Goal: Task Accomplishment & Management: Manage account settings

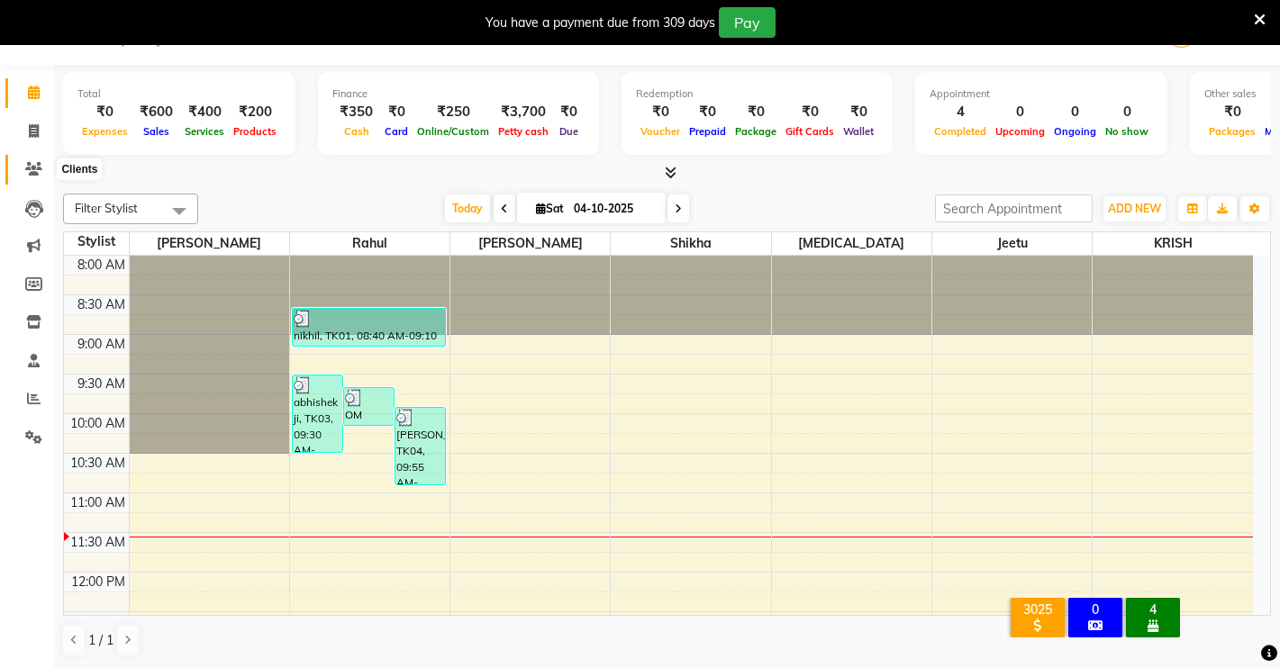
click at [31, 167] on icon at bounding box center [33, 169] width 17 height 14
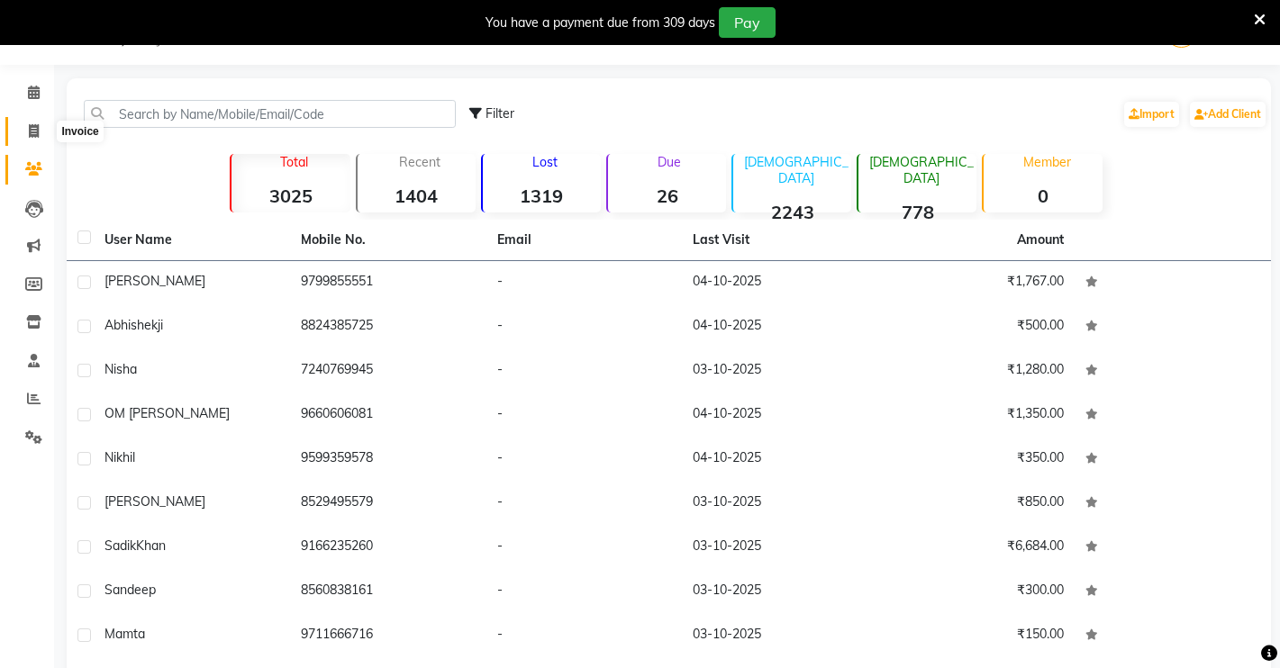
click at [32, 129] on icon at bounding box center [34, 131] width 10 height 14
select select "service"
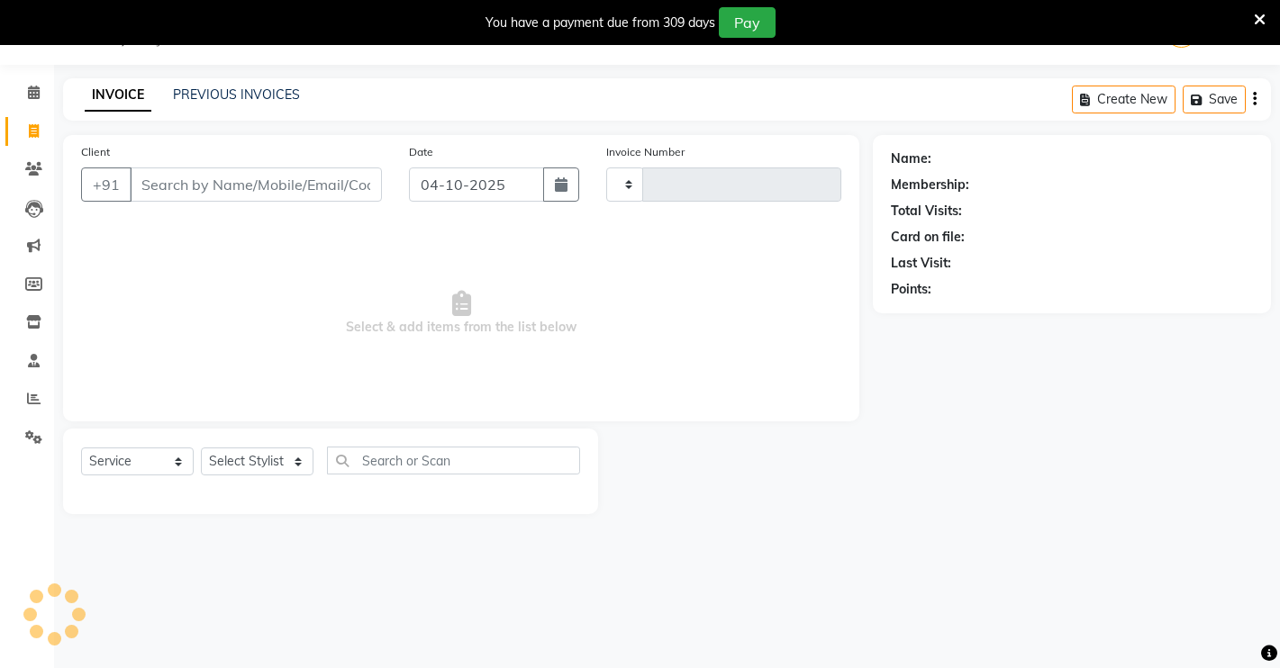
type input "5006"
select select "7317"
click at [27, 167] on icon at bounding box center [33, 169] width 17 height 14
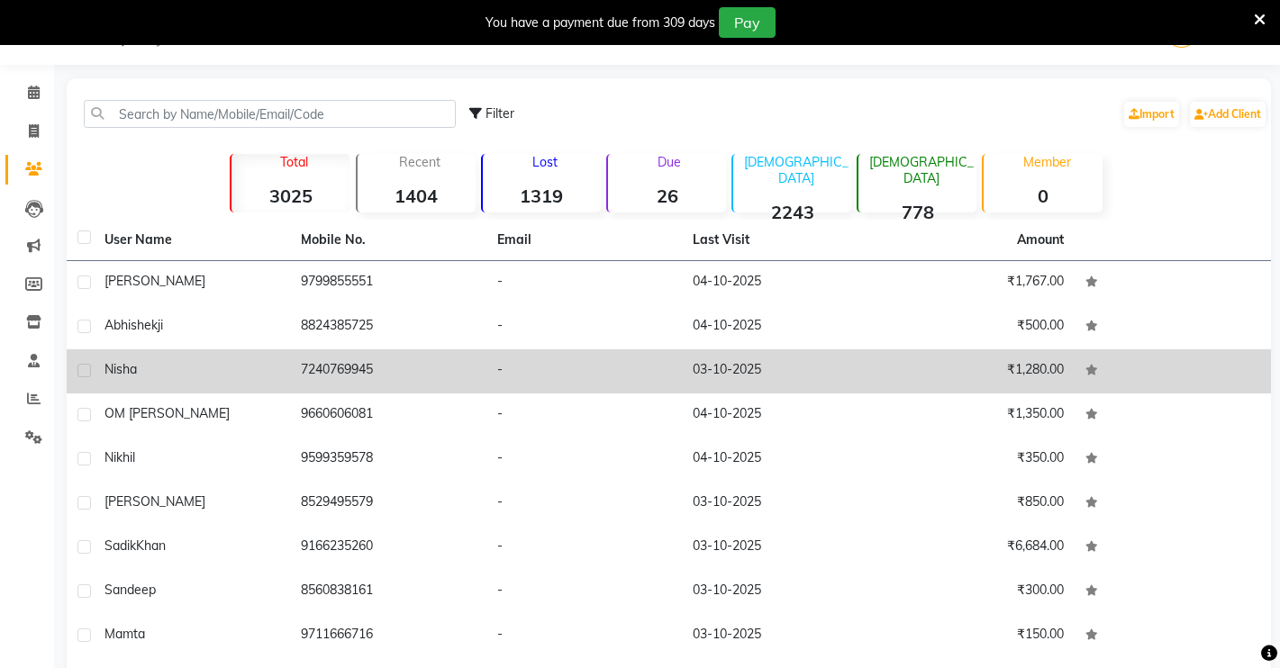
click at [578, 371] on td "-" at bounding box center [584, 371] width 196 height 44
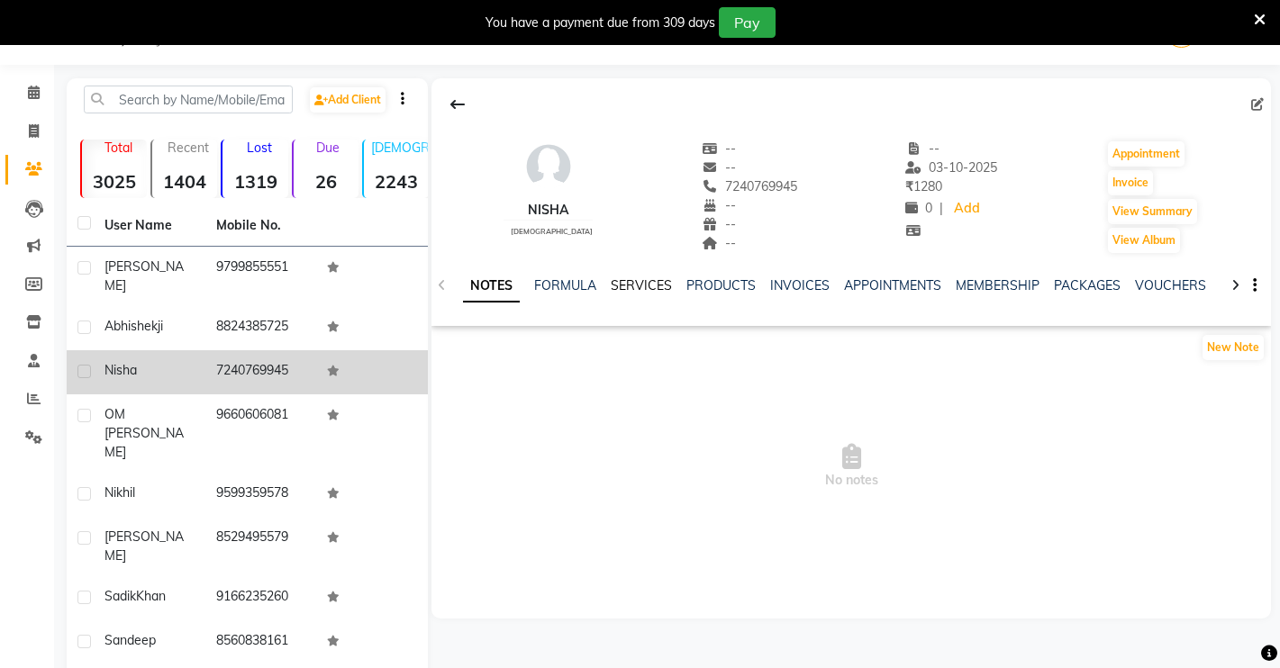
click at [623, 278] on link "SERVICES" at bounding box center [641, 285] width 61 height 16
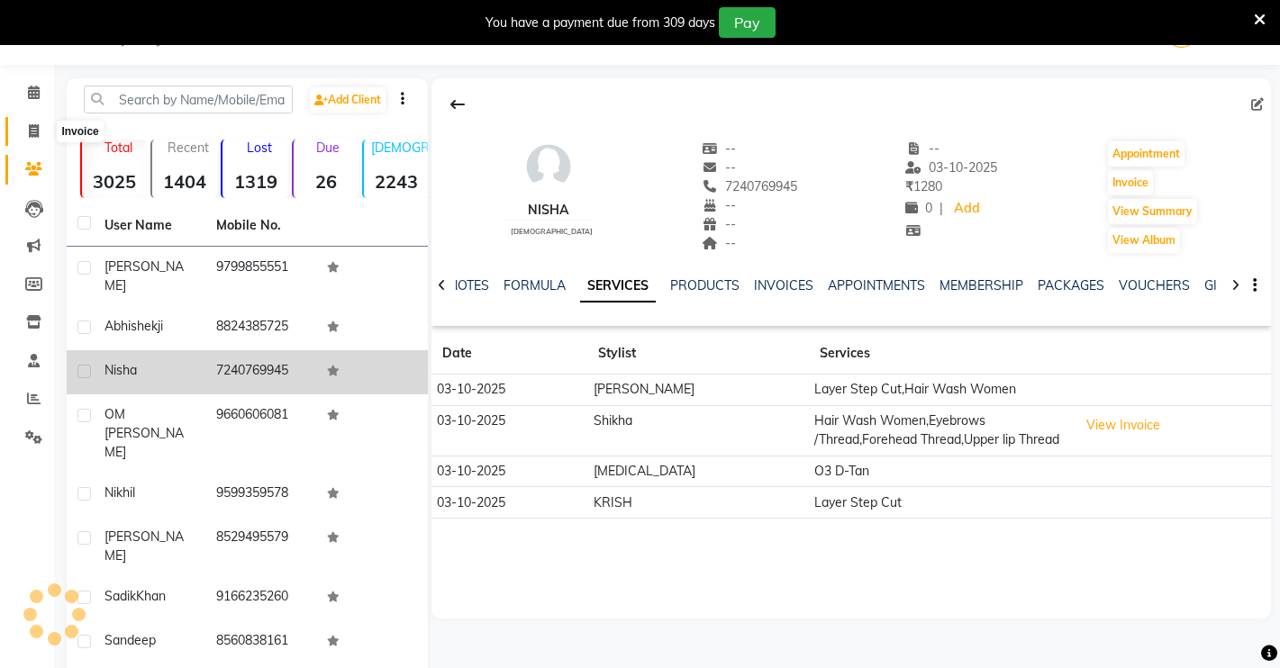
click at [36, 134] on icon at bounding box center [34, 131] width 10 height 14
select select "7317"
select select "service"
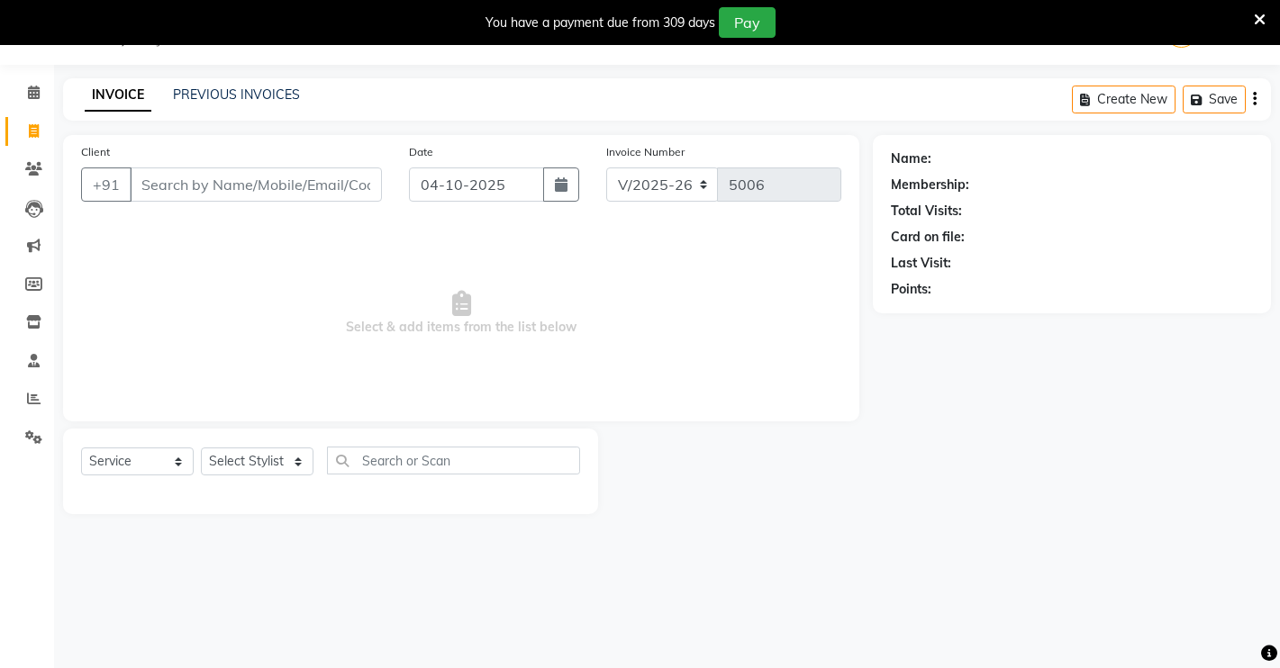
click at [198, 178] on input "Client" at bounding box center [256, 184] width 252 height 34
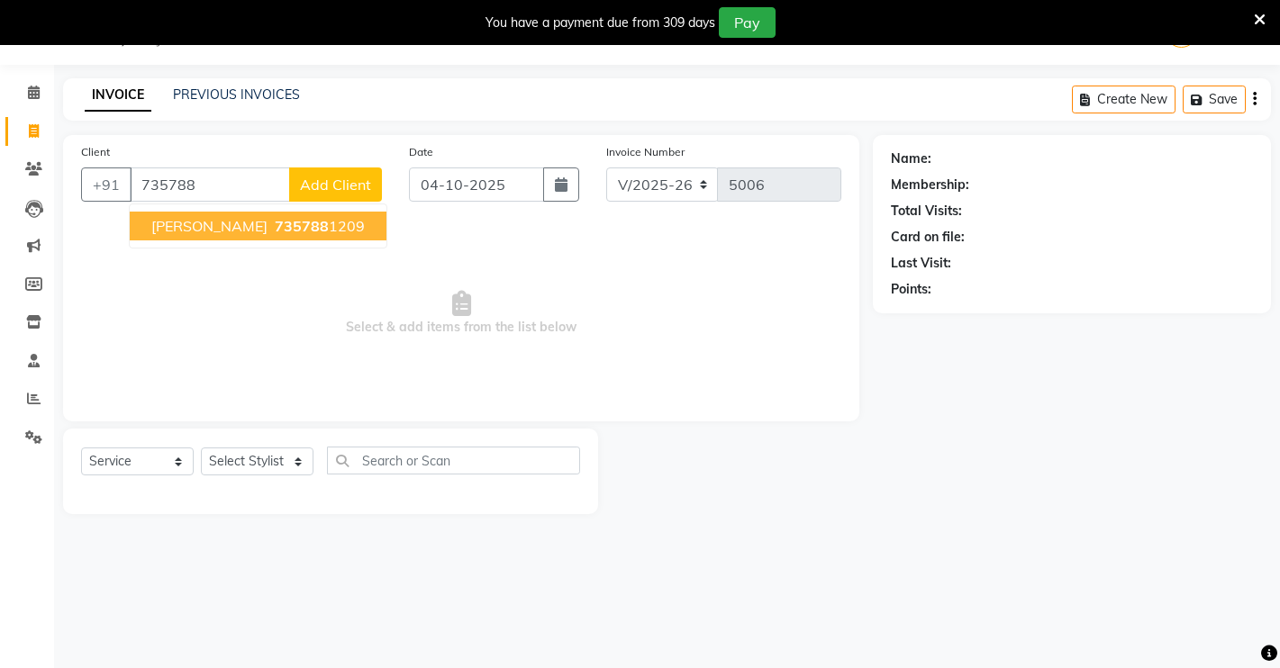
click at [167, 212] on button "[PERSON_NAME] 735788 1209" at bounding box center [258, 226] width 257 height 29
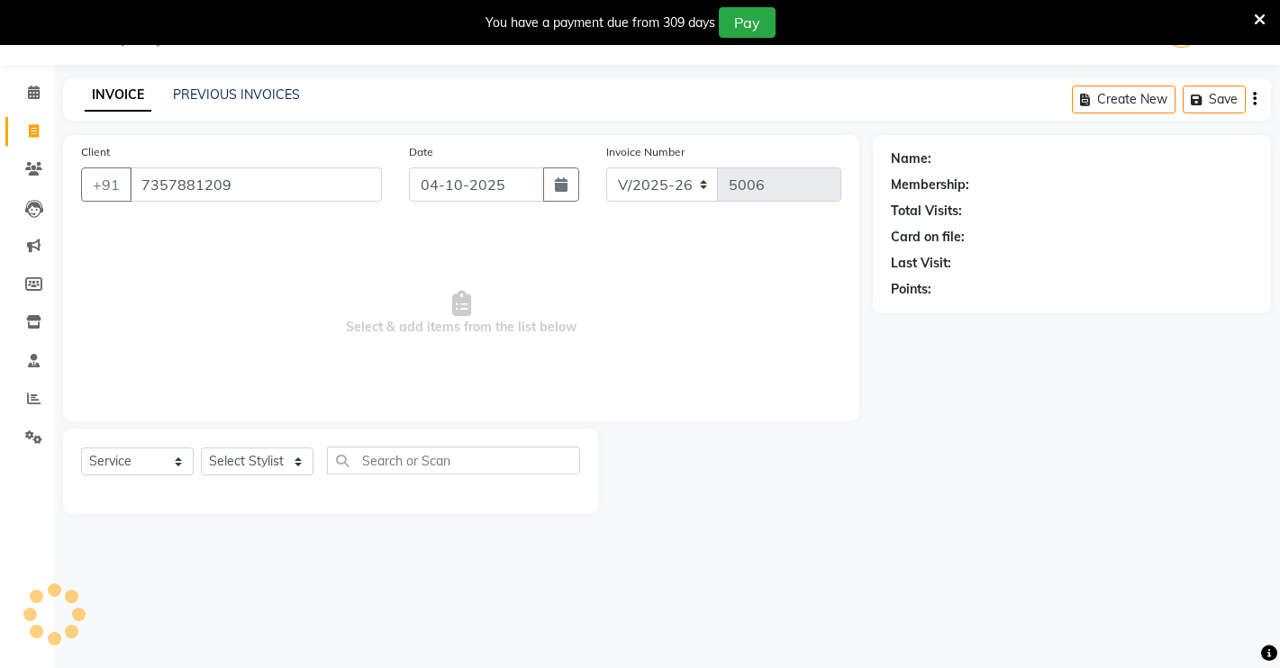
type input "7357881209"
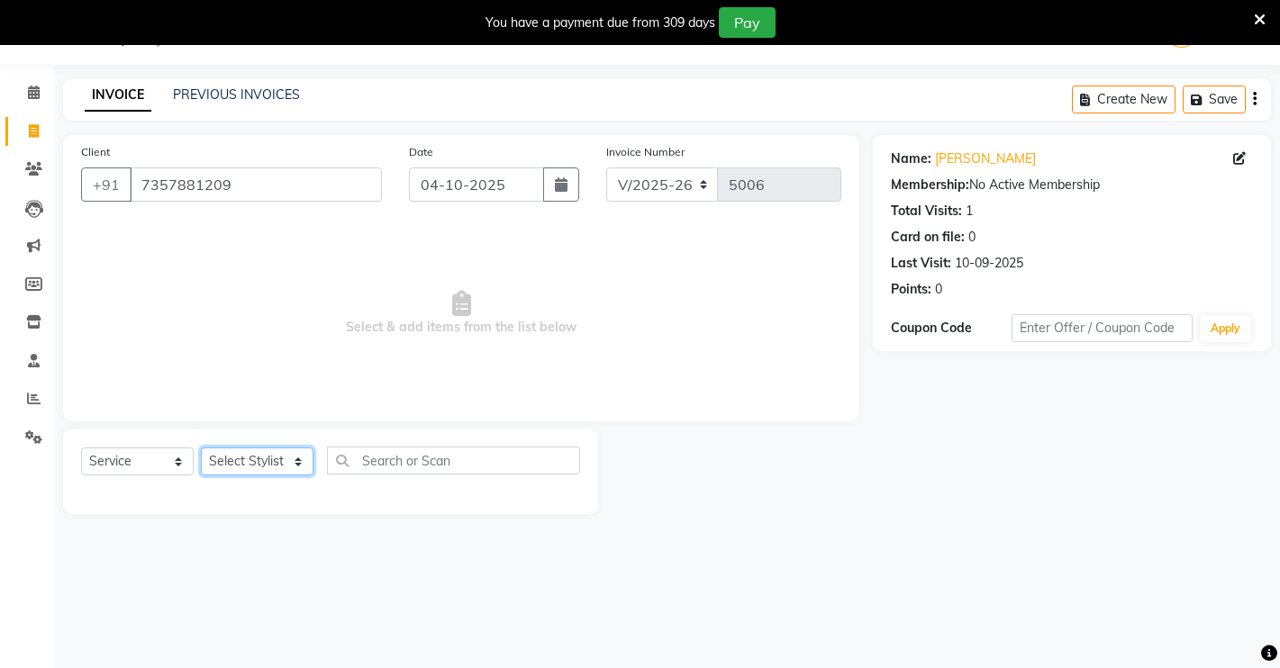
click at [268, 464] on select "Select Stylist [PERSON_NAME] [PERSON_NAME] NAVEEN [MEDICAL_DATA][PERSON_NAME] […" at bounding box center [257, 462] width 113 height 28
select select "65689"
click at [201, 448] on select "Select Stylist [PERSON_NAME] [PERSON_NAME] NAVEEN [MEDICAL_DATA][PERSON_NAME] […" at bounding box center [257, 462] width 113 height 28
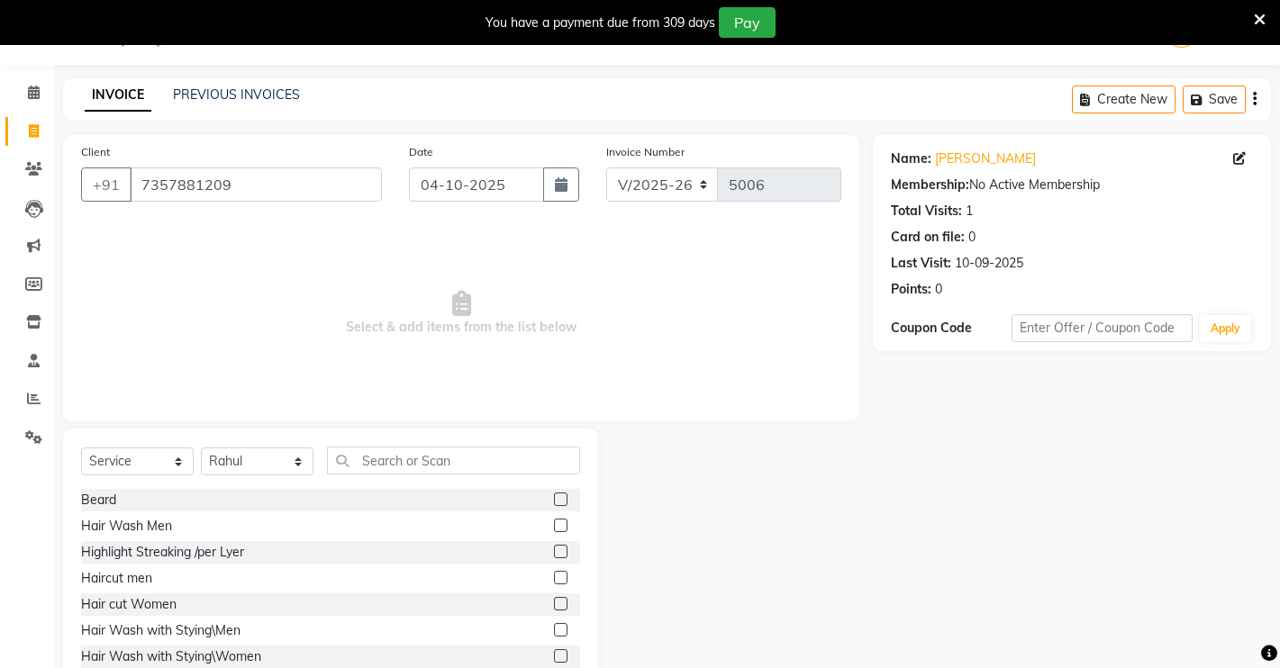
click at [554, 493] on label at bounding box center [561, 500] width 14 height 14
click at [554, 494] on input "checkbox" at bounding box center [560, 500] width 12 height 12
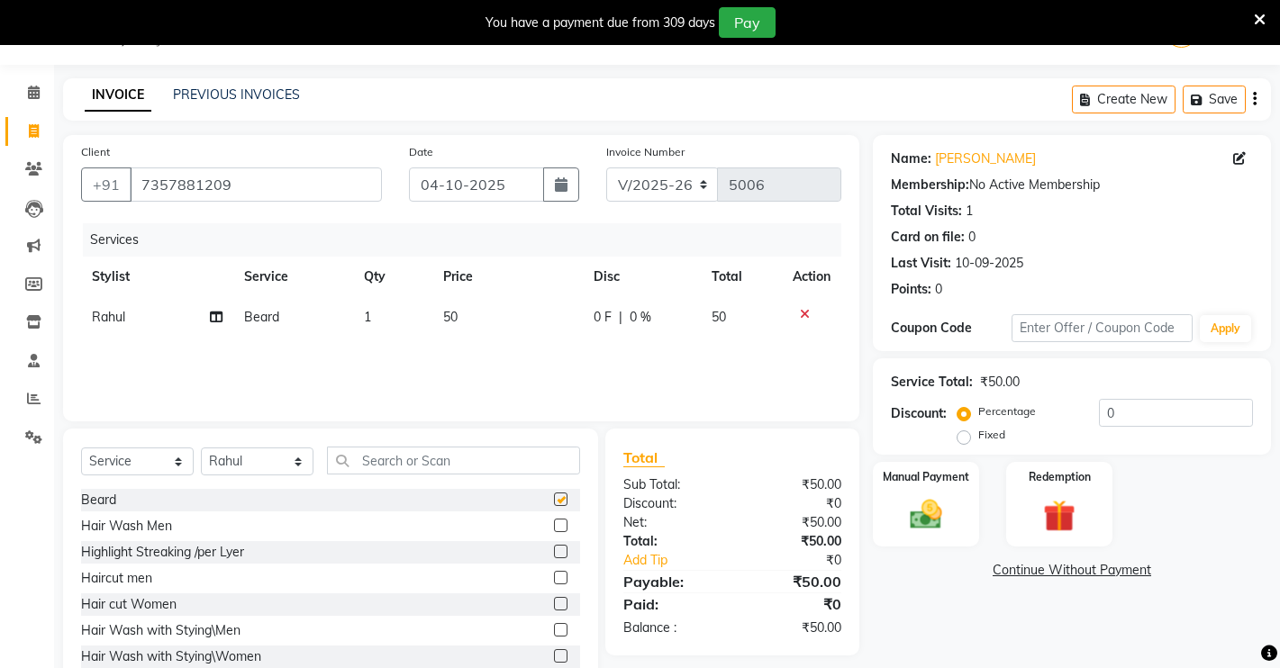
checkbox input "false"
click at [554, 575] on label at bounding box center [561, 578] width 14 height 14
click at [554, 575] on input "checkbox" at bounding box center [560, 579] width 12 height 12
checkbox input "false"
click at [893, 498] on div "Manual Payment" at bounding box center [926, 504] width 111 height 89
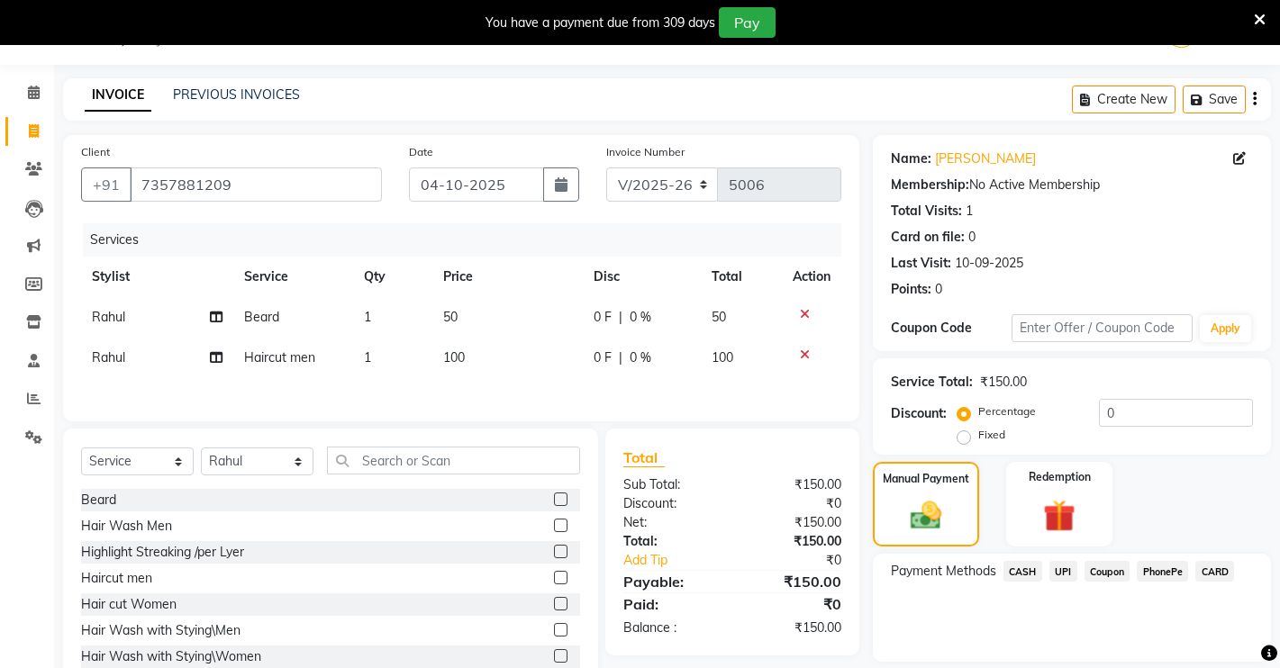
click at [1062, 571] on span "UPI" at bounding box center [1063, 571] width 28 height 21
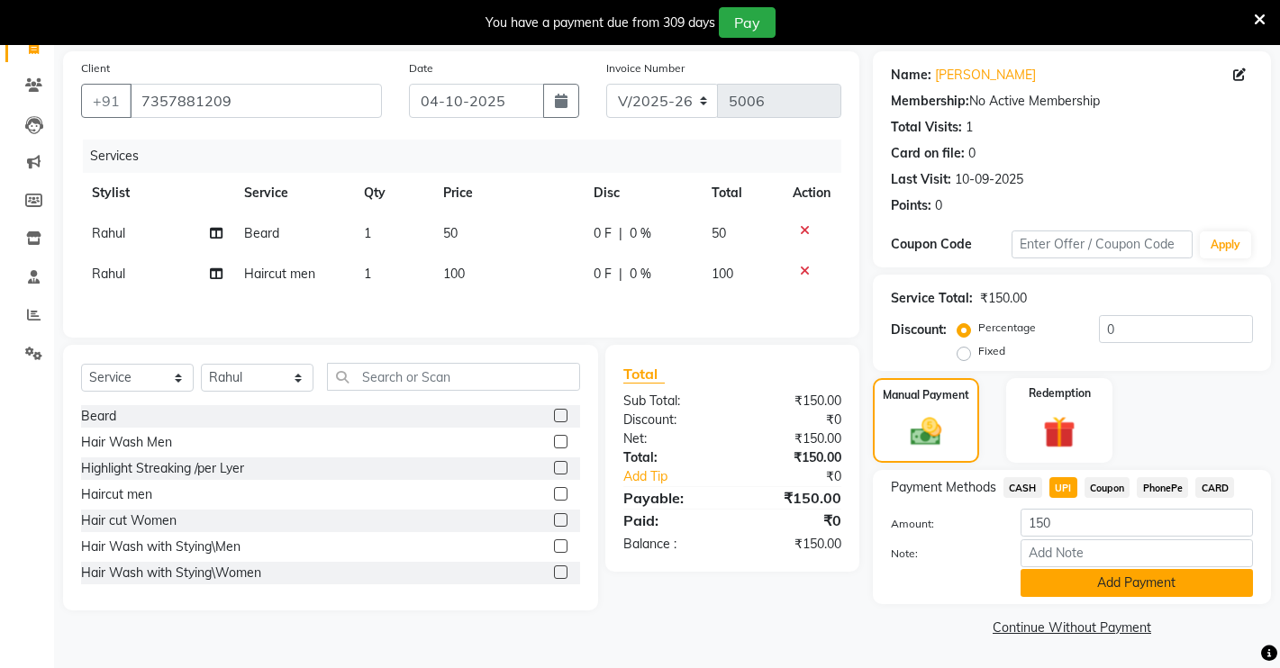
click at [1049, 590] on button "Add Payment" at bounding box center [1136, 583] width 232 height 28
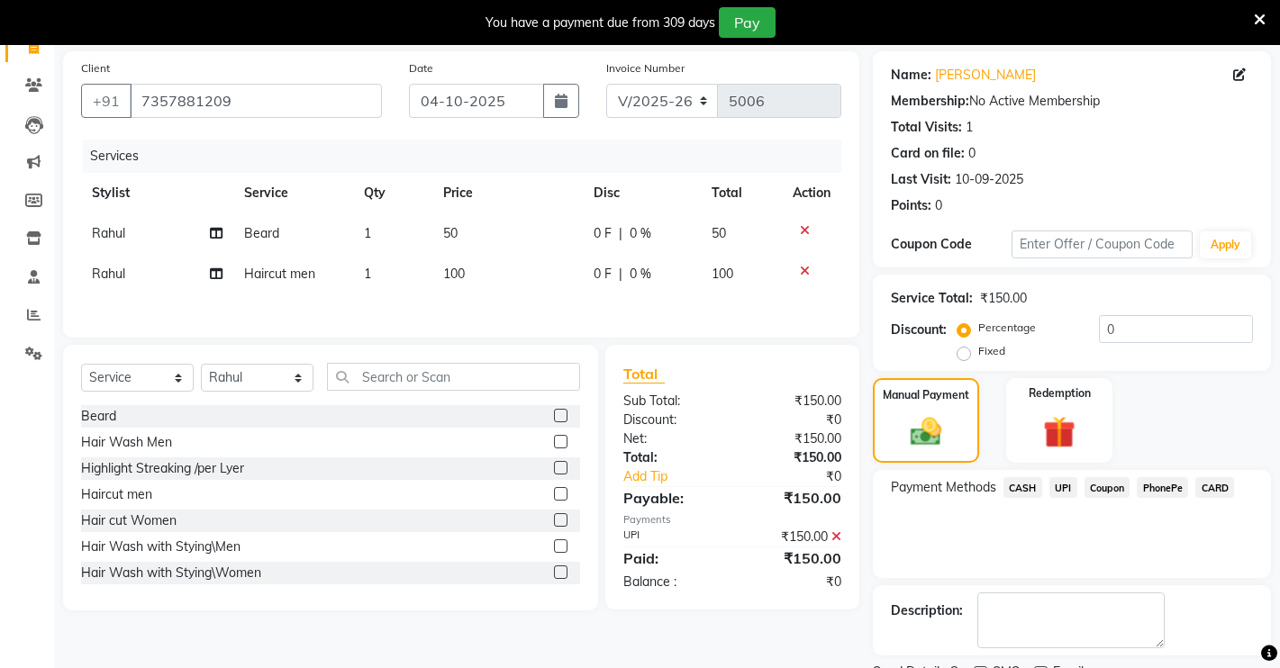
scroll to position [204, 0]
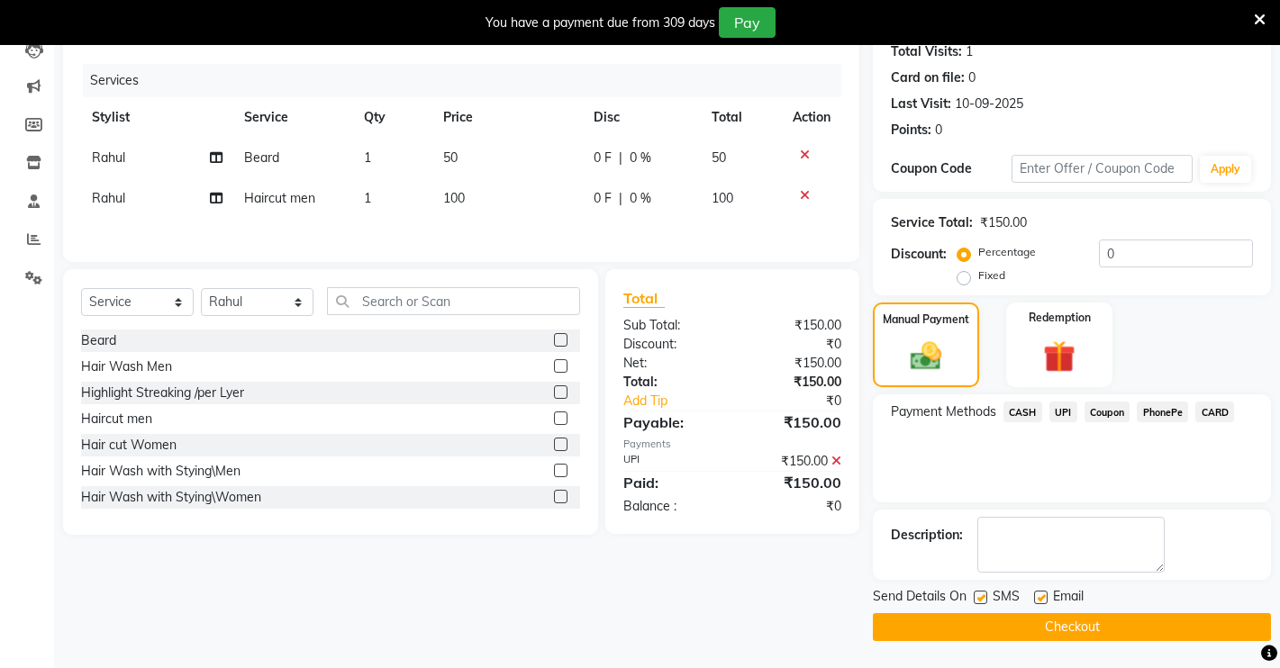
drag, startPoint x: 913, startPoint y: 631, endPoint x: 901, endPoint y: 624, distance: 14.5
click at [910, 631] on button "Checkout" at bounding box center [1072, 627] width 398 height 28
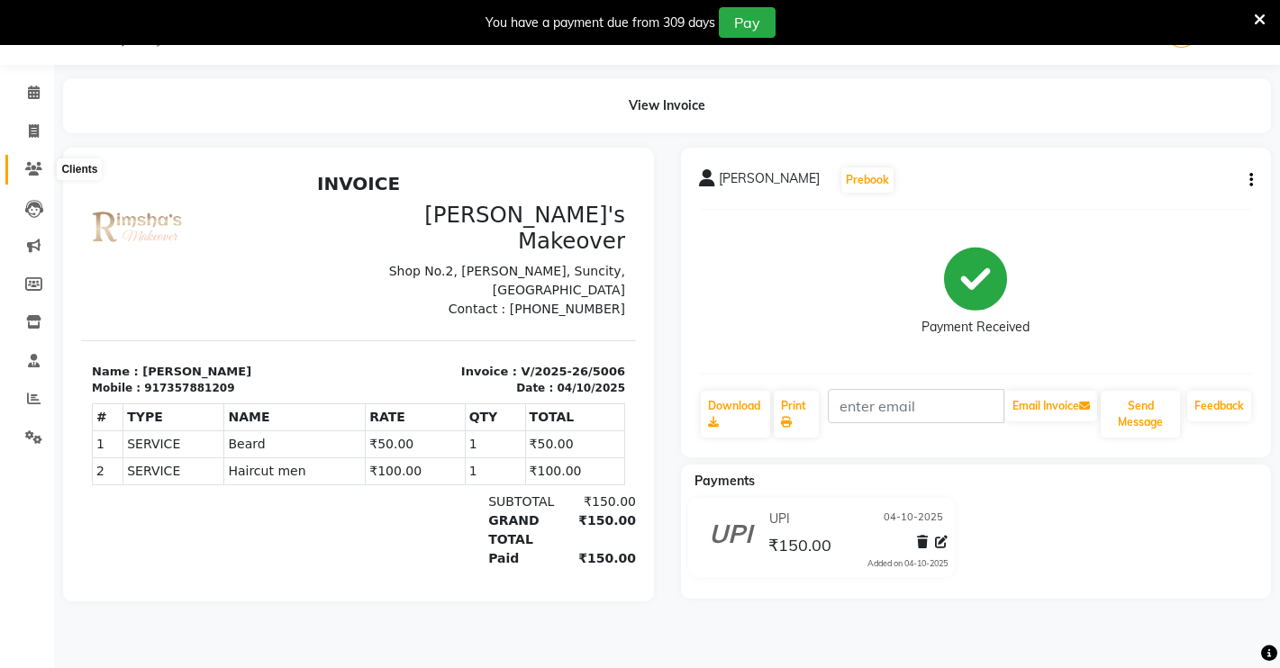
click at [34, 159] on span at bounding box center [34, 169] width 32 height 21
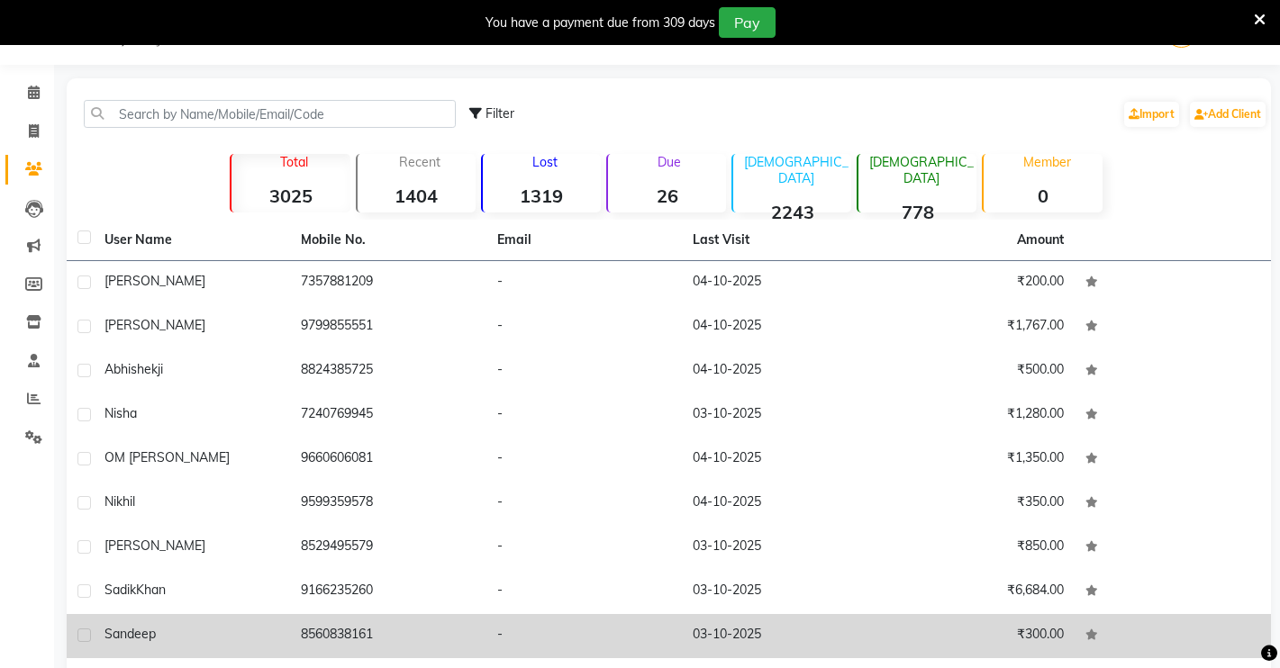
scroll to position [157, 0]
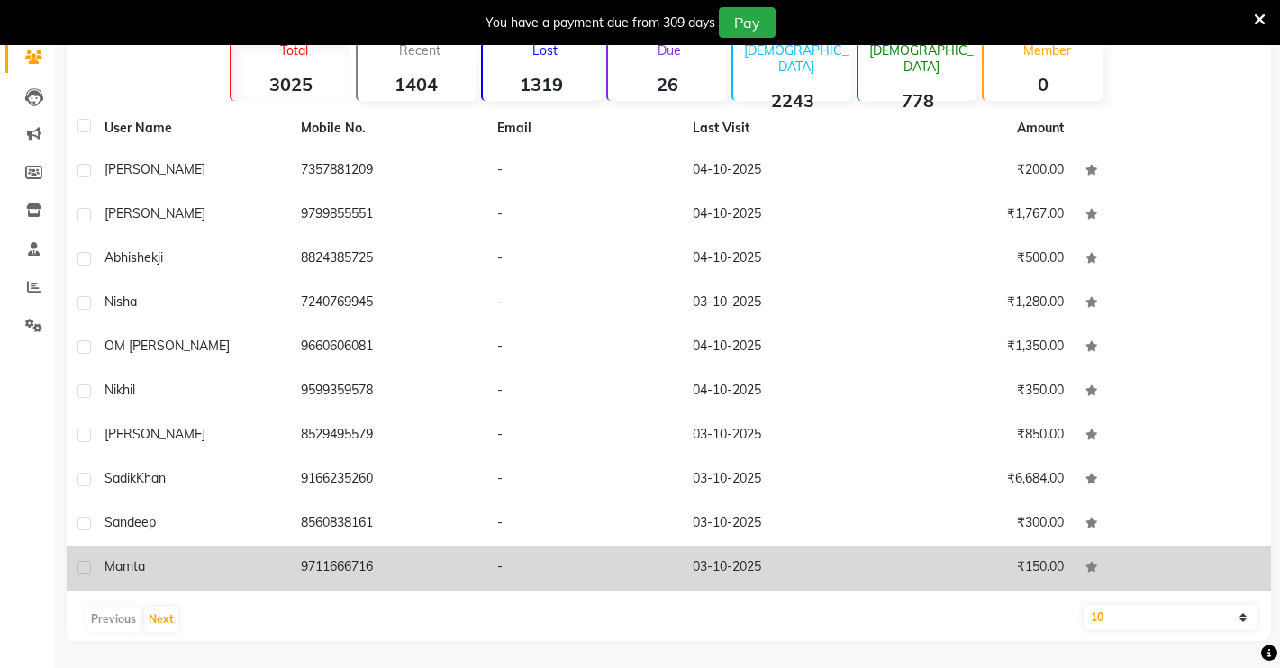
click at [544, 557] on td "-" at bounding box center [584, 569] width 196 height 44
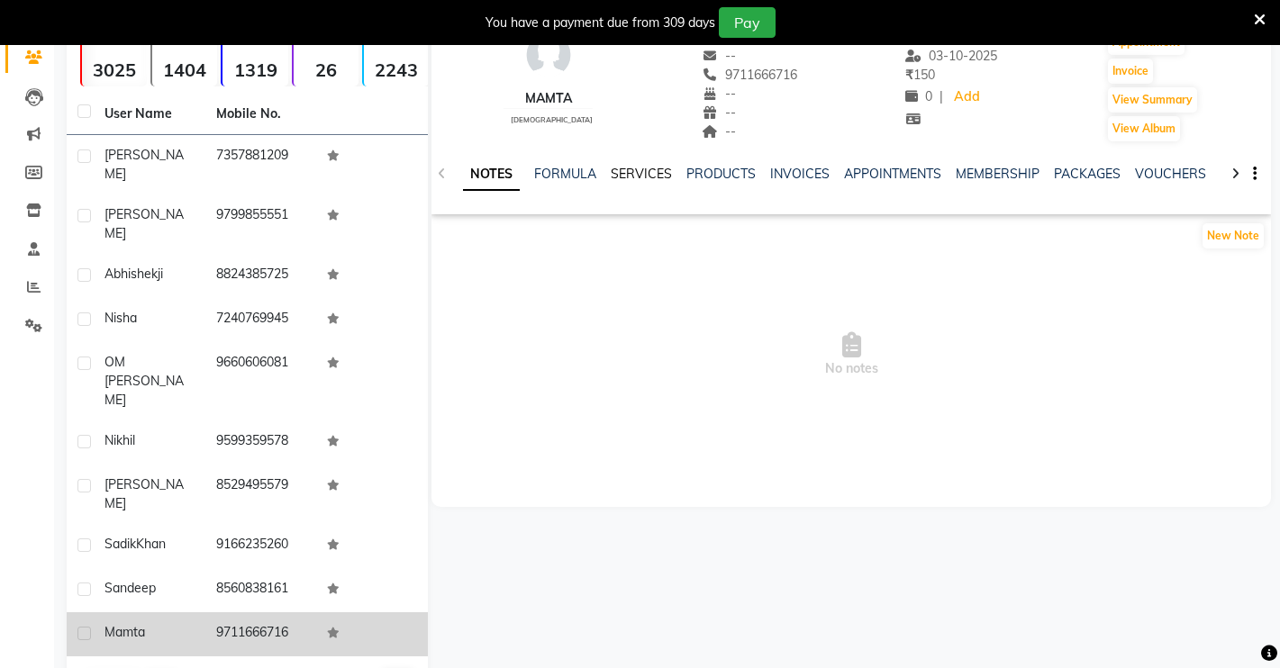
click at [622, 166] on link "SERVICES" at bounding box center [641, 174] width 61 height 16
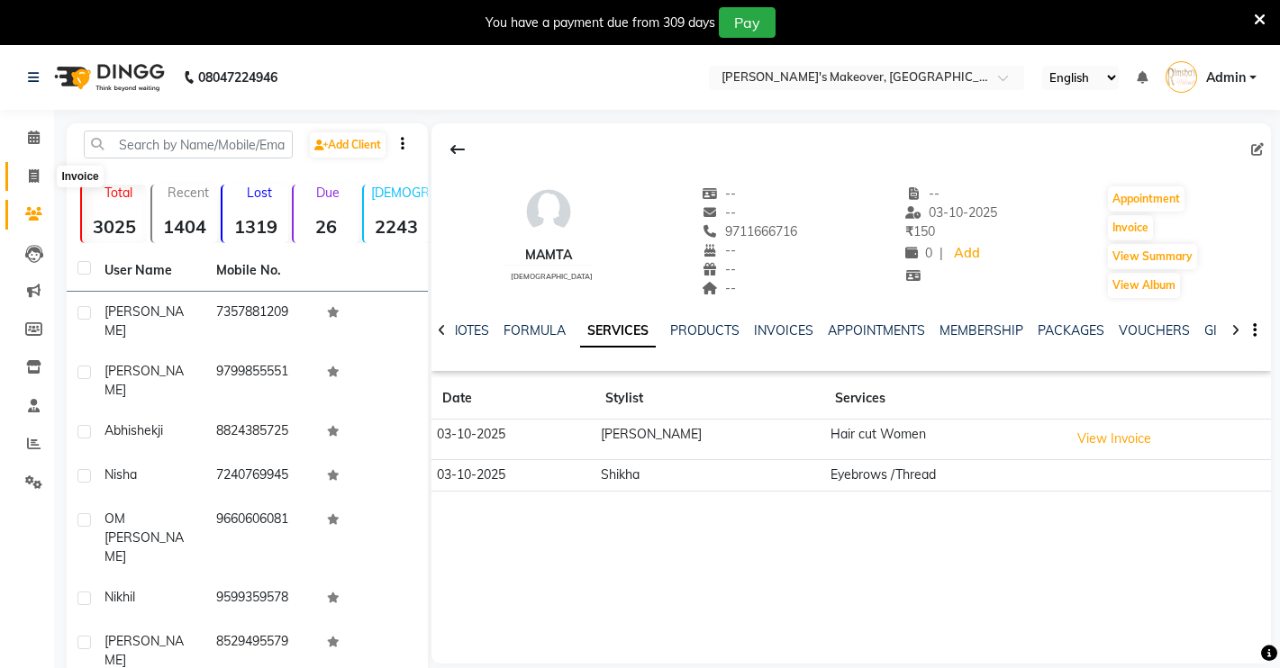
click at [33, 175] on icon at bounding box center [34, 176] width 10 height 14
select select "service"
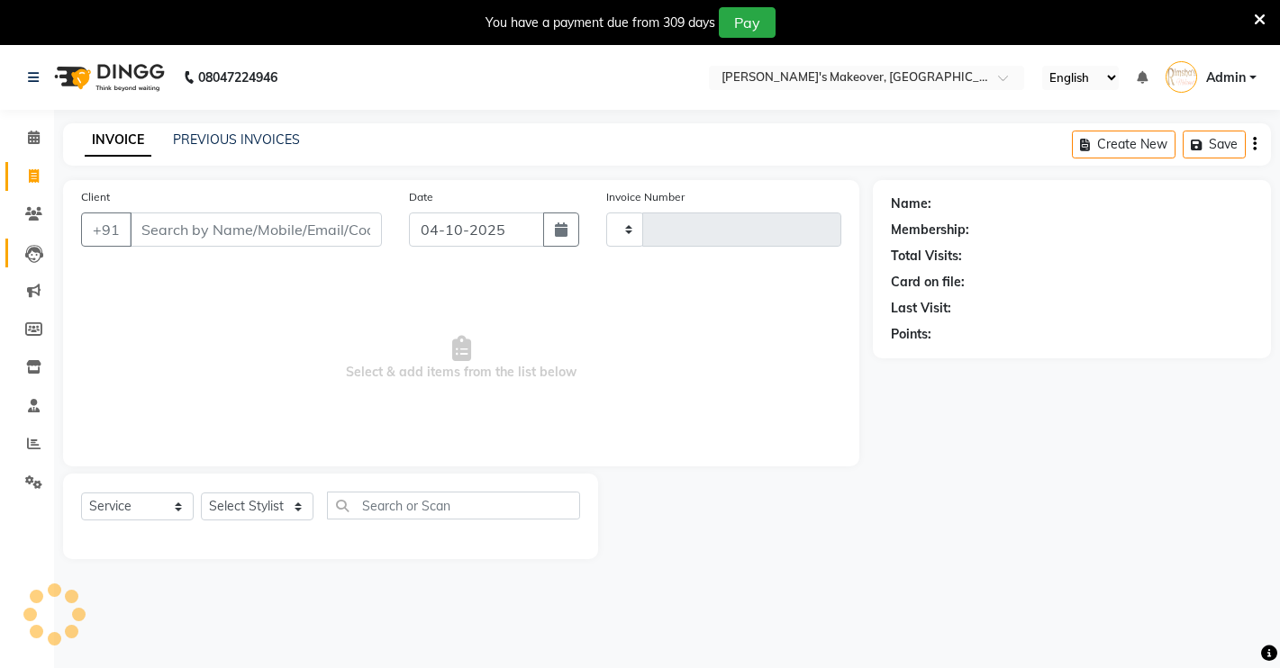
scroll to position [45, 0]
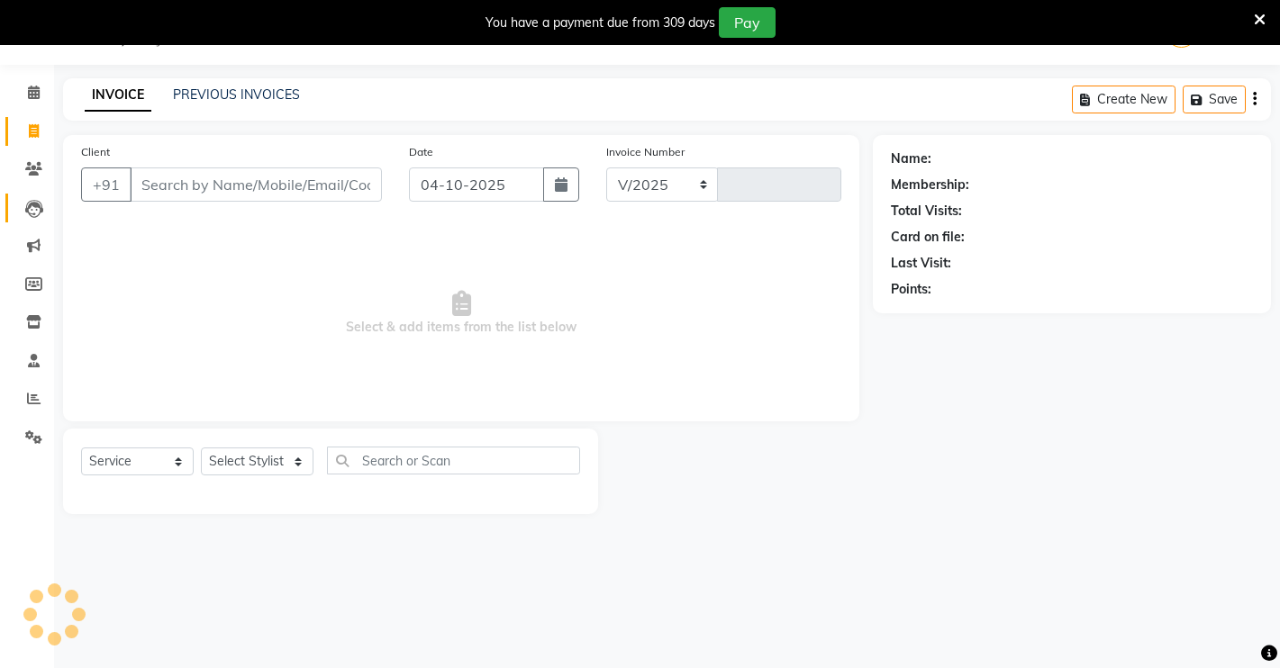
select select "7317"
type input "5007"
click at [32, 162] on icon at bounding box center [33, 169] width 17 height 14
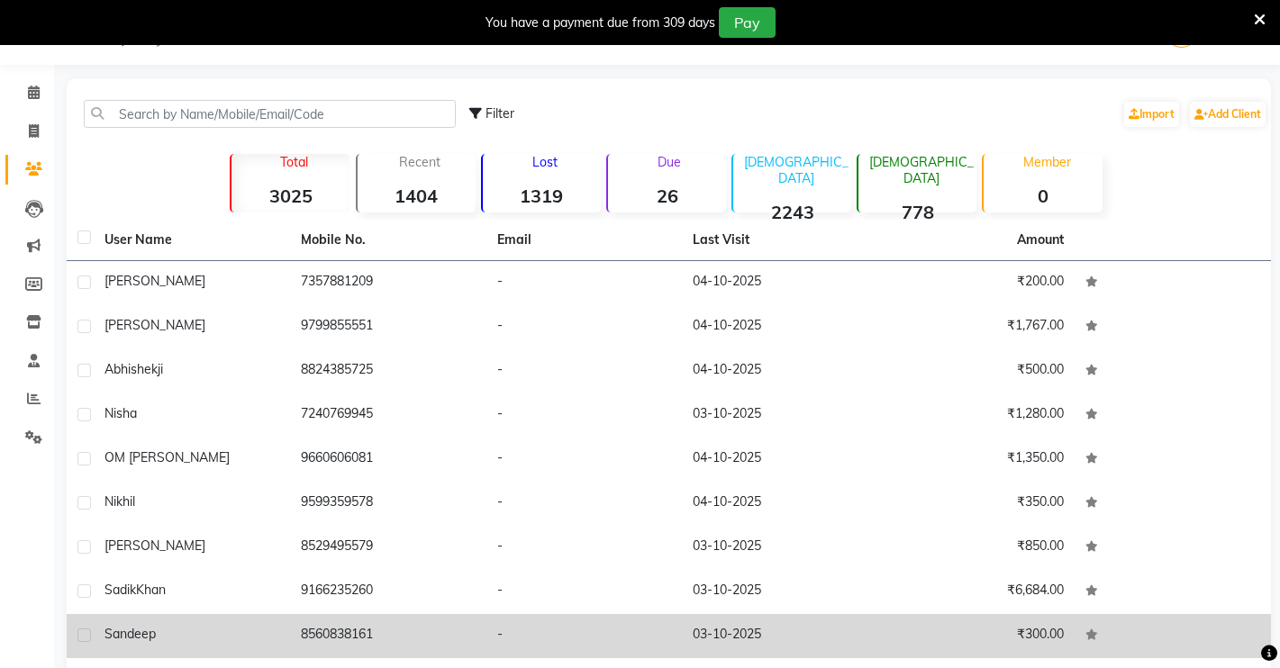
scroll to position [157, 0]
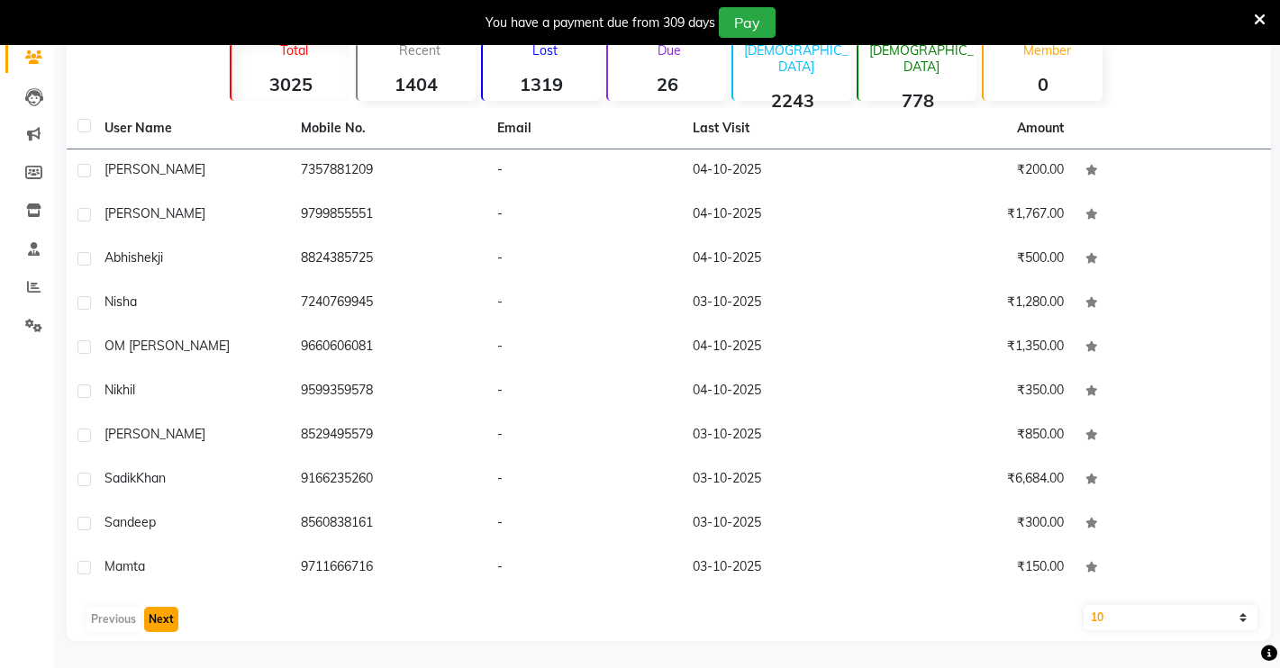
click at [156, 613] on button "Next" at bounding box center [161, 619] width 34 height 25
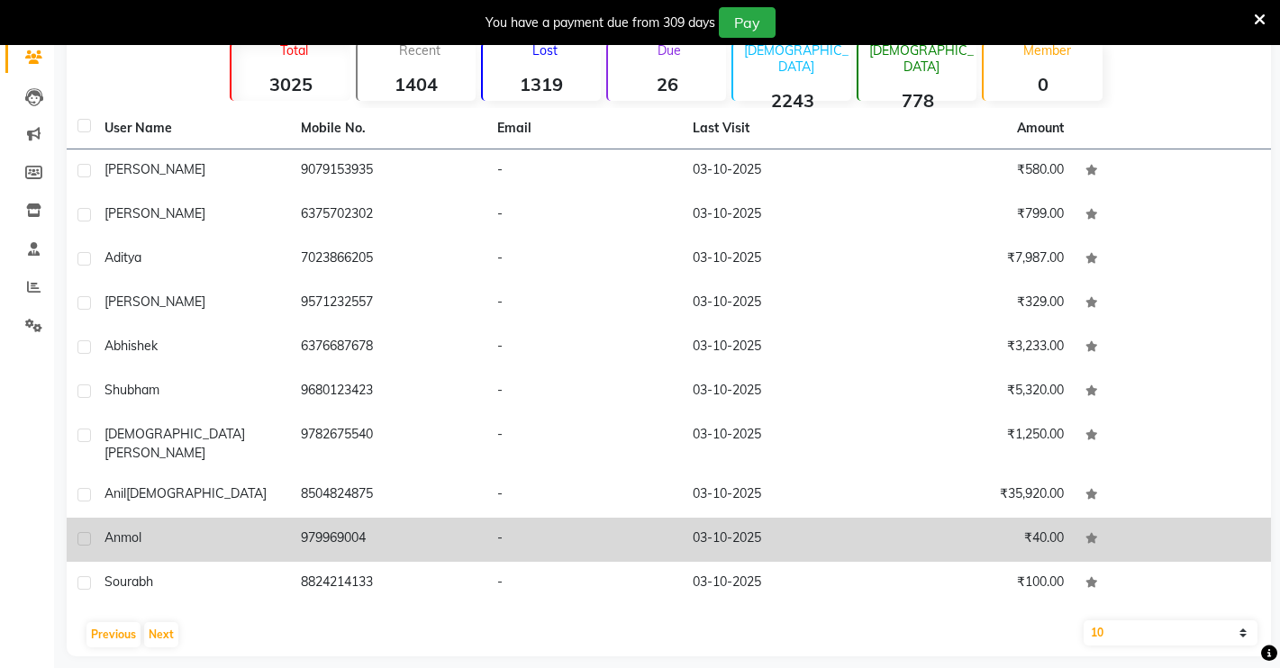
click at [533, 523] on td "-" at bounding box center [584, 540] width 196 height 44
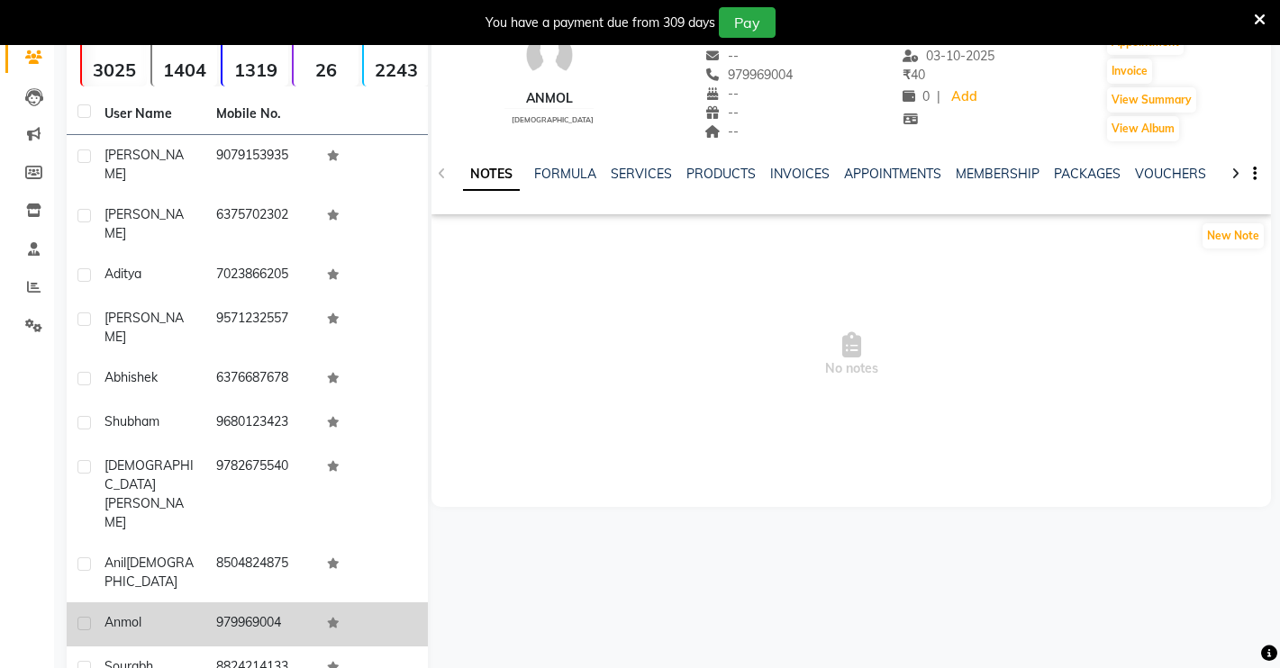
click at [630, 161] on div "NOTES FORMULA SERVICES PRODUCTS INVOICES APPOINTMENTS MEMBERSHIP PACKAGES VOUCH…" at bounding box center [850, 174] width 839 height 62
click at [641, 176] on link "SERVICES" at bounding box center [641, 174] width 61 height 16
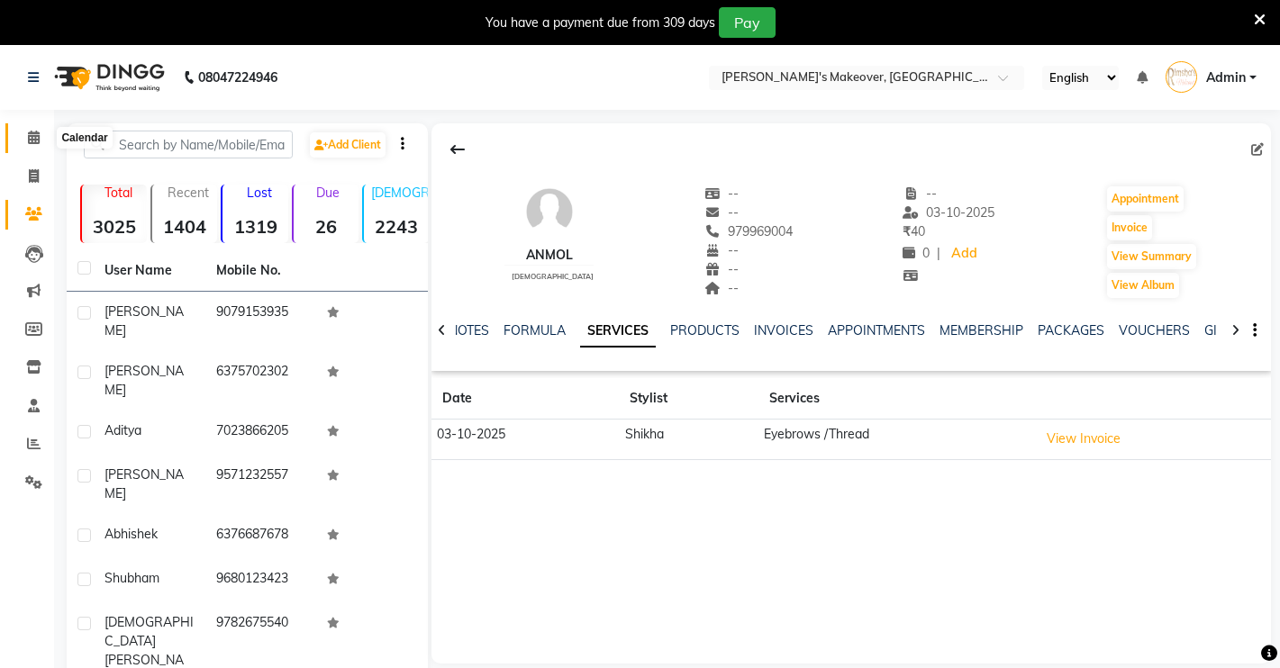
click at [34, 134] on icon at bounding box center [34, 138] width 12 height 14
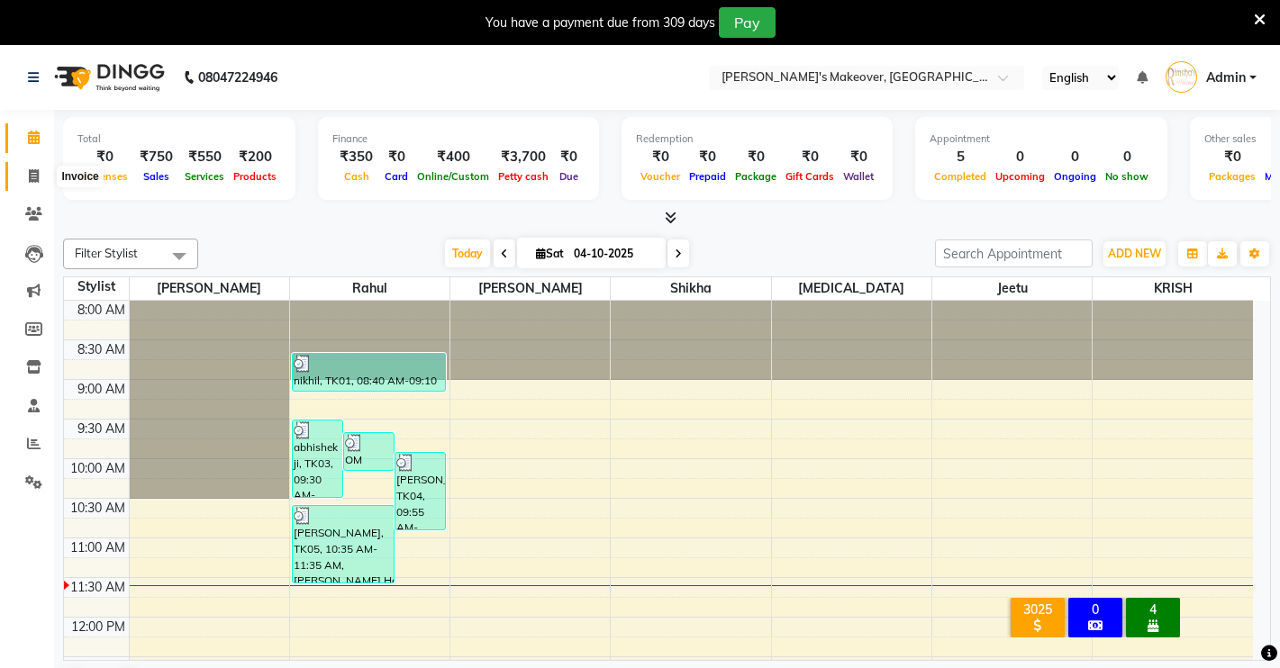
click at [41, 171] on span at bounding box center [34, 177] width 32 height 21
select select "service"
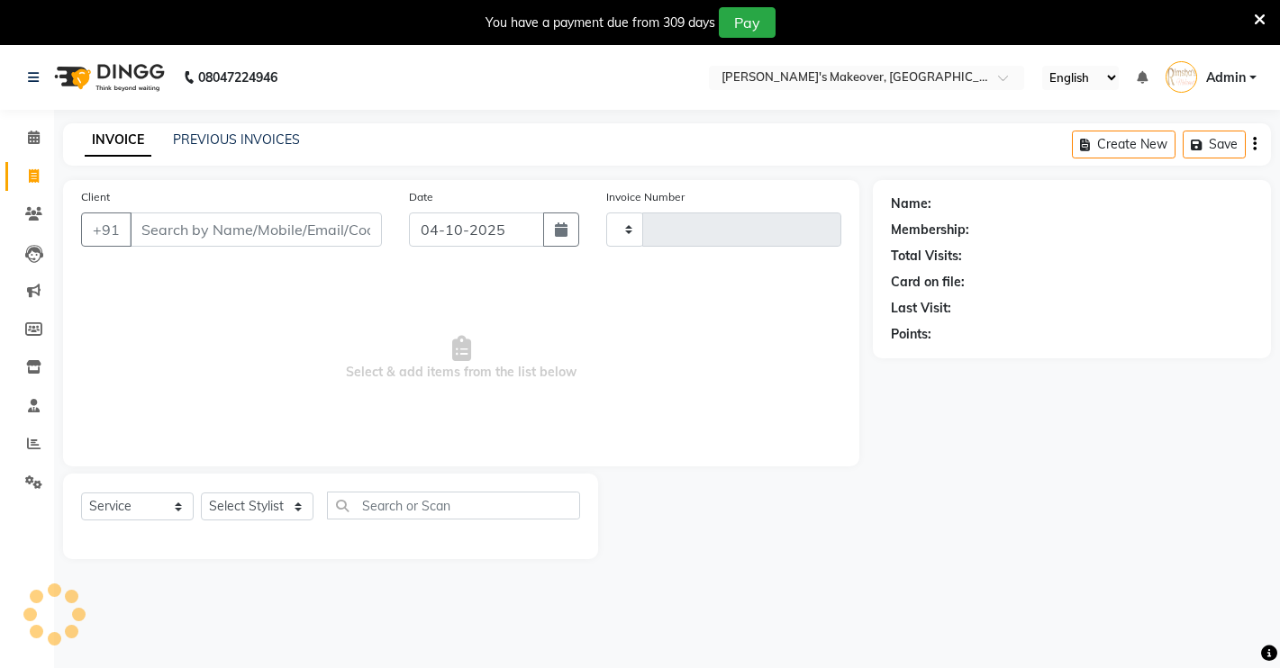
type input "5007"
select select "7317"
click at [190, 227] on input "Client" at bounding box center [256, 230] width 252 height 34
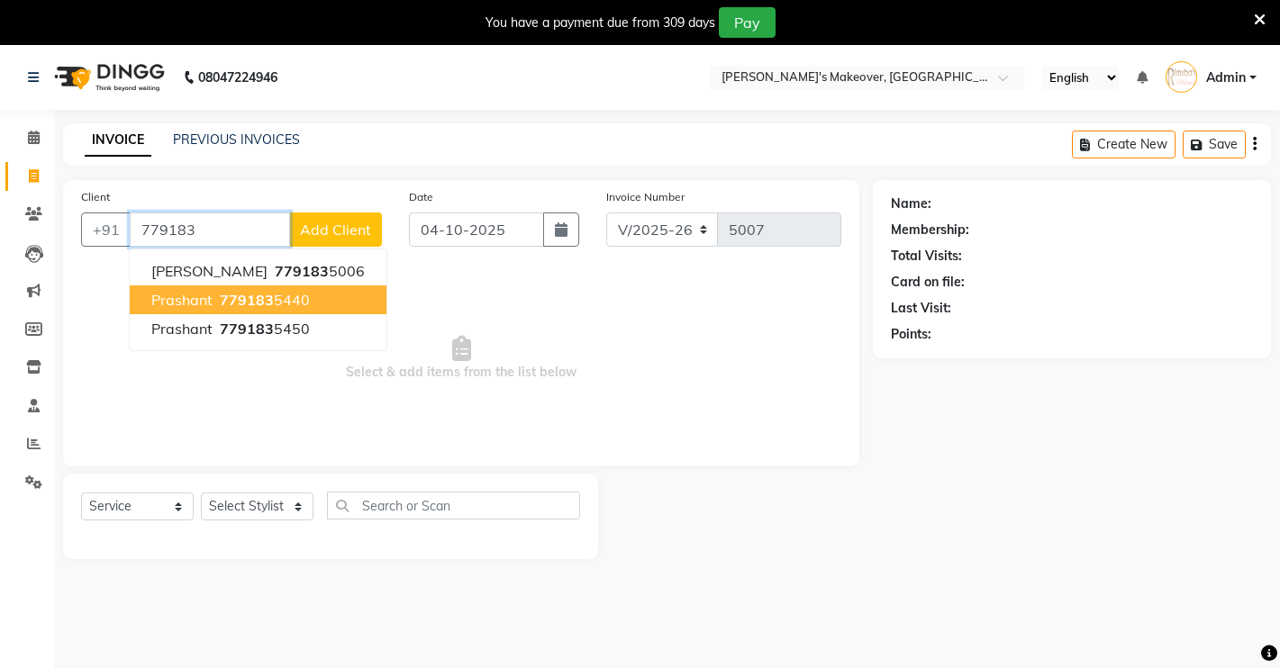
click at [217, 305] on ngb-highlight "779183 5440" at bounding box center [263, 300] width 94 height 18
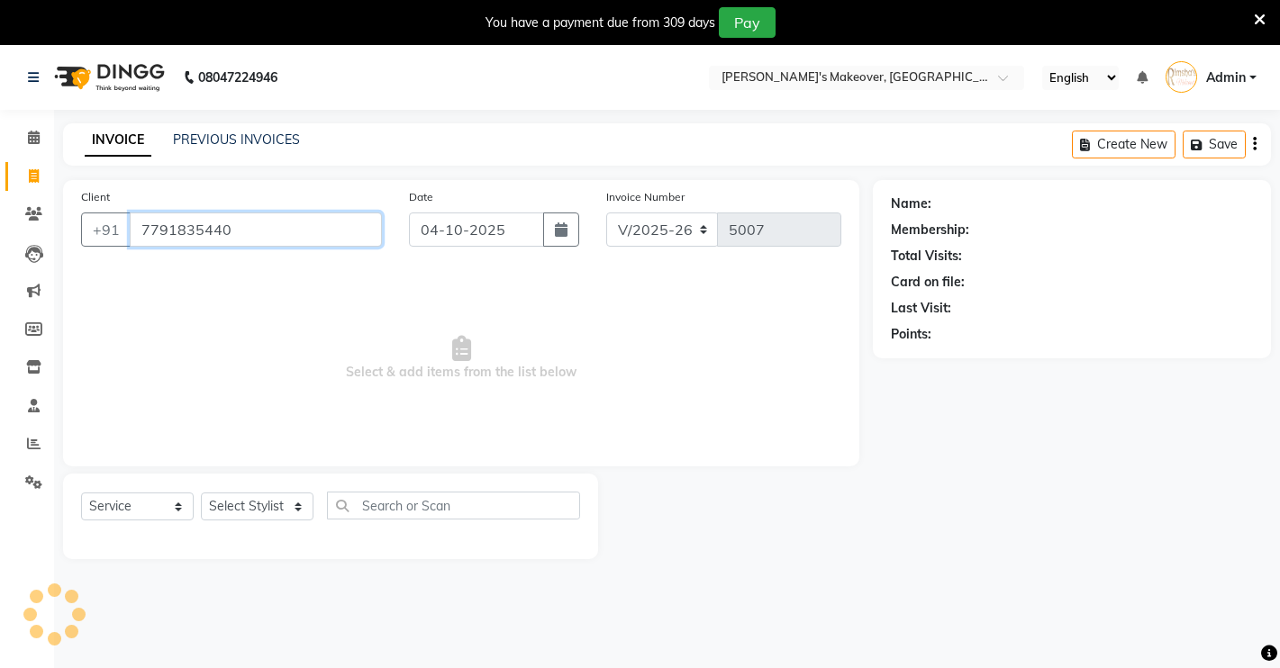
type input "7791835440"
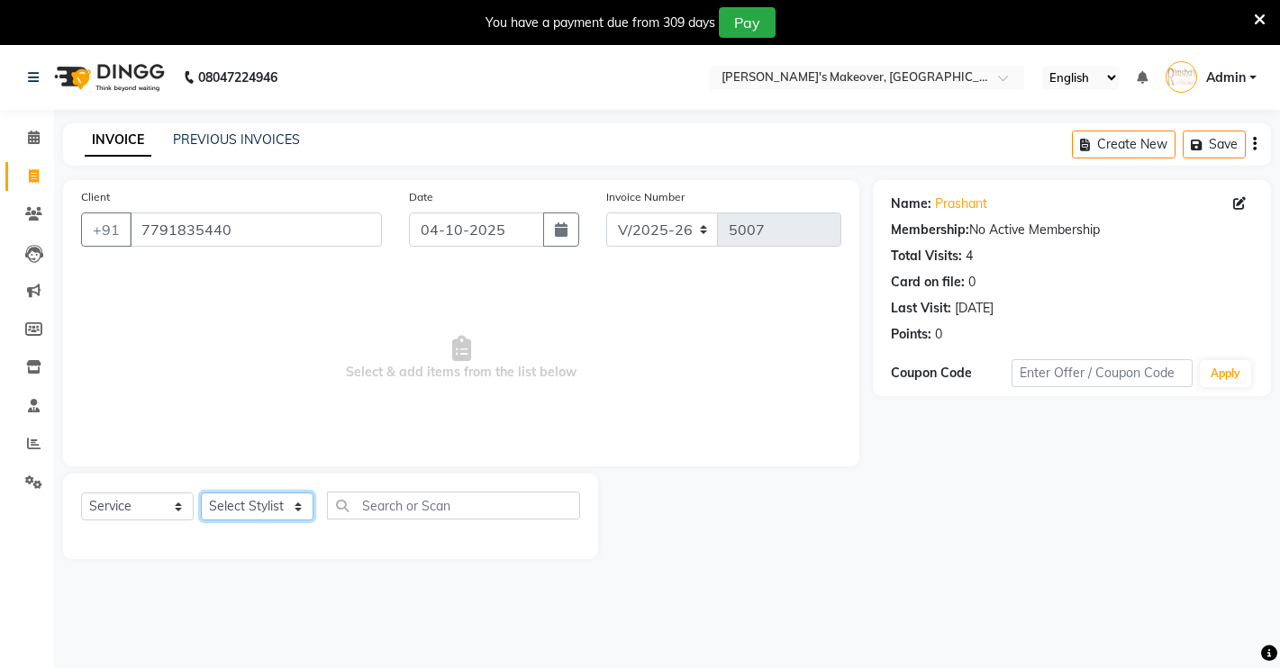
click at [257, 513] on select "Select Stylist [PERSON_NAME] [PERSON_NAME] NAVEEN [MEDICAL_DATA][PERSON_NAME] […" at bounding box center [257, 507] width 113 height 28
select select "64880"
click at [201, 493] on select "Select Stylist [PERSON_NAME] [PERSON_NAME] NAVEEN [MEDICAL_DATA][PERSON_NAME] […" at bounding box center [257, 507] width 113 height 28
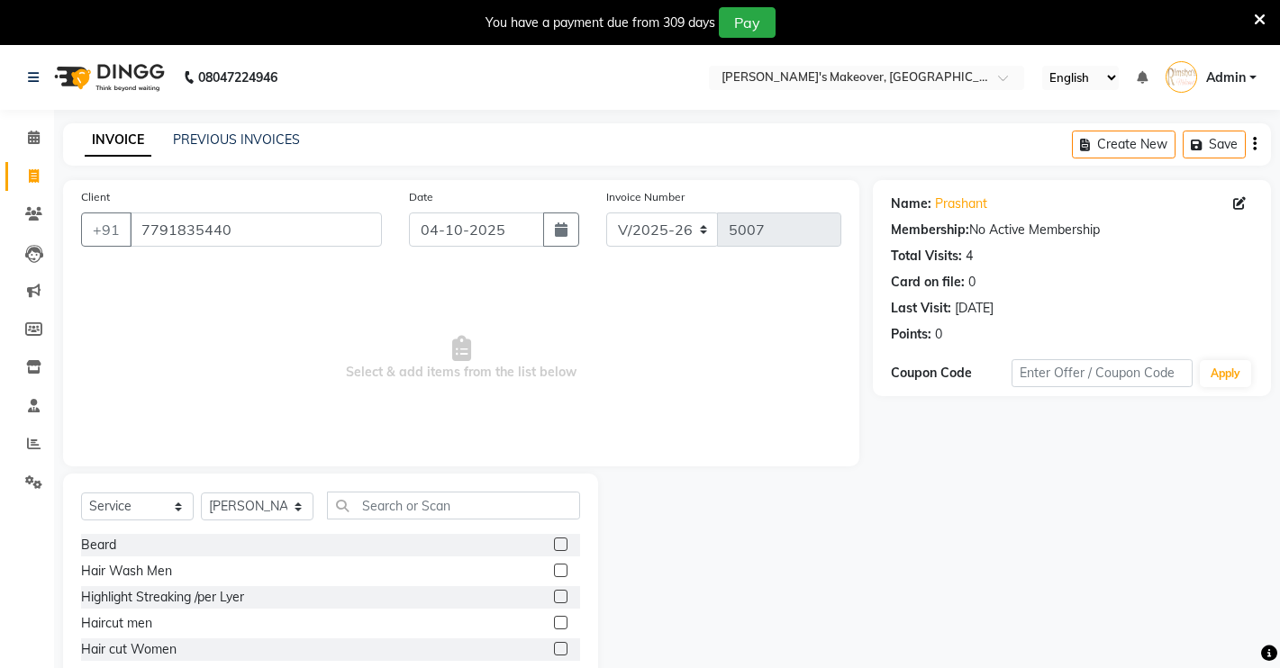
click at [554, 620] on label at bounding box center [561, 623] width 14 height 14
click at [554, 620] on input "checkbox" at bounding box center [560, 624] width 12 height 12
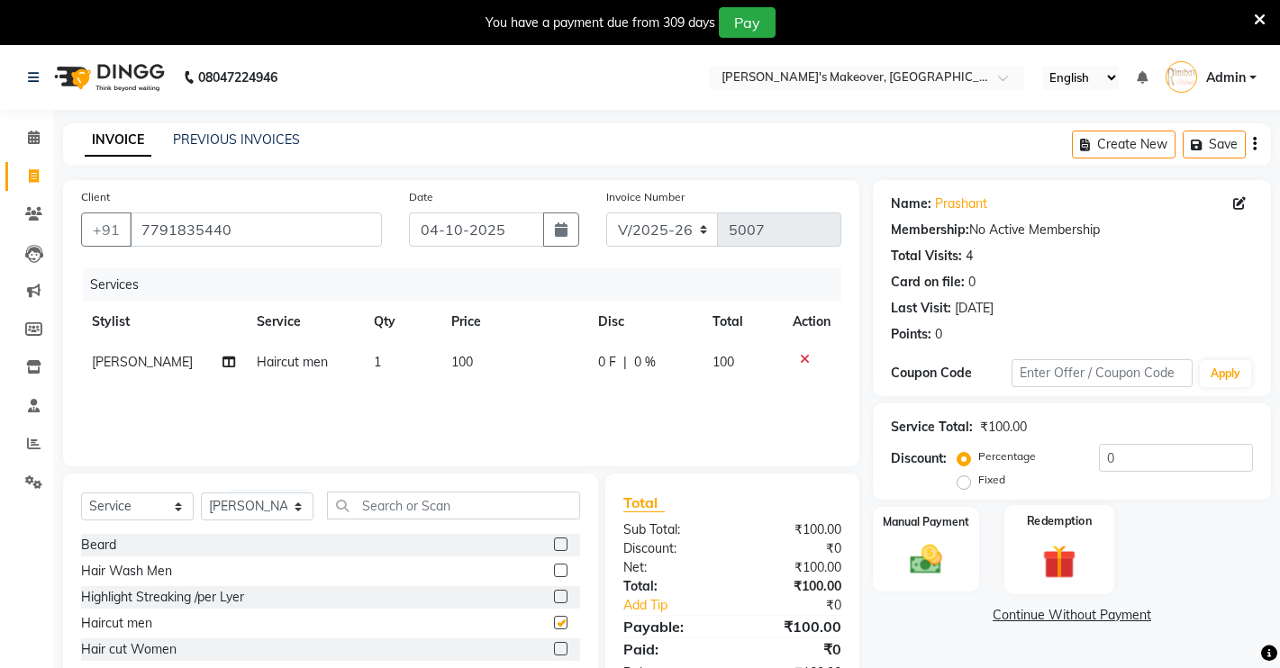
checkbox input "false"
click at [950, 556] on img at bounding box center [926, 559] width 55 height 39
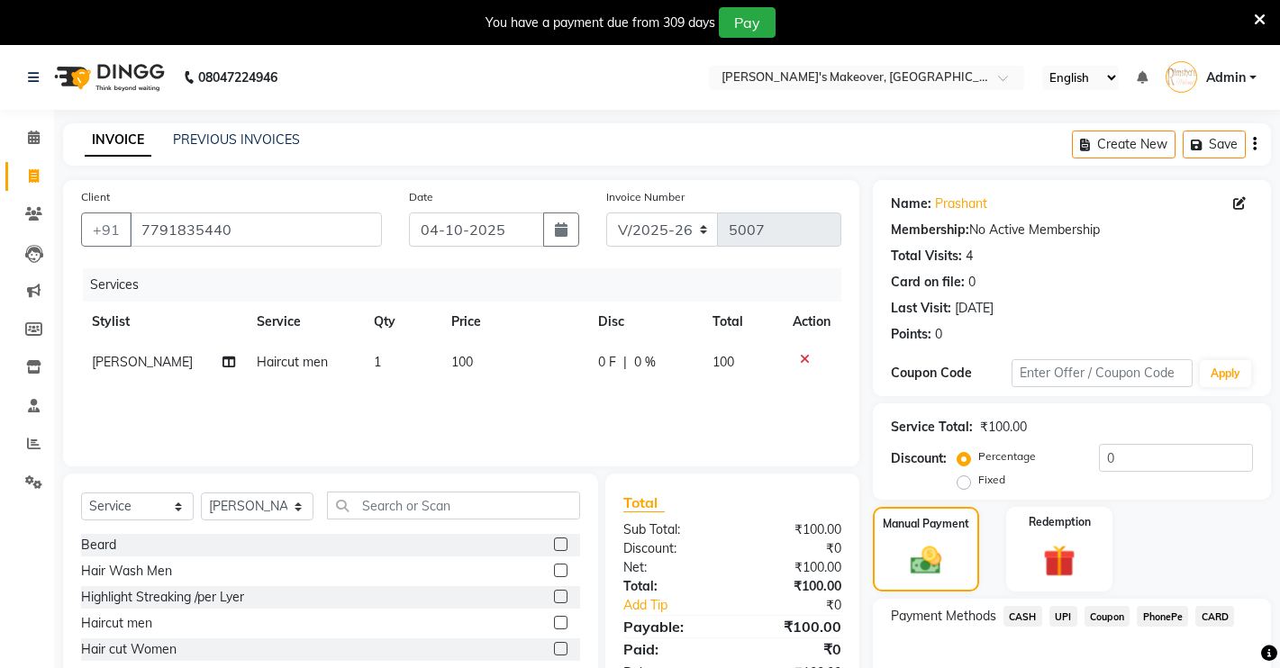
scroll to position [103, 0]
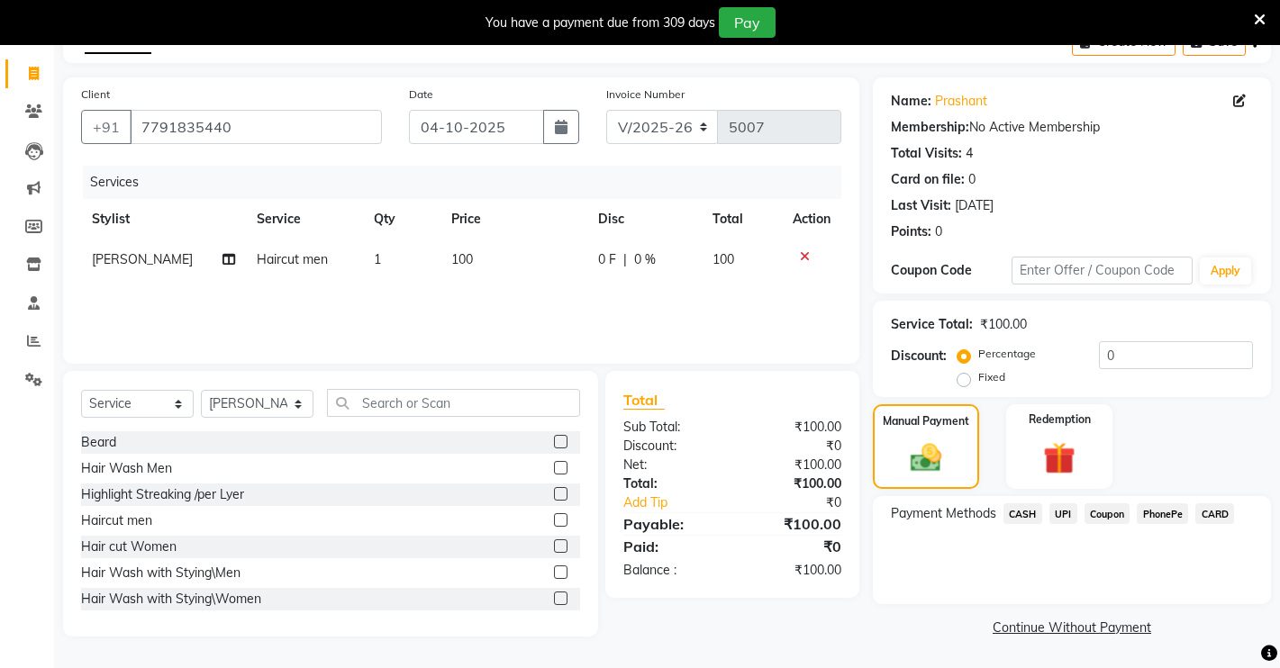
click at [1065, 512] on span "UPI" at bounding box center [1063, 513] width 28 height 21
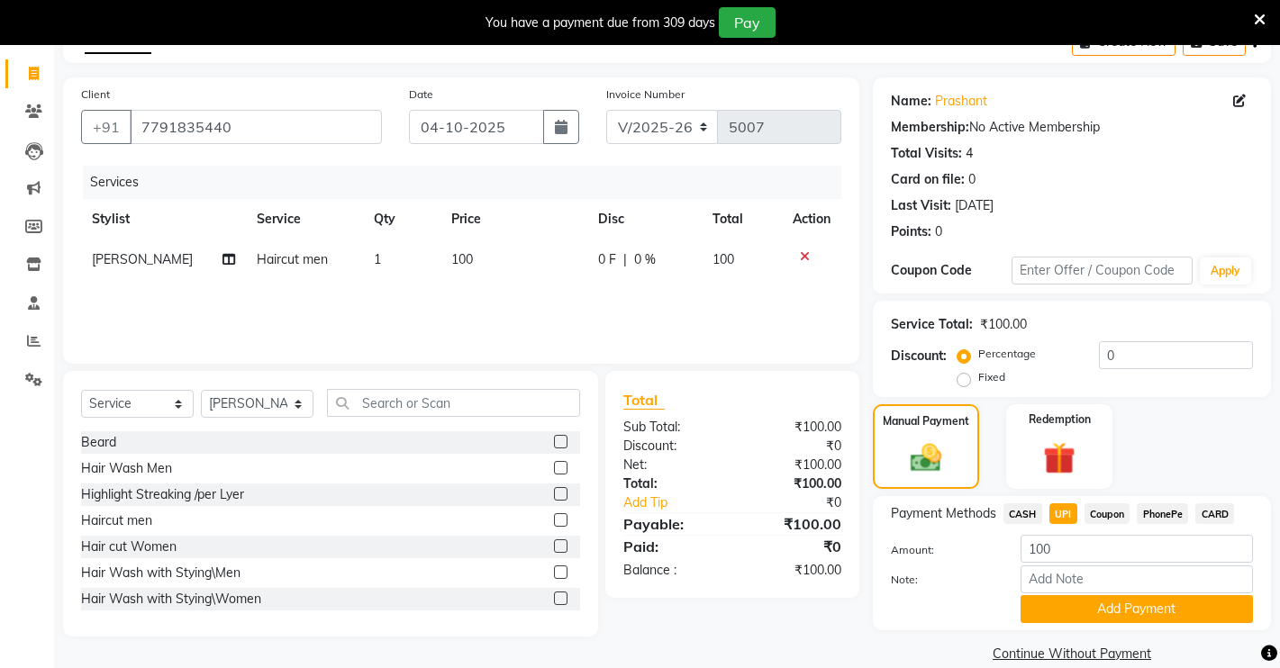
scroll to position [129, 0]
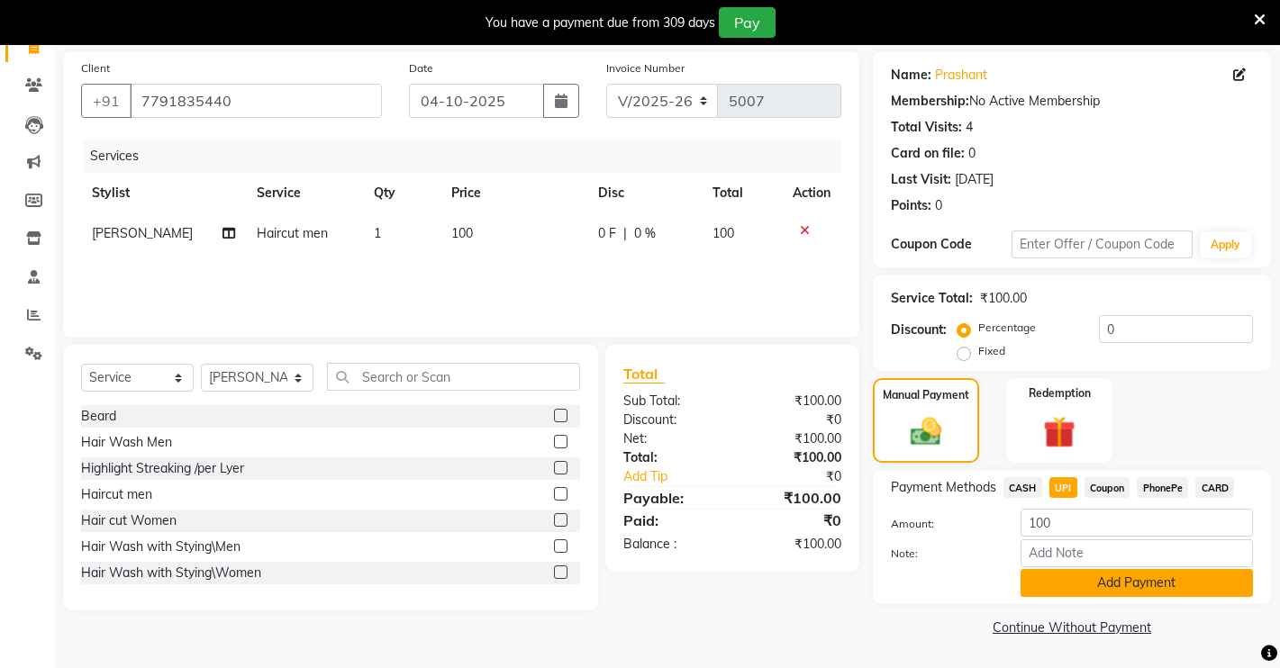
click at [1039, 580] on button "Add Payment" at bounding box center [1136, 583] width 232 height 28
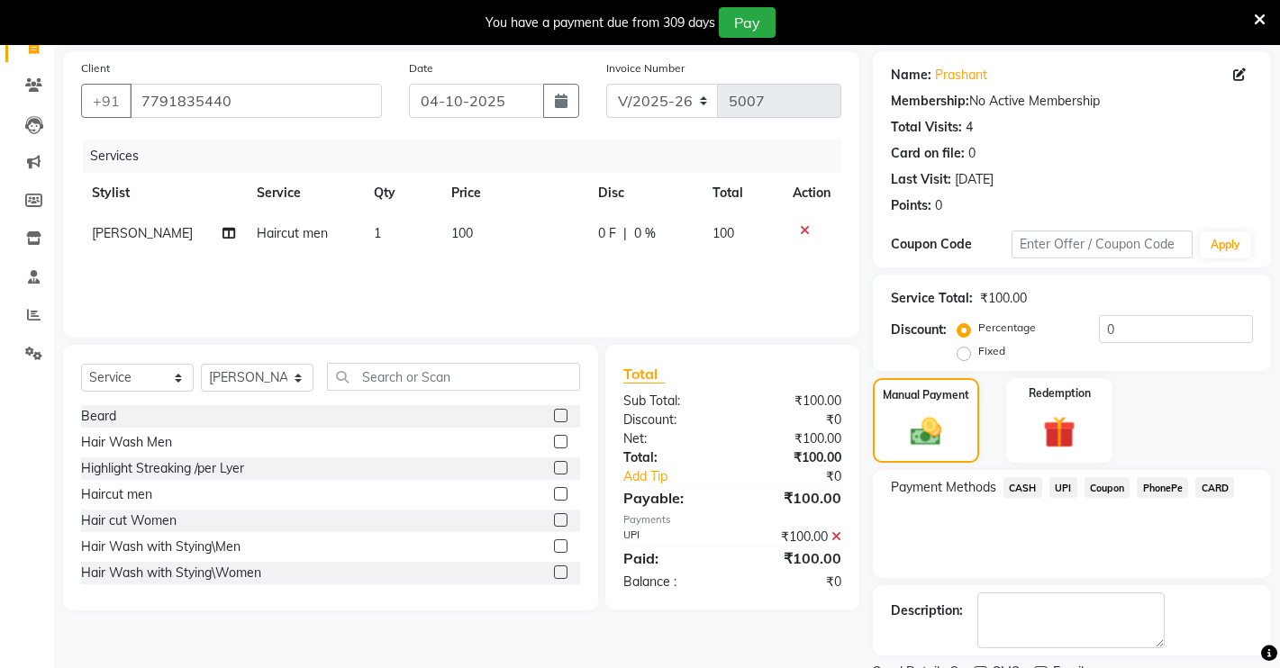
scroll to position [204, 0]
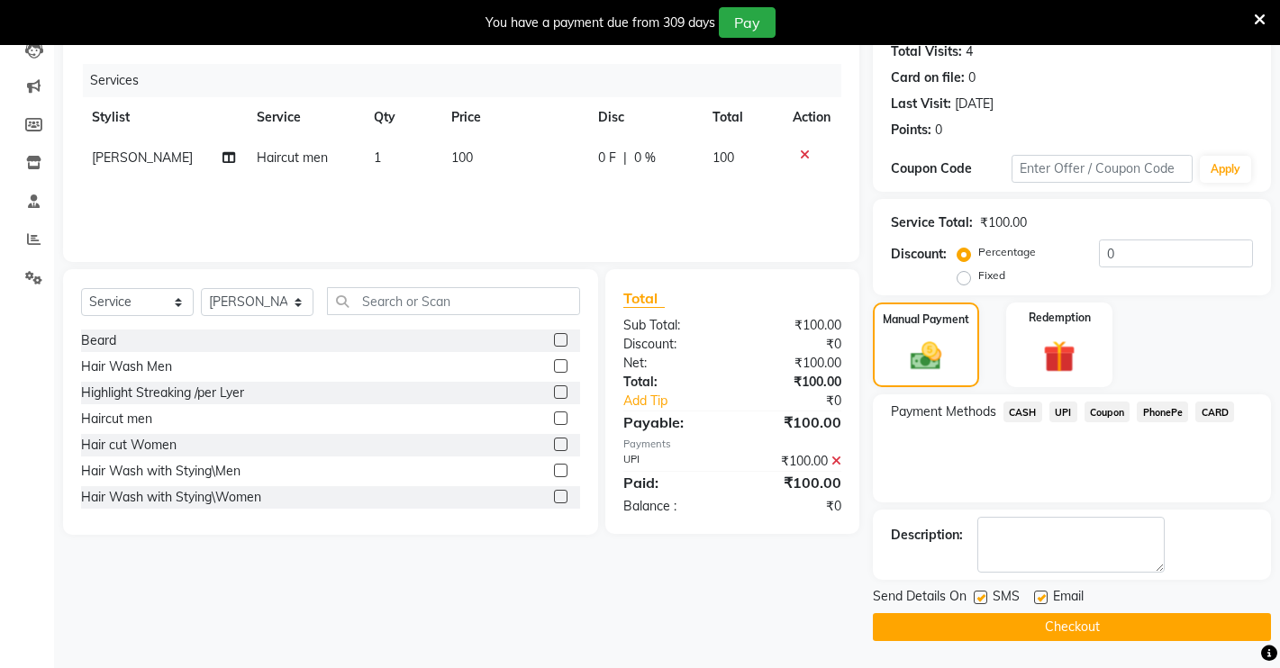
click at [1074, 619] on button "Checkout" at bounding box center [1072, 627] width 398 height 28
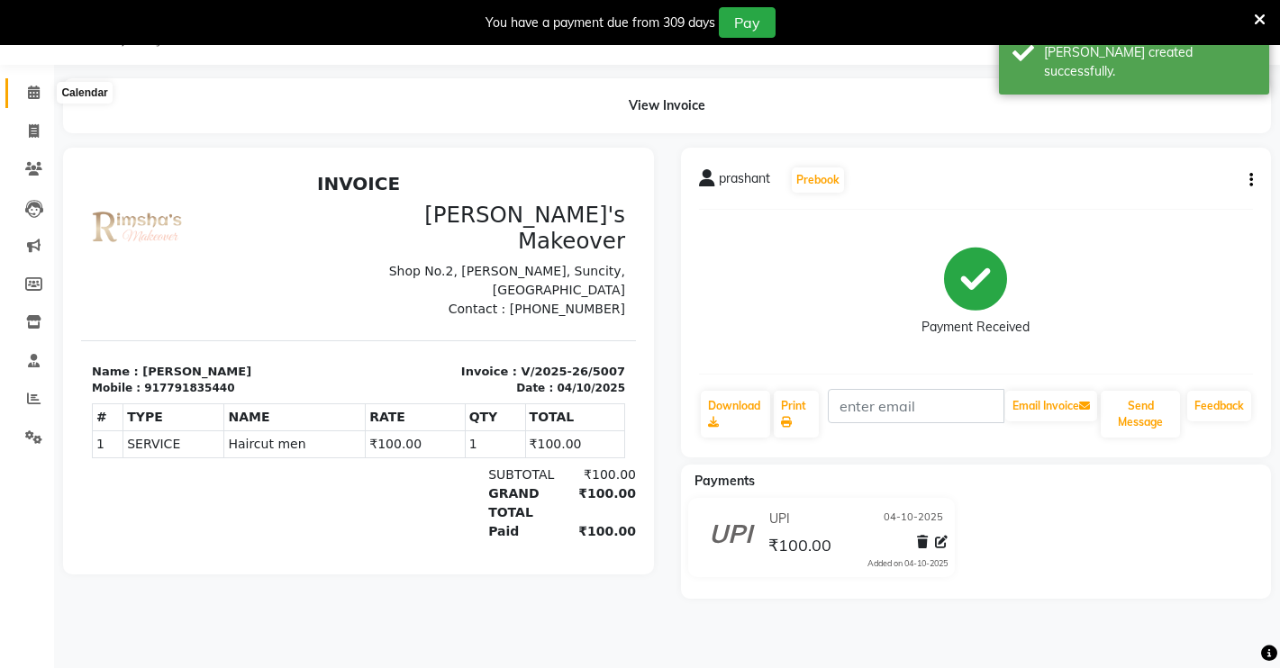
click at [35, 94] on icon at bounding box center [34, 93] width 12 height 14
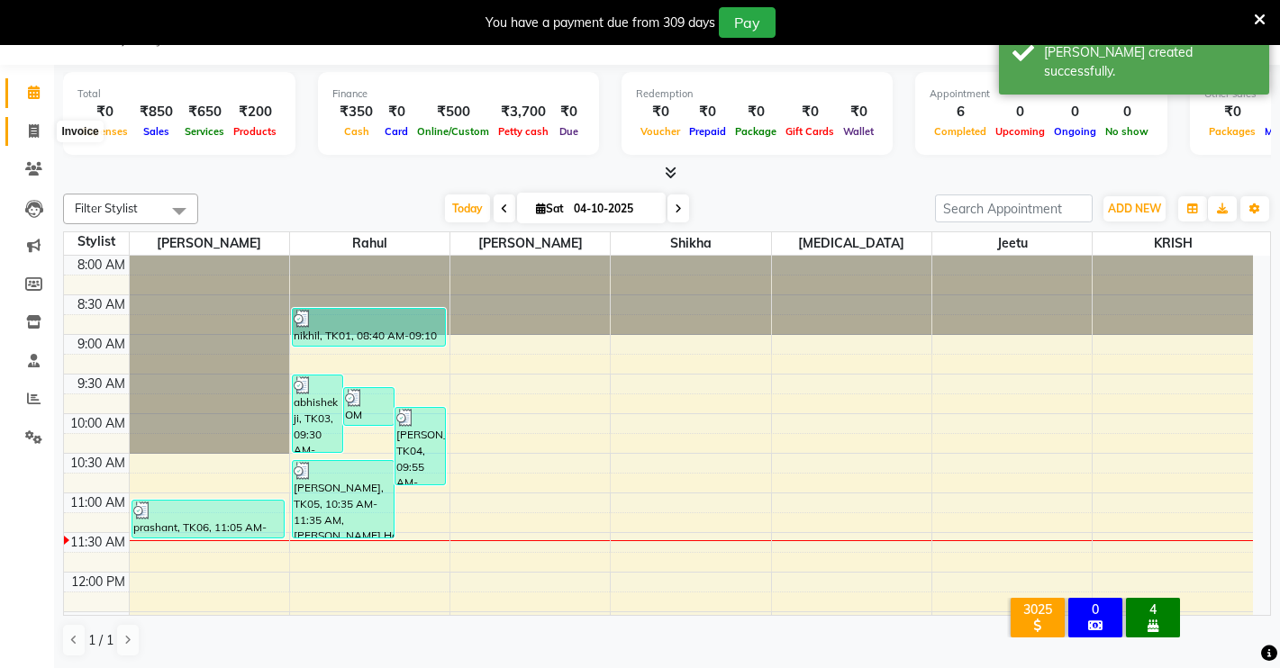
click at [39, 131] on icon at bounding box center [34, 131] width 10 height 14
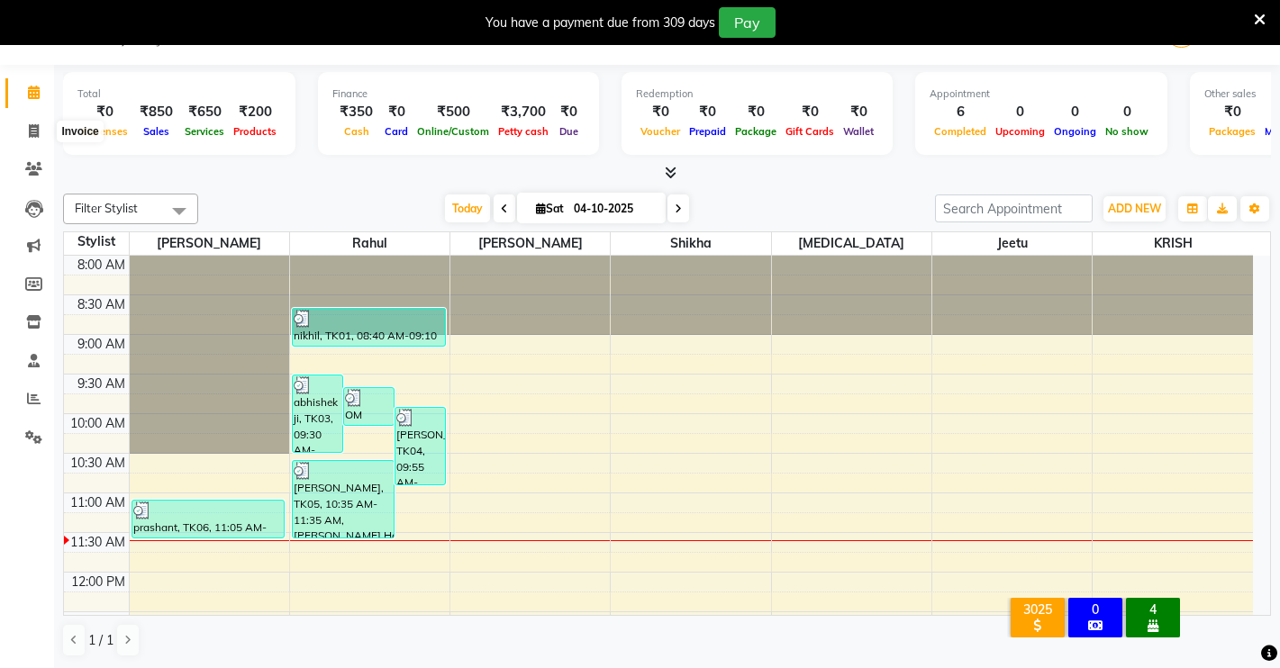
select select "service"
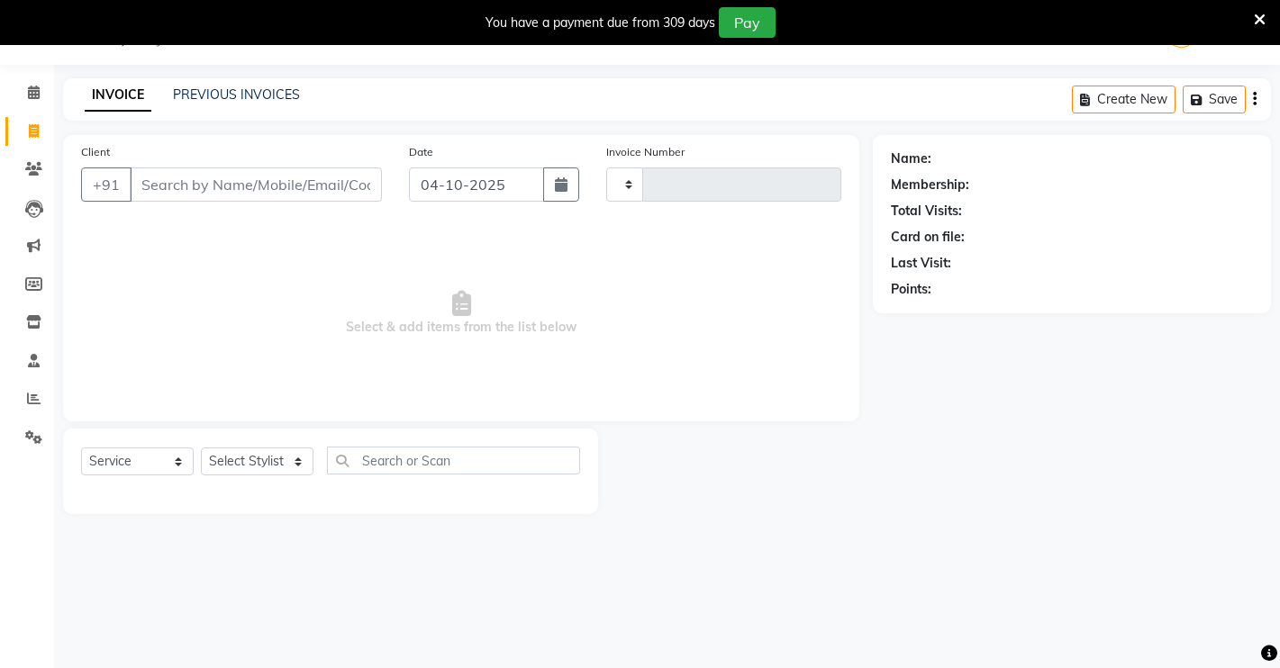
type input "5008"
select select "7317"
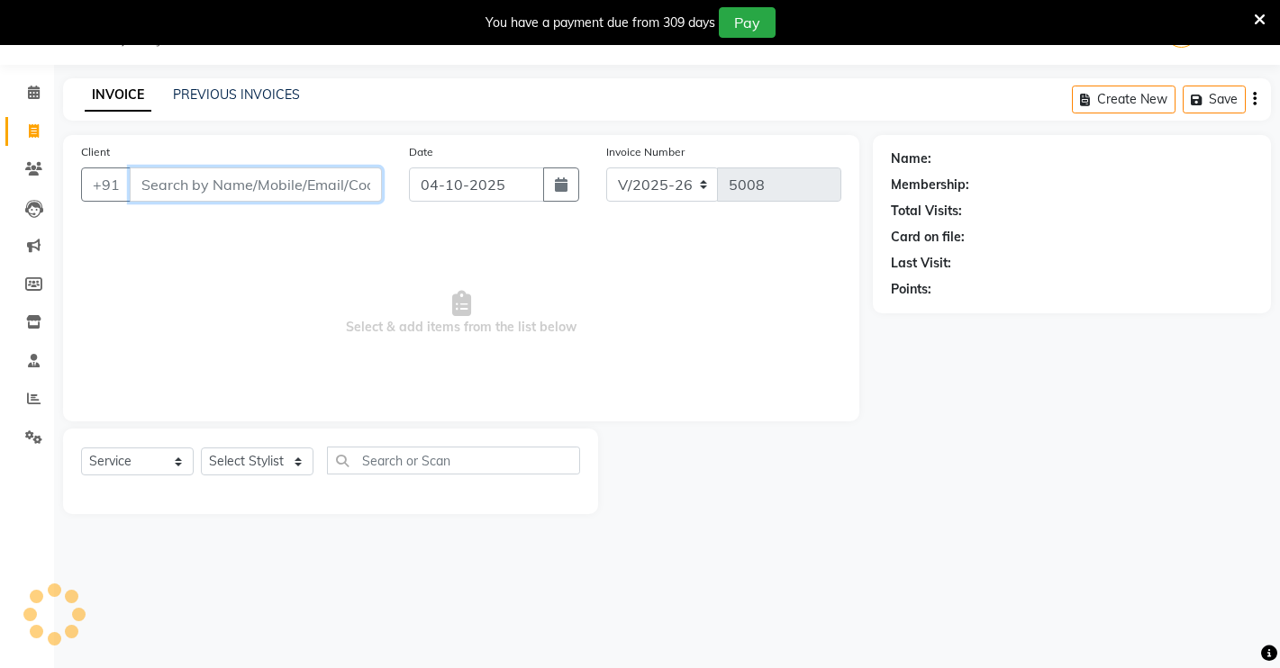
click at [209, 191] on input "Client" at bounding box center [256, 184] width 252 height 34
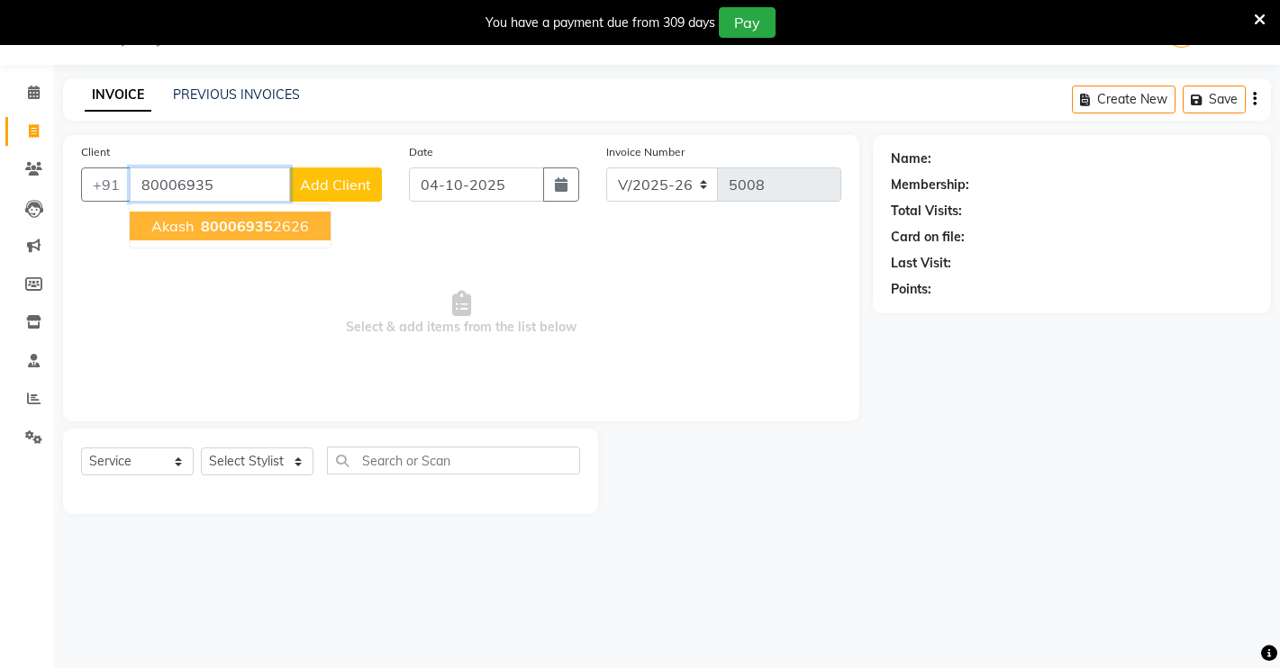
click at [186, 225] on span "akash" at bounding box center [172, 226] width 42 height 18
type input "800069352626"
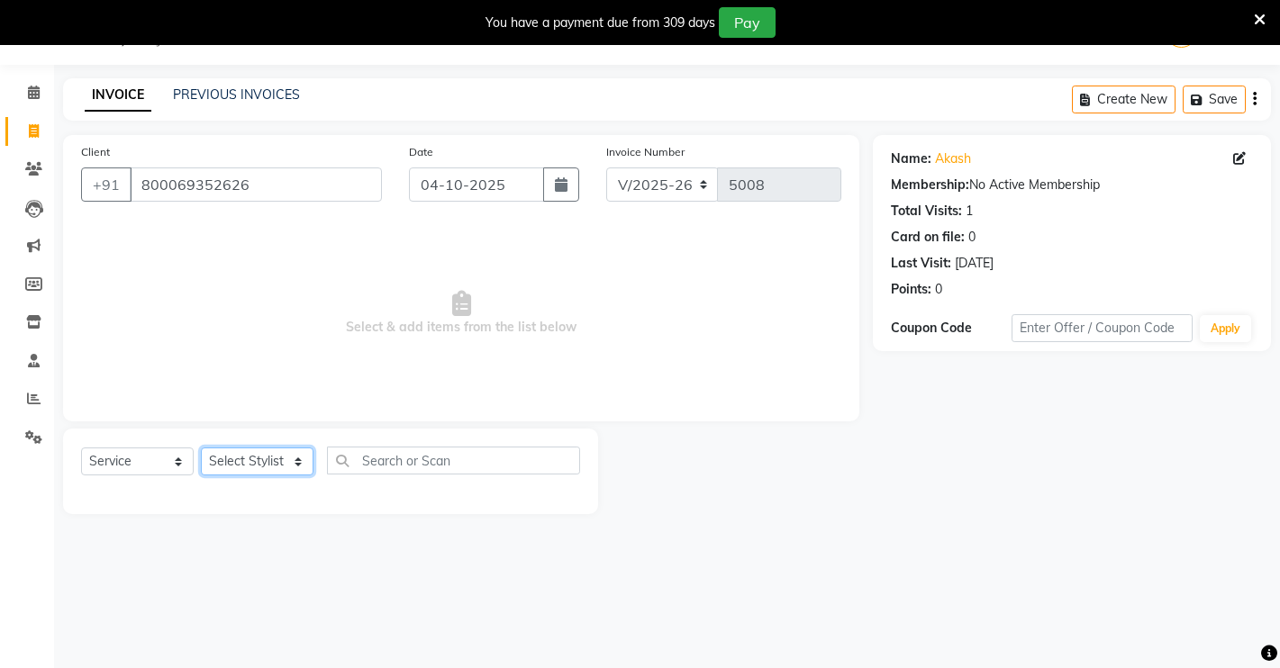
click at [276, 452] on select "Select Stylist [PERSON_NAME] [PERSON_NAME] NAVEEN [MEDICAL_DATA][PERSON_NAME] […" at bounding box center [257, 462] width 113 height 28
select select "88618"
click at [201, 448] on select "Select Stylist [PERSON_NAME] [PERSON_NAME] NAVEEN [MEDICAL_DATA][PERSON_NAME] […" at bounding box center [257, 462] width 113 height 28
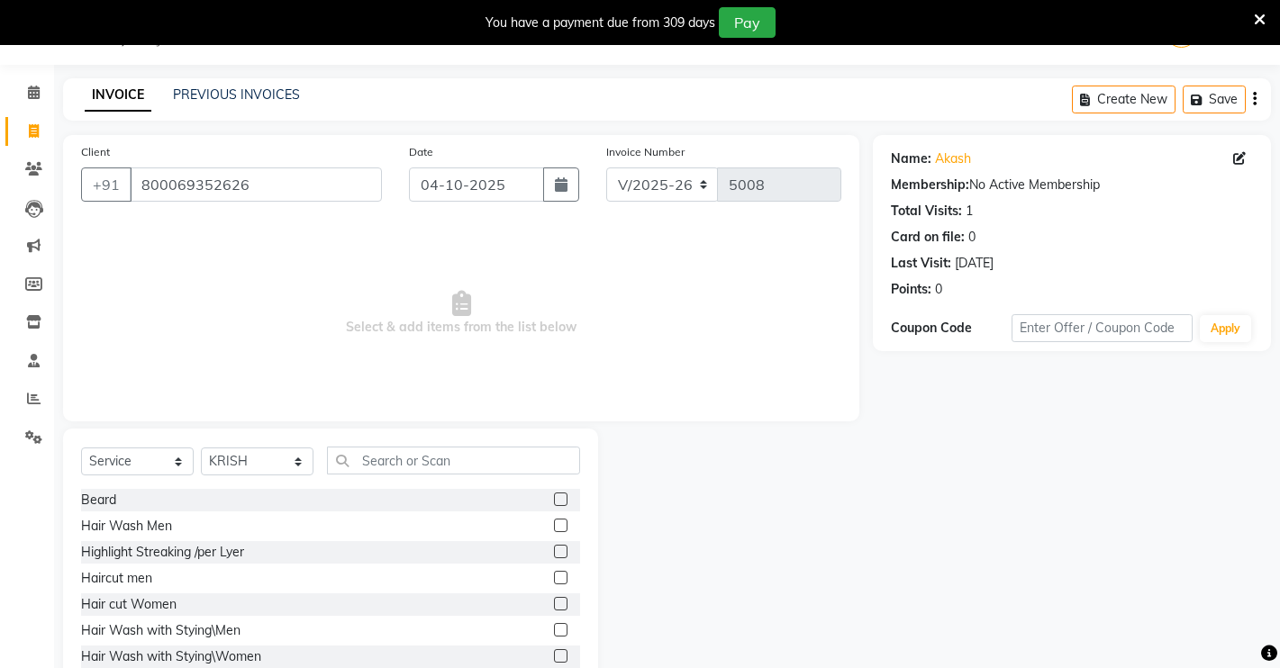
click at [554, 498] on label at bounding box center [561, 500] width 14 height 14
click at [554, 498] on input "checkbox" at bounding box center [560, 500] width 12 height 12
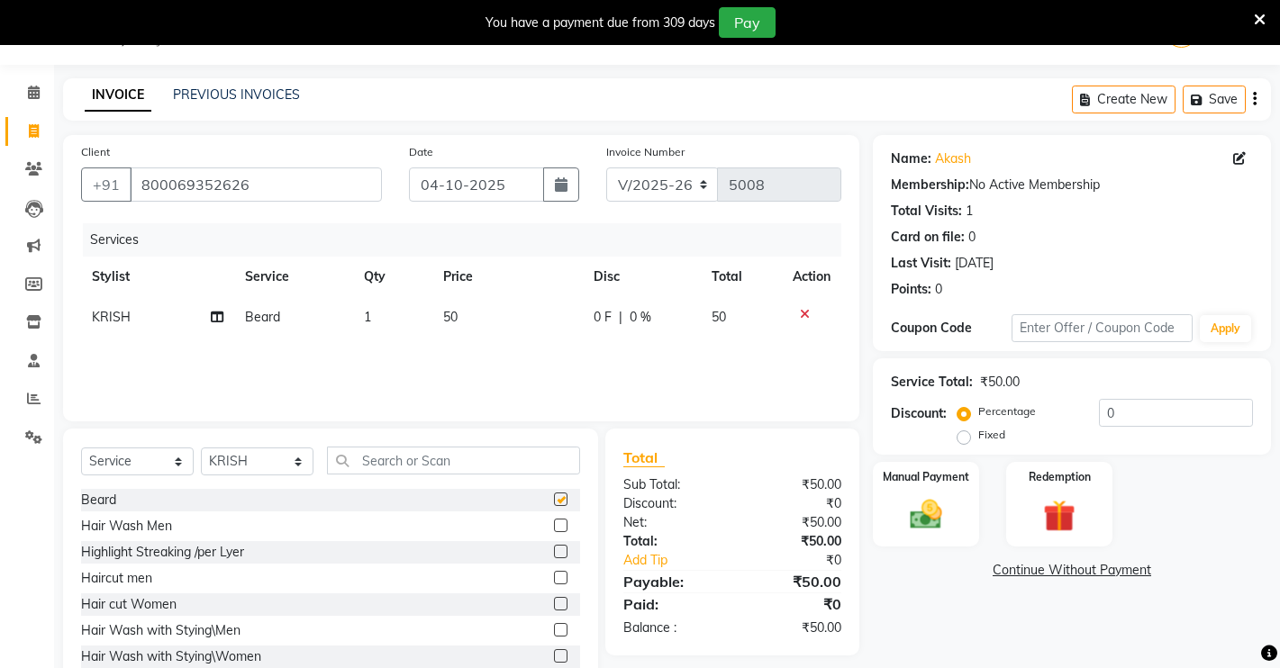
checkbox input "false"
click at [554, 577] on label at bounding box center [561, 578] width 14 height 14
click at [554, 577] on input "checkbox" at bounding box center [560, 579] width 12 height 12
checkbox input "false"
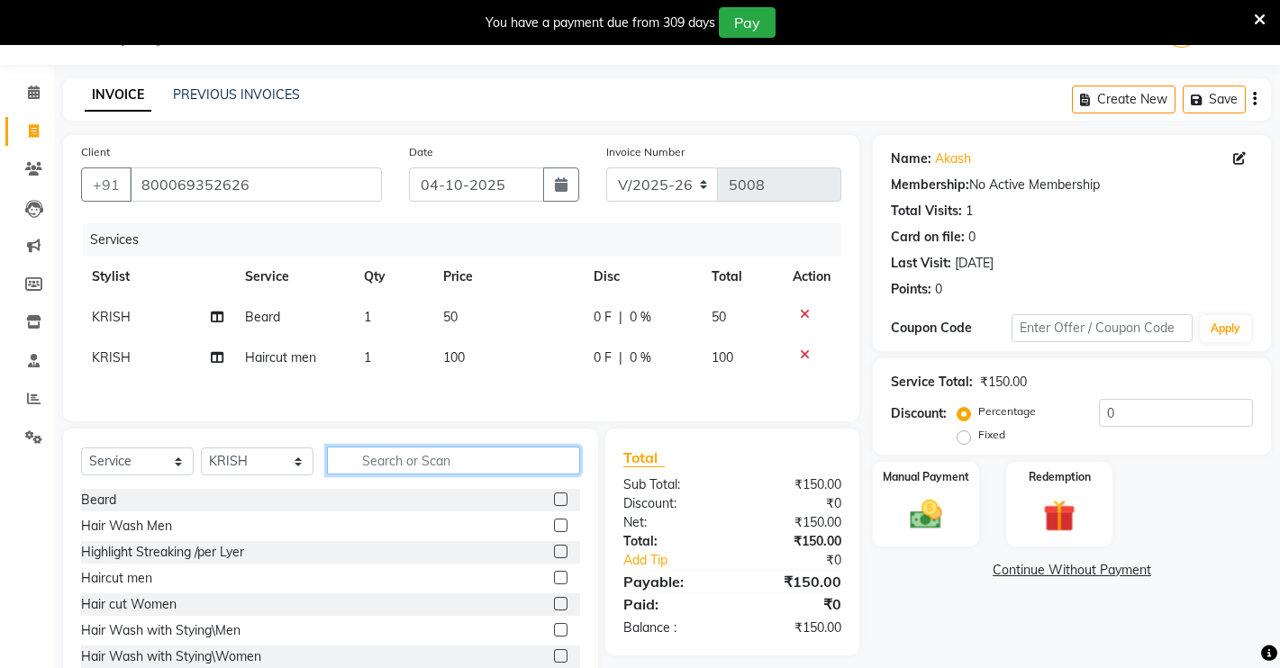
click at [420, 466] on input "text" at bounding box center [453, 461] width 253 height 28
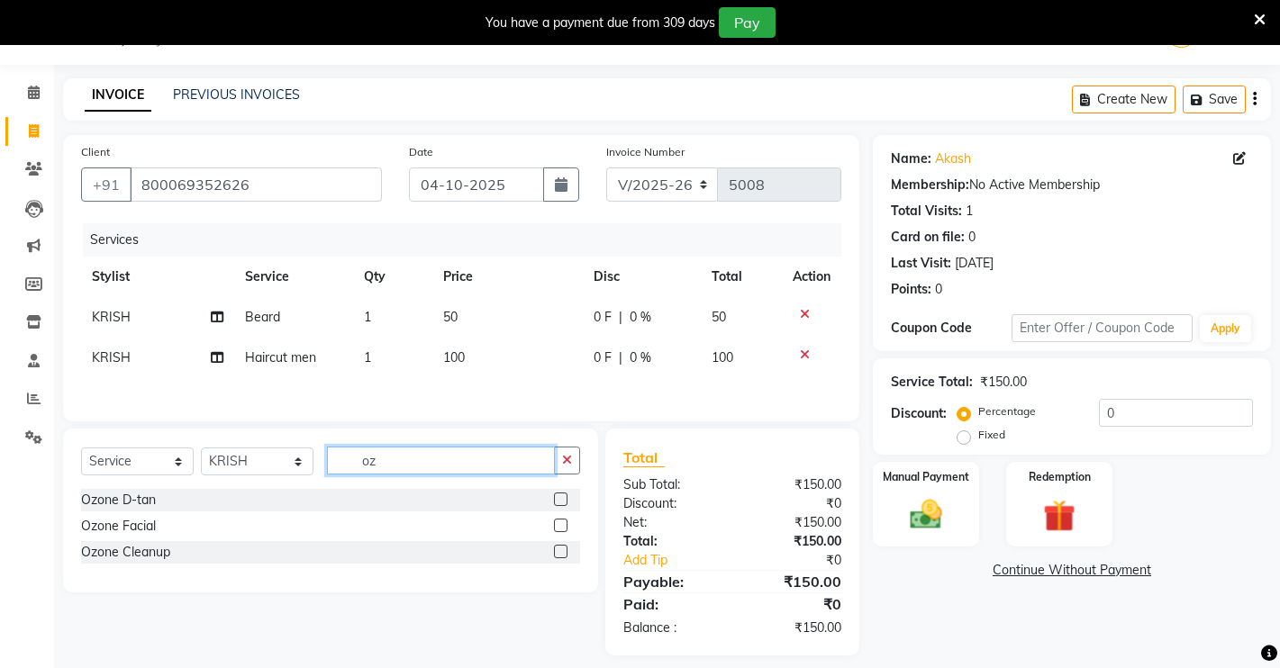
type input "oz"
click at [557, 502] on label at bounding box center [561, 500] width 14 height 14
click at [557, 502] on input "checkbox" at bounding box center [560, 500] width 12 height 12
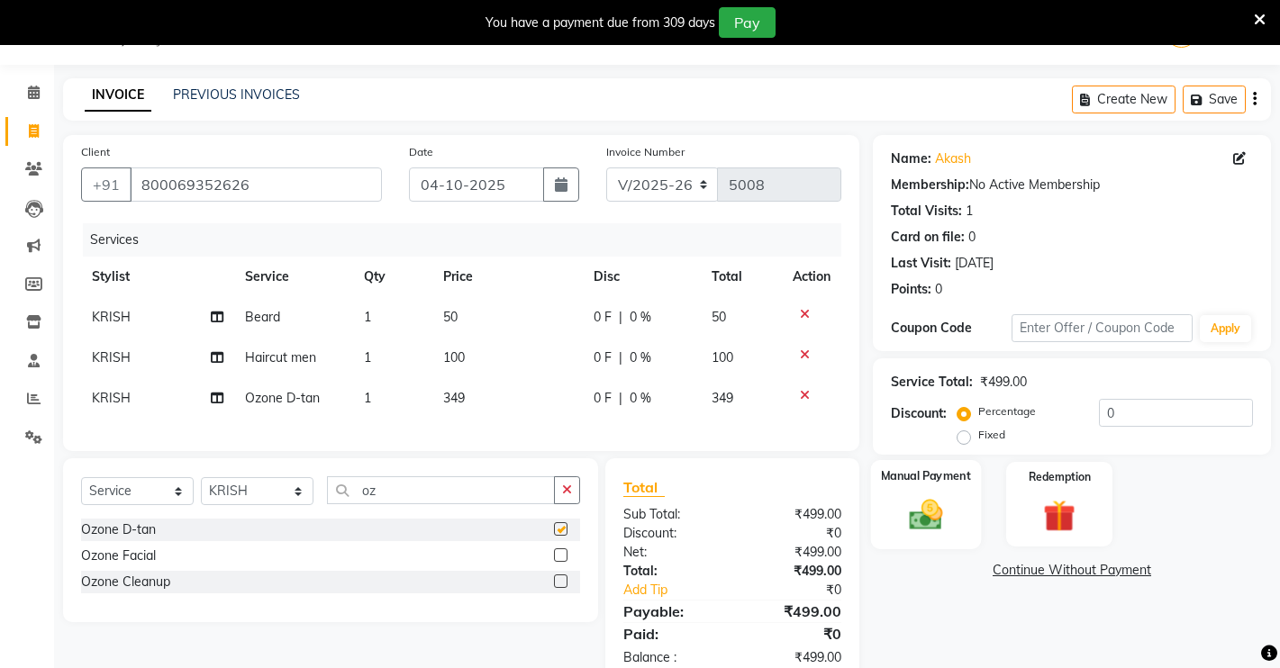
checkbox input "false"
click at [900, 540] on div "Manual Payment" at bounding box center [926, 504] width 111 height 89
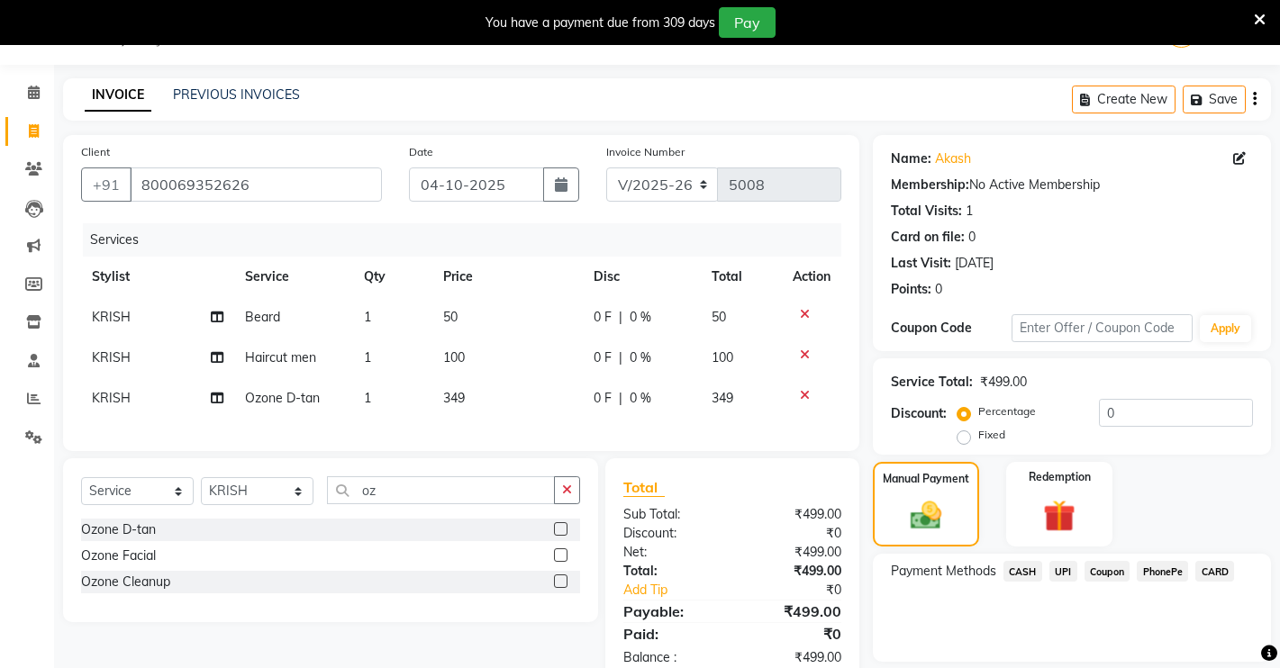
click at [1062, 572] on span "UPI" at bounding box center [1063, 571] width 28 height 21
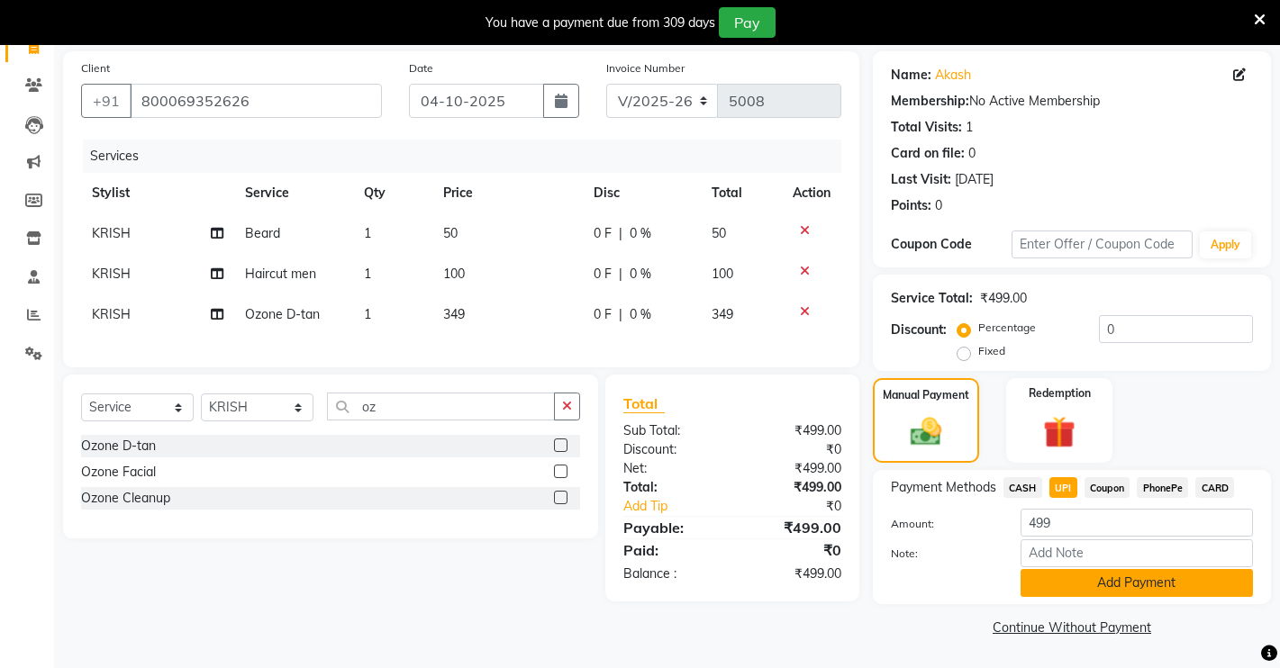
click at [1076, 590] on button "Add Payment" at bounding box center [1136, 583] width 232 height 28
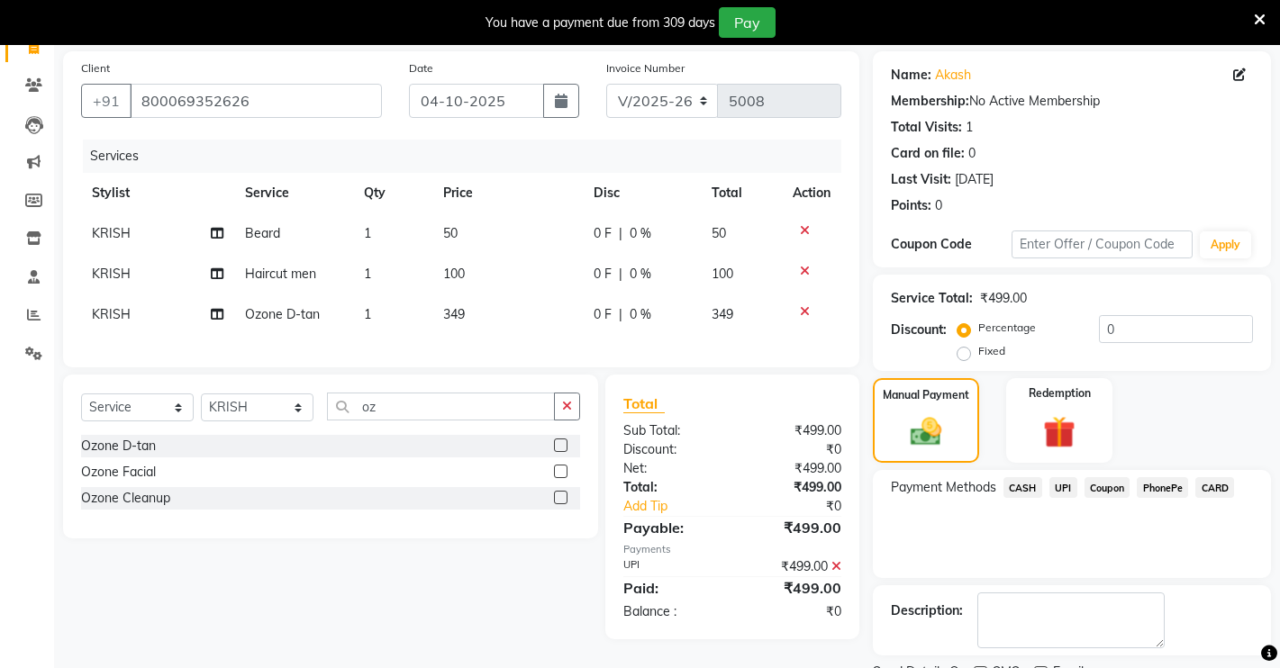
scroll to position [204, 0]
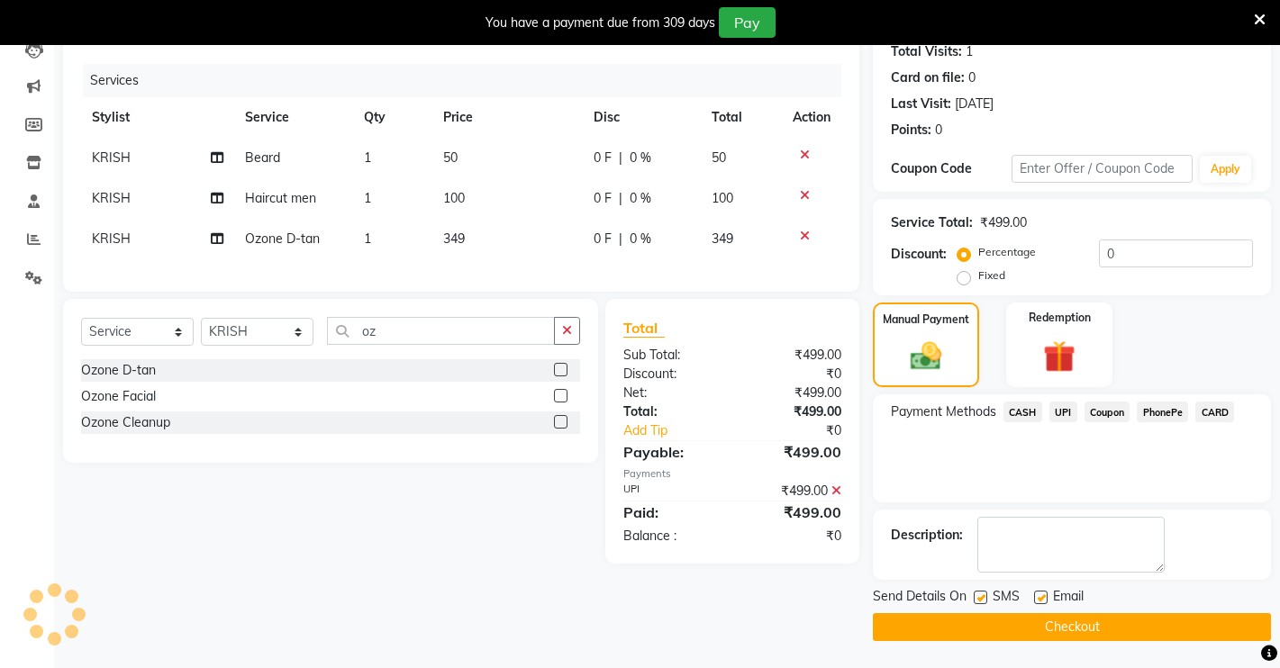
click at [1039, 631] on button "Checkout" at bounding box center [1072, 627] width 398 height 28
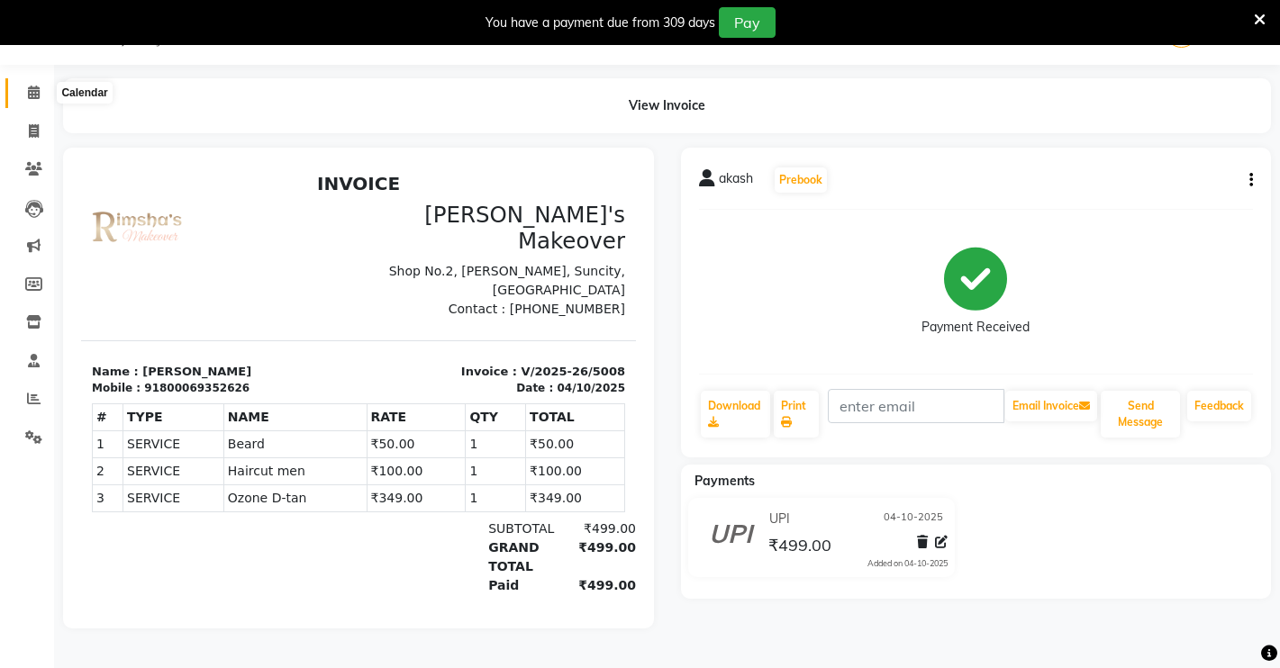
click at [35, 89] on icon at bounding box center [34, 93] width 12 height 14
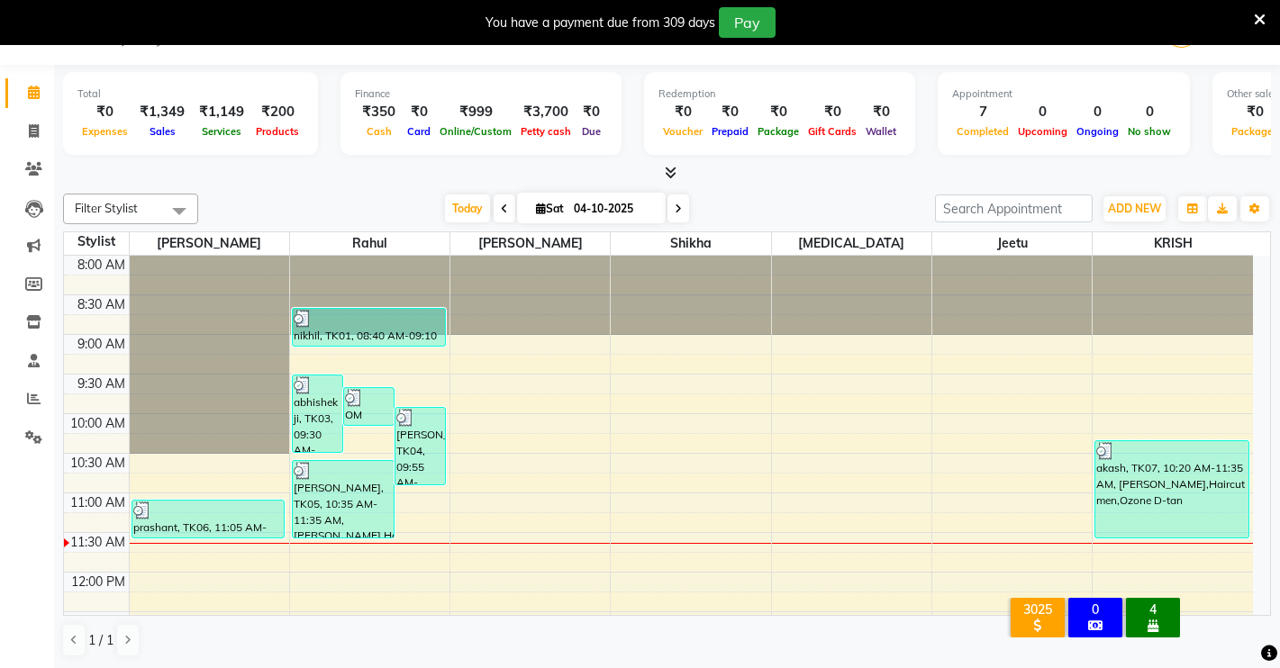
click at [668, 170] on icon at bounding box center [671, 173] width 12 height 14
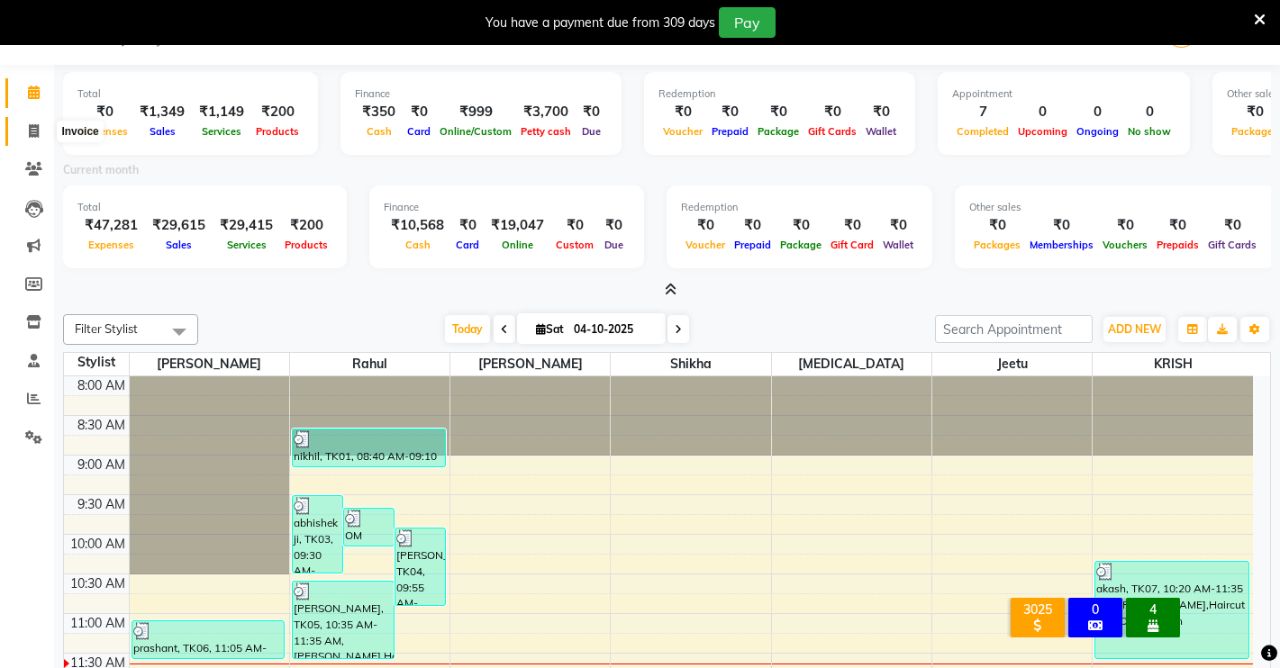
click at [36, 130] on icon at bounding box center [34, 131] width 10 height 14
select select "7317"
select select "service"
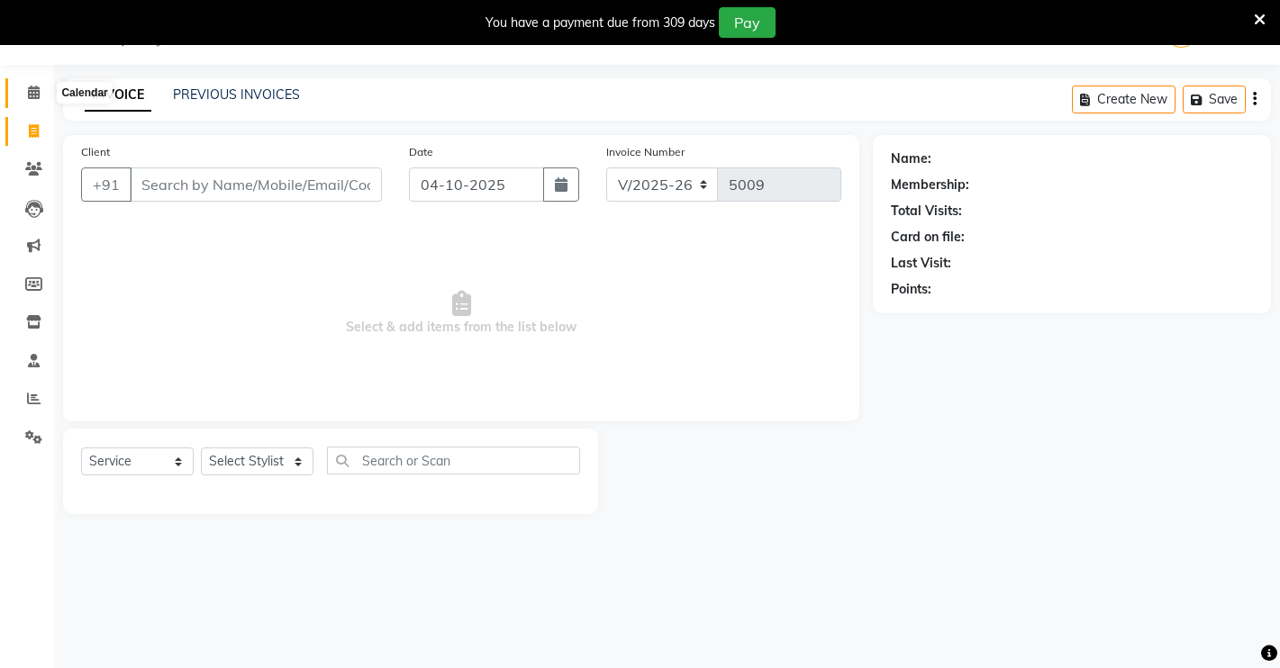
click at [44, 92] on span at bounding box center [34, 93] width 32 height 21
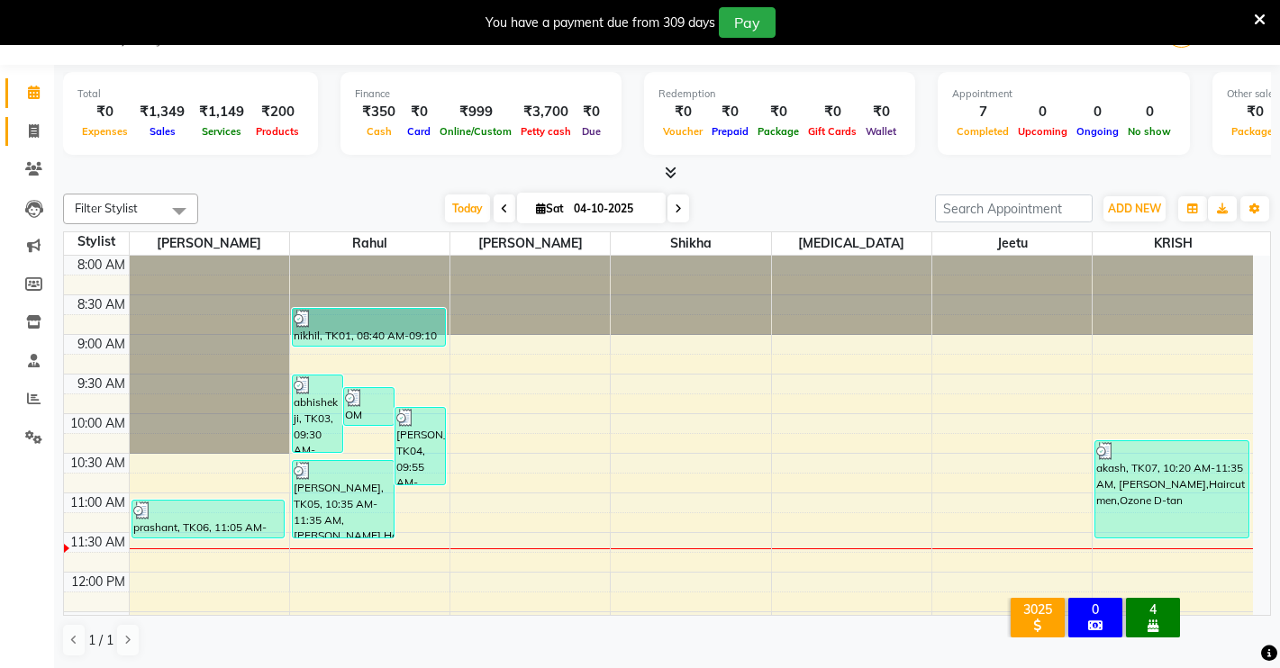
click at [31, 117] on link "Invoice" at bounding box center [26, 132] width 43 height 30
select select "7317"
select select "service"
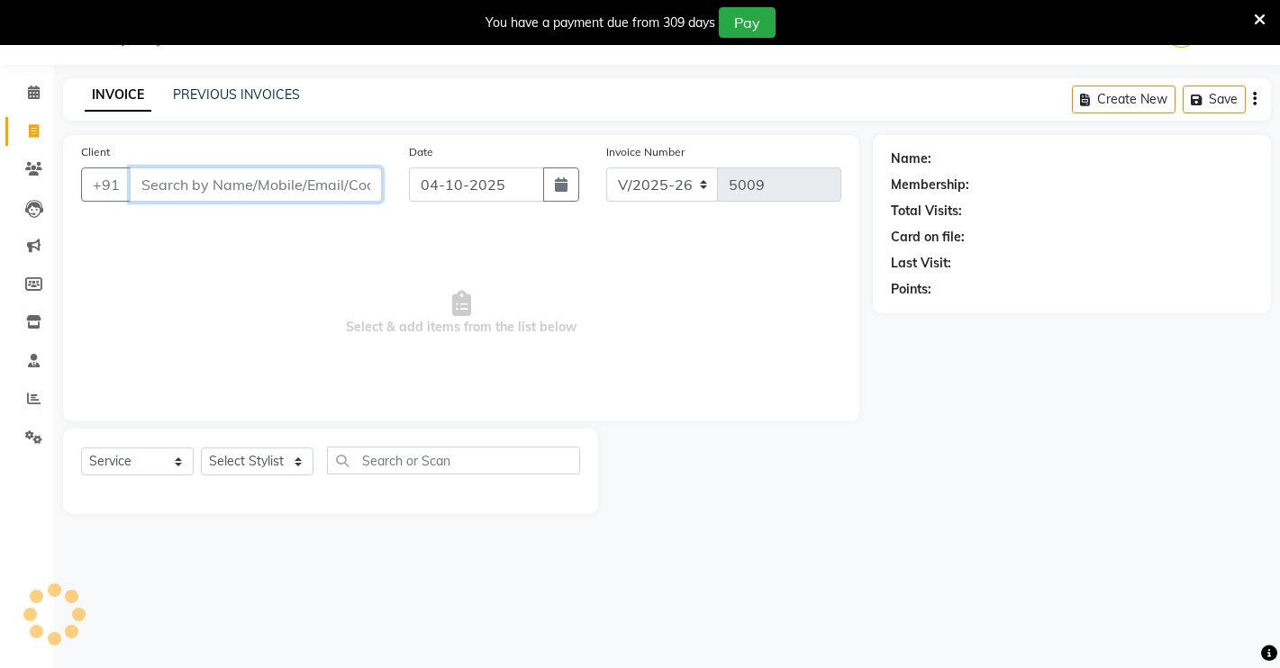
click at [187, 201] on input "Client" at bounding box center [256, 184] width 252 height 34
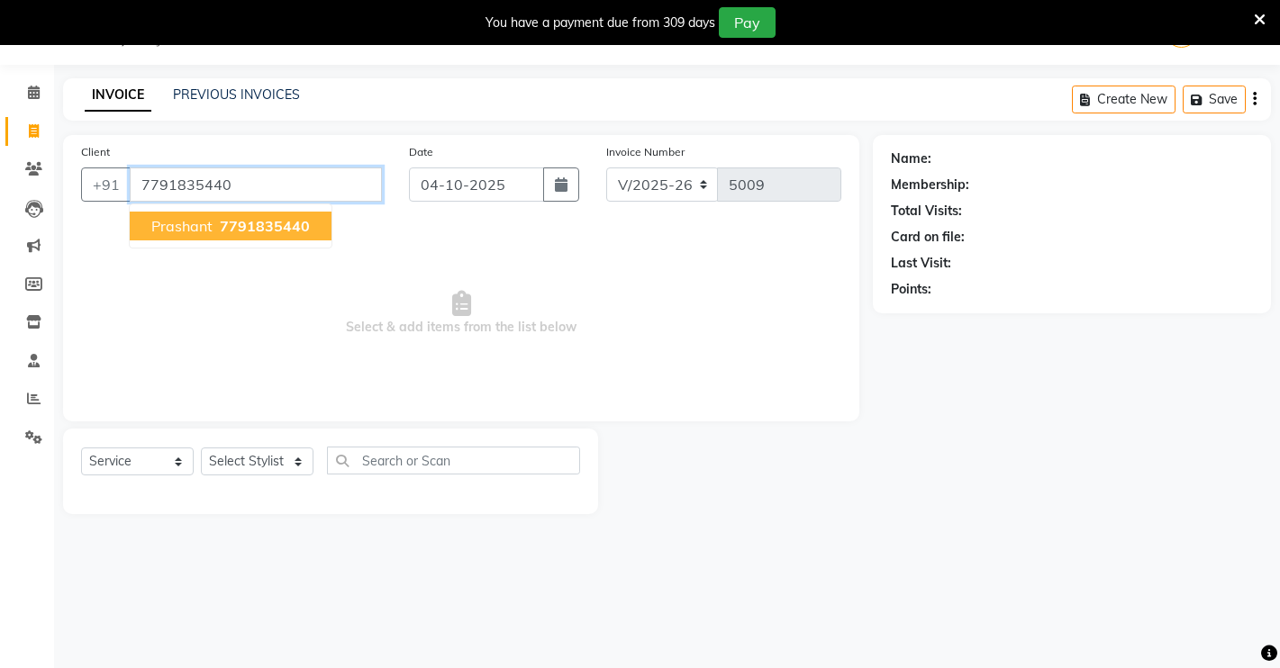
type input "7791835440"
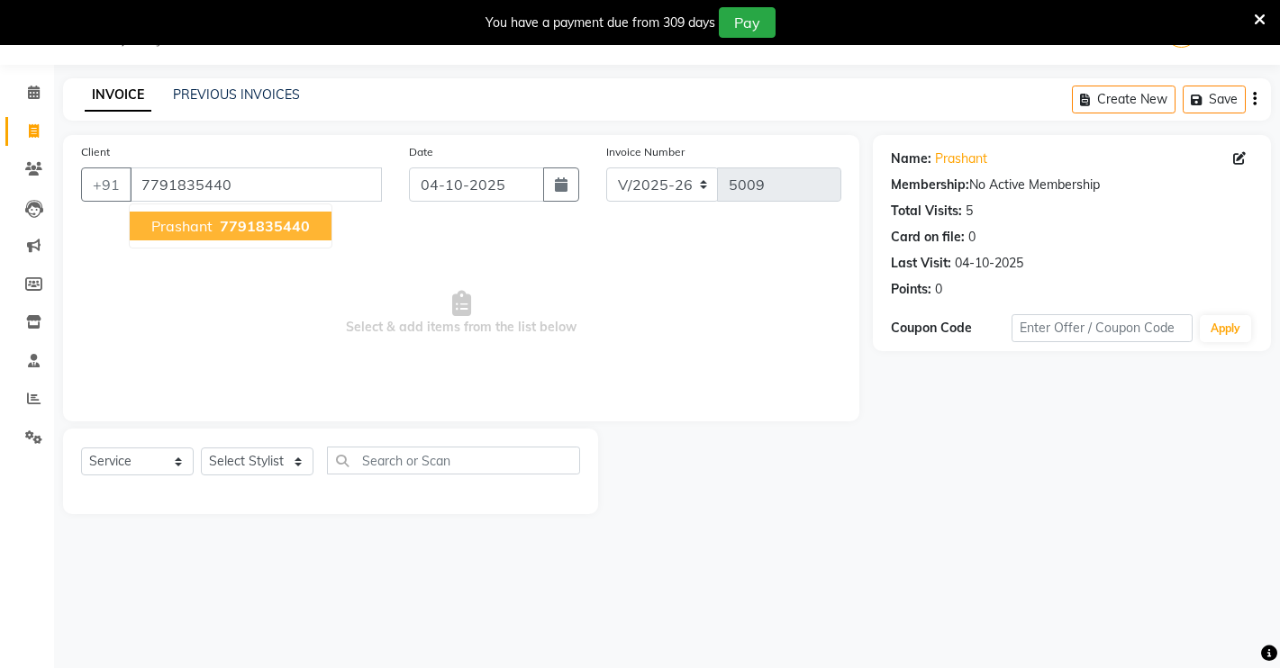
click at [266, 223] on span "7791835440" at bounding box center [265, 226] width 90 height 18
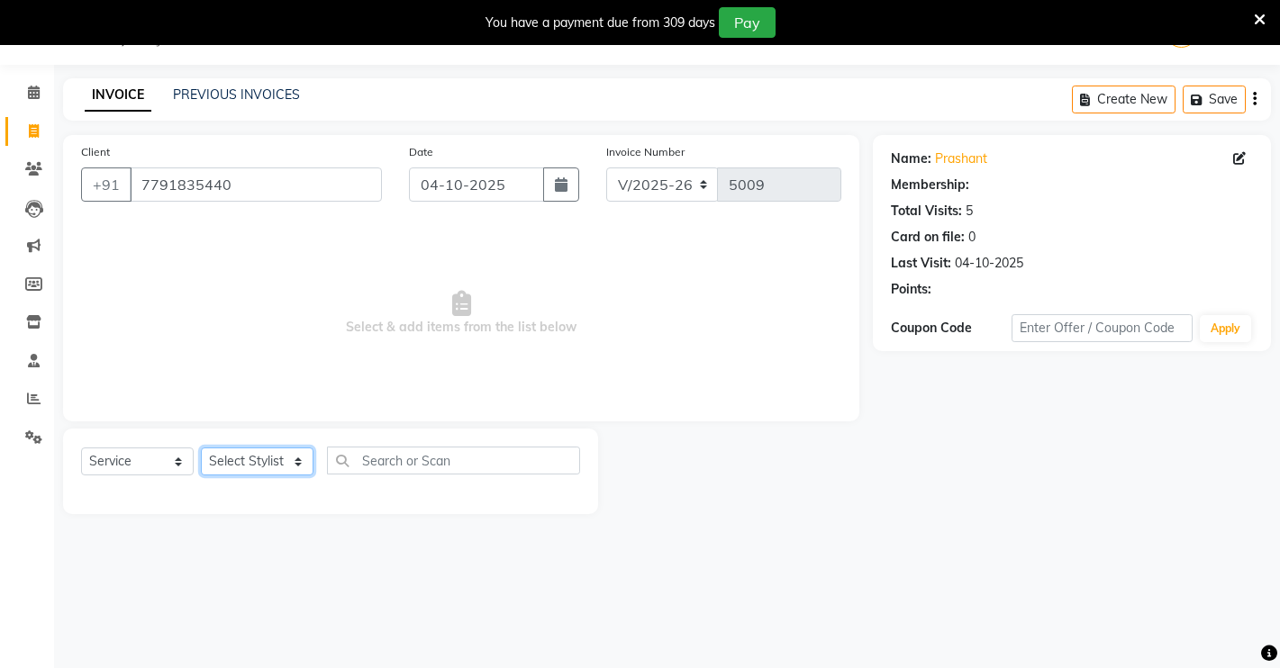
click at [288, 463] on select "Select Stylist [PERSON_NAME] [PERSON_NAME] NAVEEN [MEDICAL_DATA][PERSON_NAME] […" at bounding box center [257, 462] width 113 height 28
select select "64880"
click at [201, 448] on select "Select Stylist [PERSON_NAME] [PERSON_NAME] NAVEEN [MEDICAL_DATA][PERSON_NAME] […" at bounding box center [257, 462] width 113 height 28
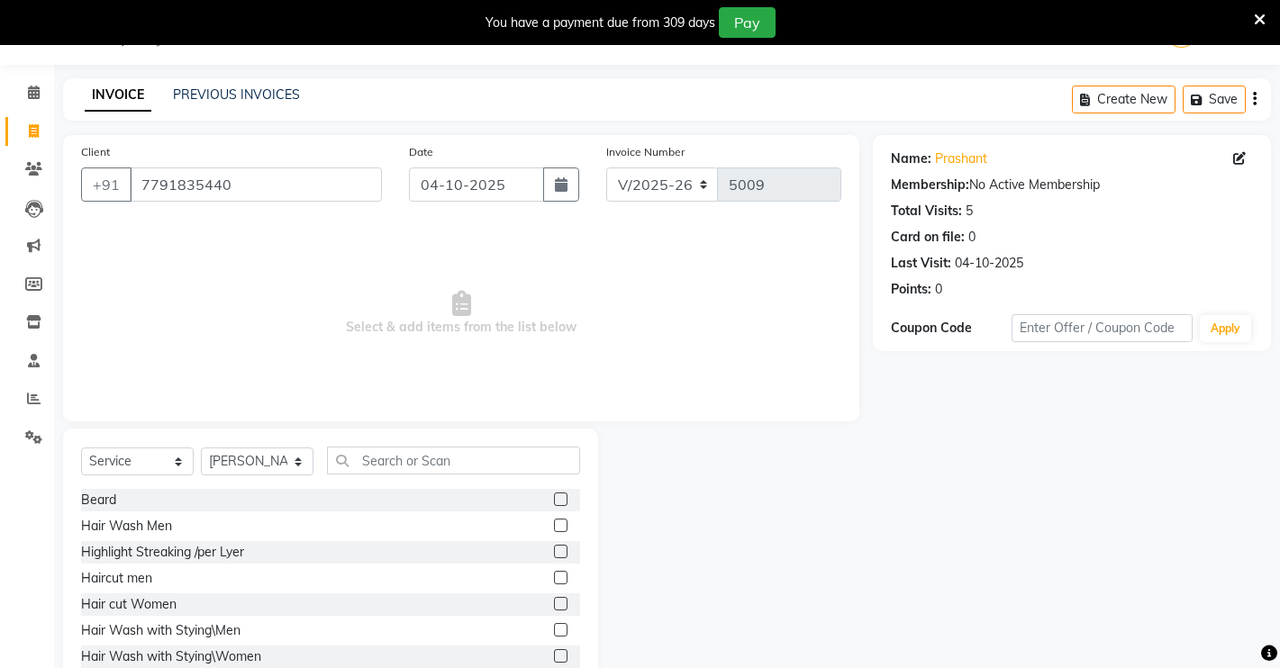
click at [554, 493] on label at bounding box center [561, 500] width 14 height 14
click at [554, 494] on input "checkbox" at bounding box center [560, 500] width 12 height 12
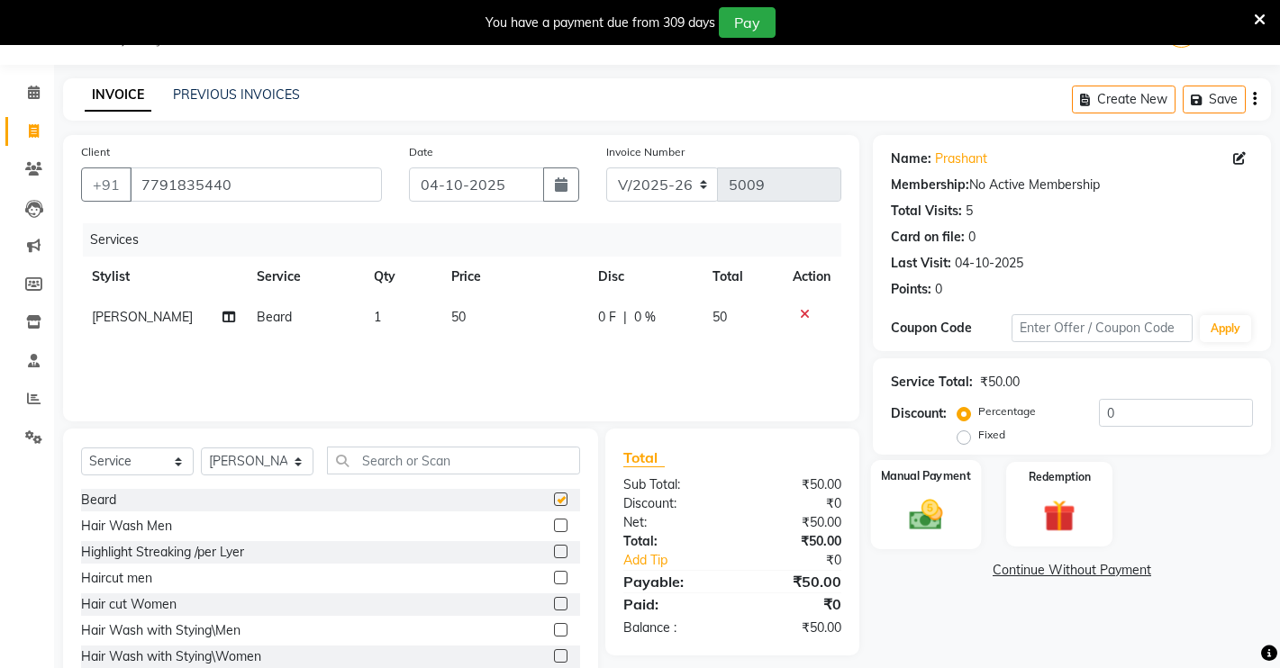
checkbox input "false"
click at [963, 526] on div "Manual Payment" at bounding box center [926, 504] width 111 height 89
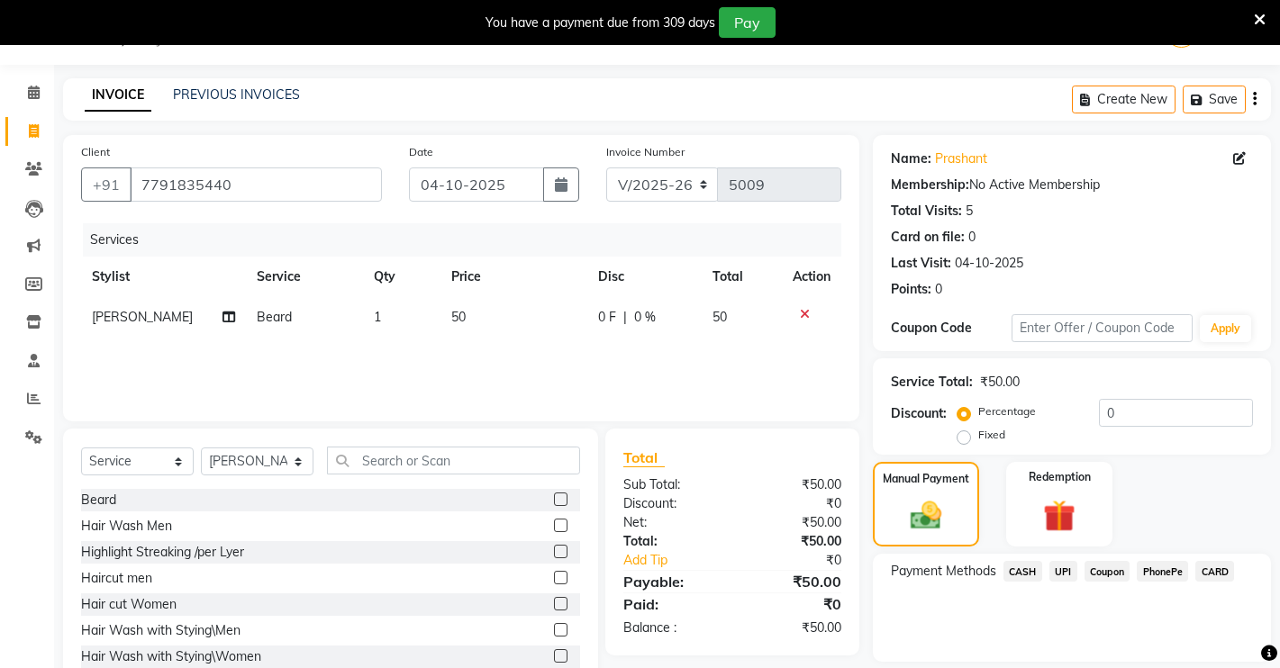
click at [1052, 570] on span "UPI" at bounding box center [1063, 571] width 28 height 21
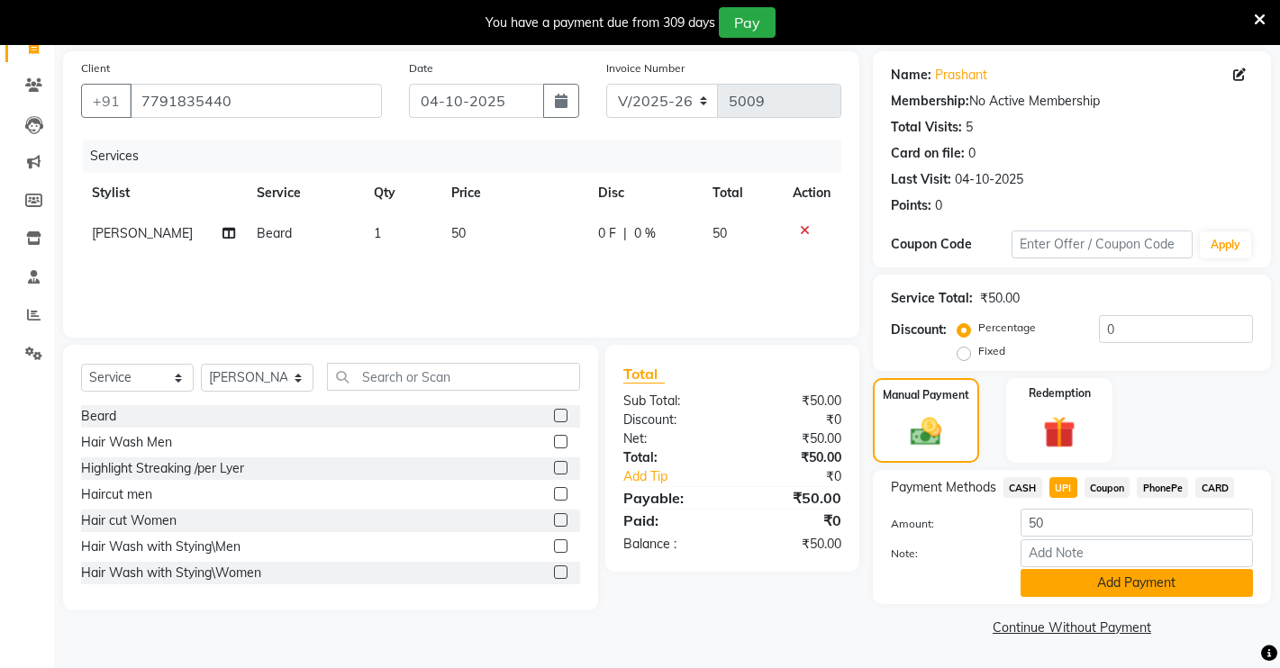
drag, startPoint x: 1144, startPoint y: 590, endPoint x: 1148, endPoint y: 574, distance: 16.8
click at [1145, 586] on button "Add Payment" at bounding box center [1136, 583] width 232 height 28
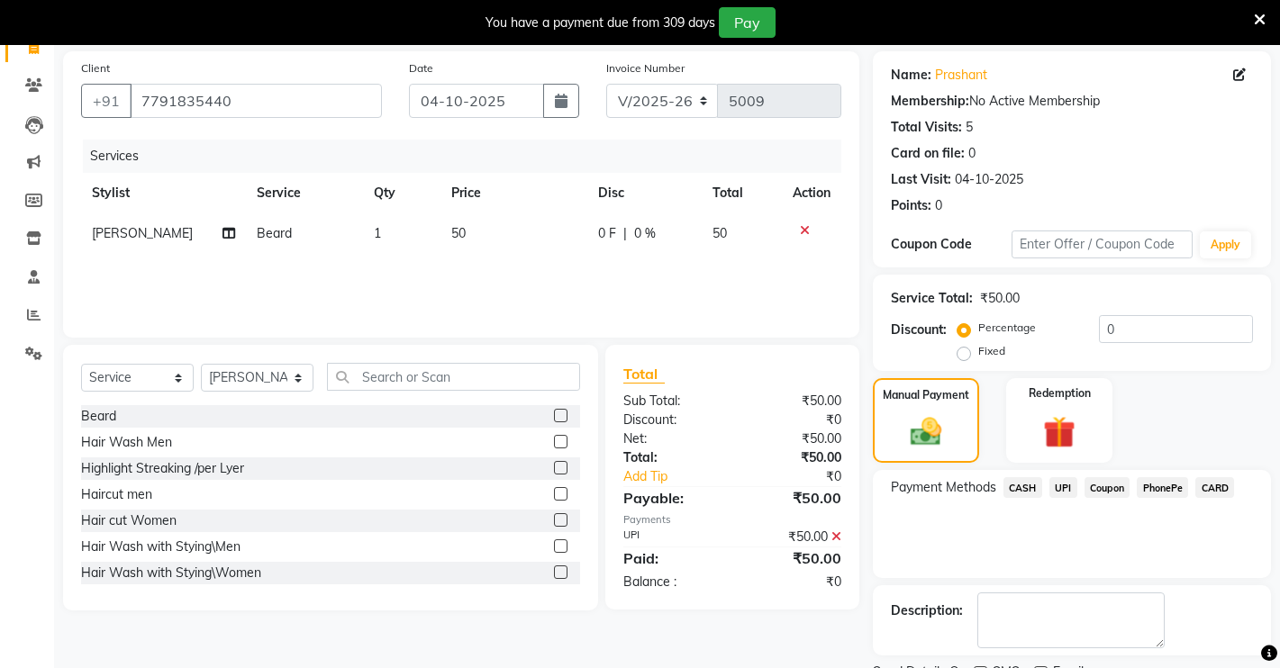
scroll to position [204, 0]
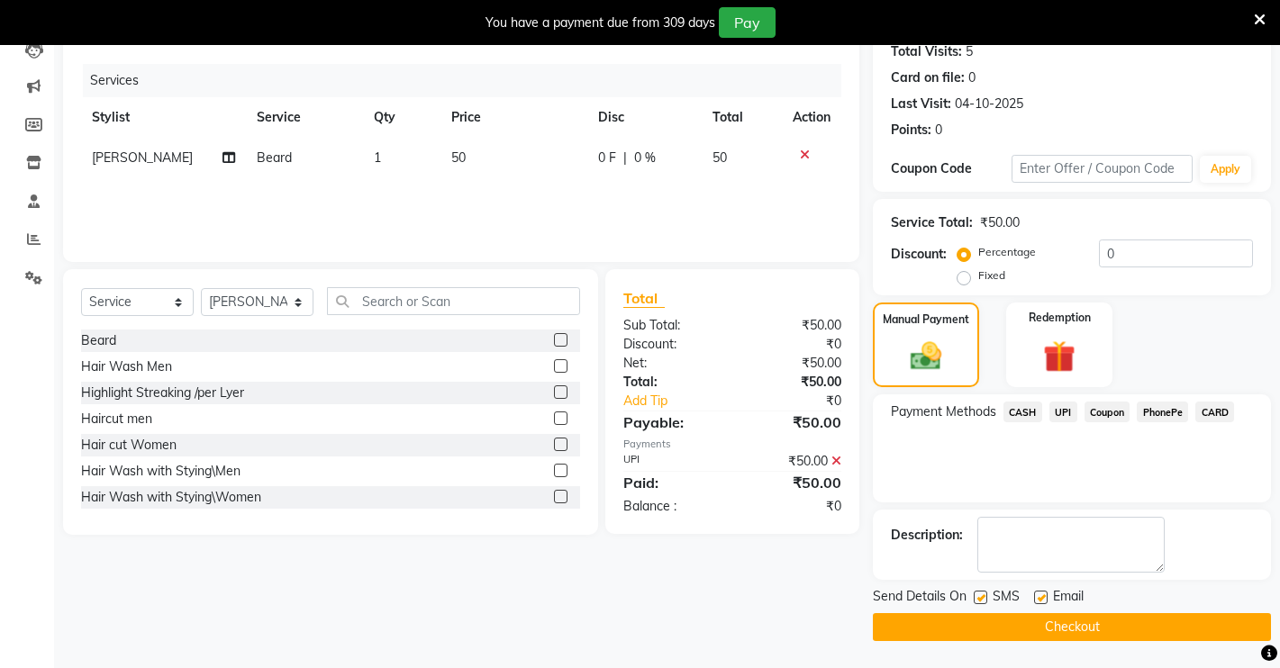
click at [1137, 625] on button "Checkout" at bounding box center [1072, 627] width 398 height 28
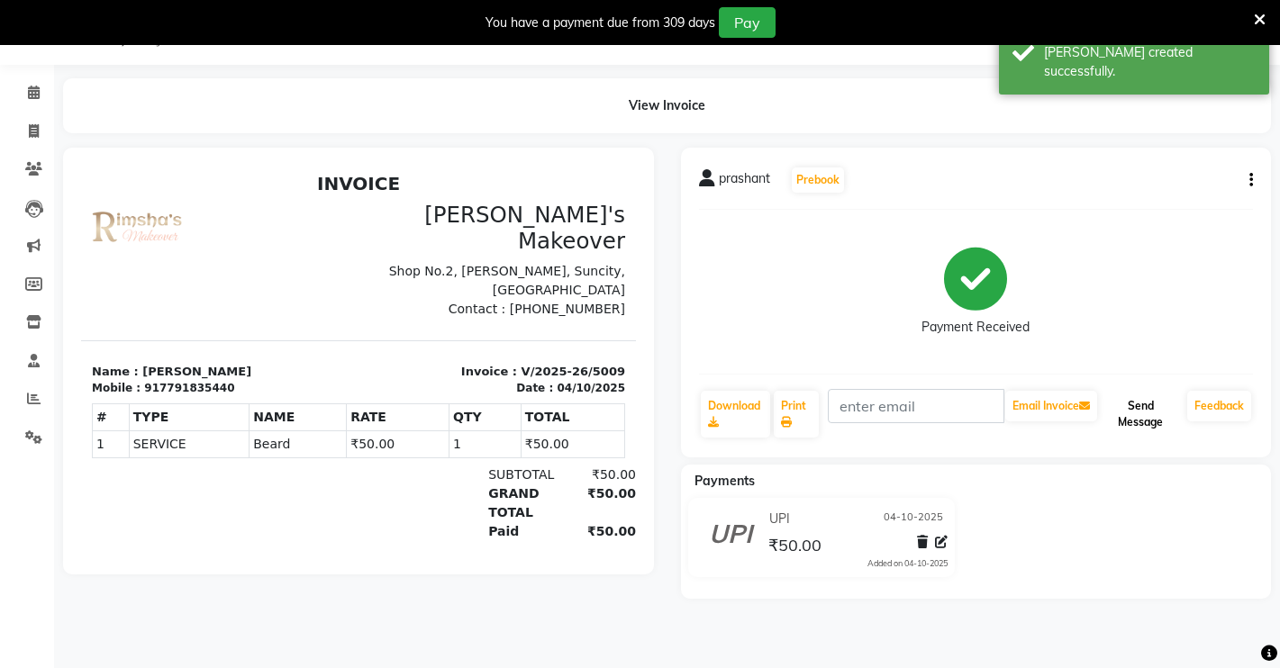
click at [1135, 425] on button "Send Message" at bounding box center [1139, 414] width 79 height 47
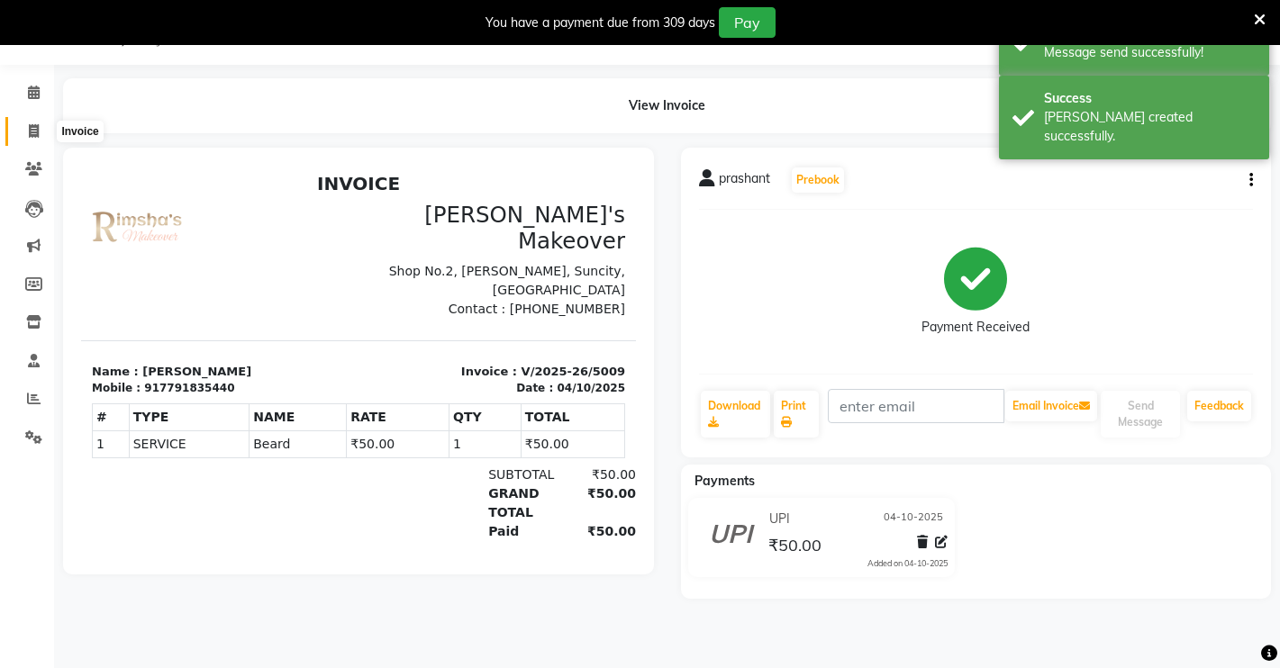
click at [29, 128] on icon at bounding box center [34, 131] width 10 height 14
select select "service"
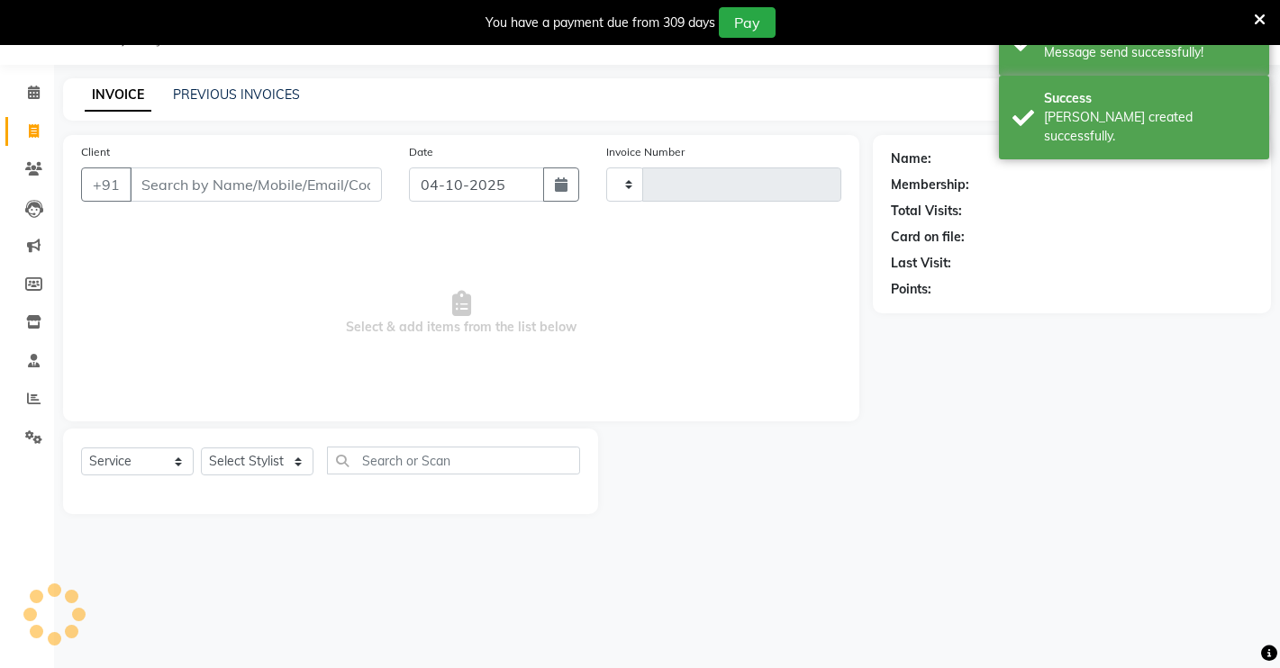
type input "5010"
select select "7317"
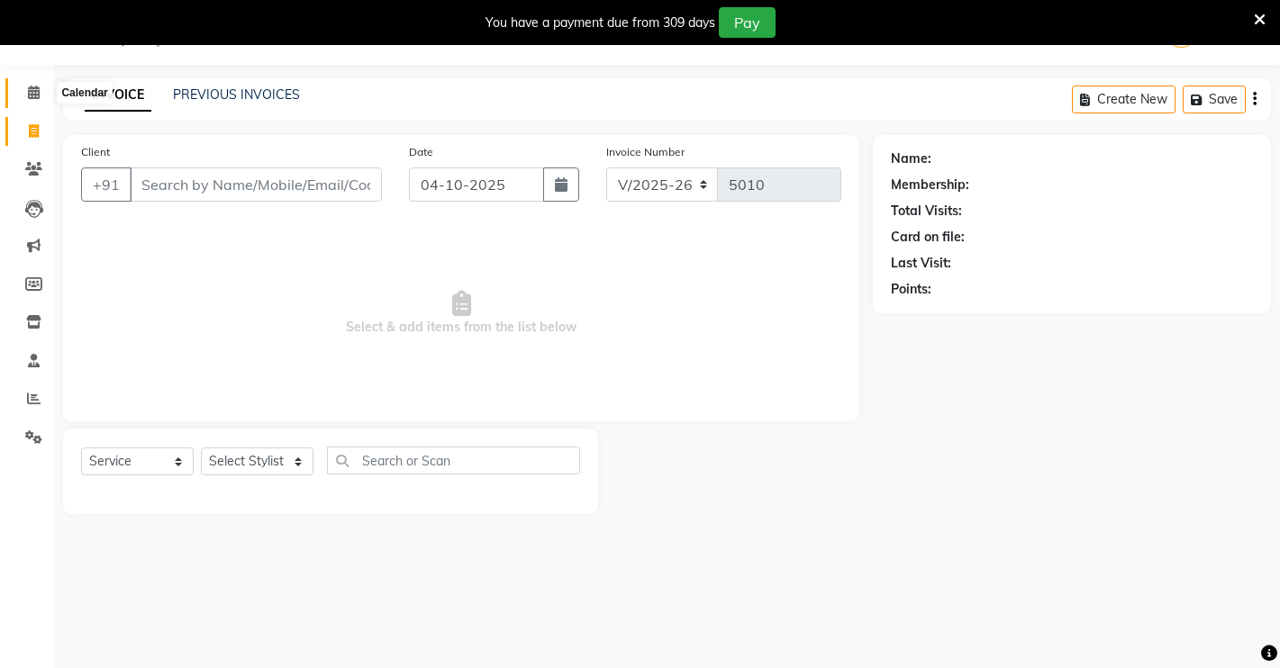
click at [35, 91] on icon at bounding box center [34, 93] width 12 height 14
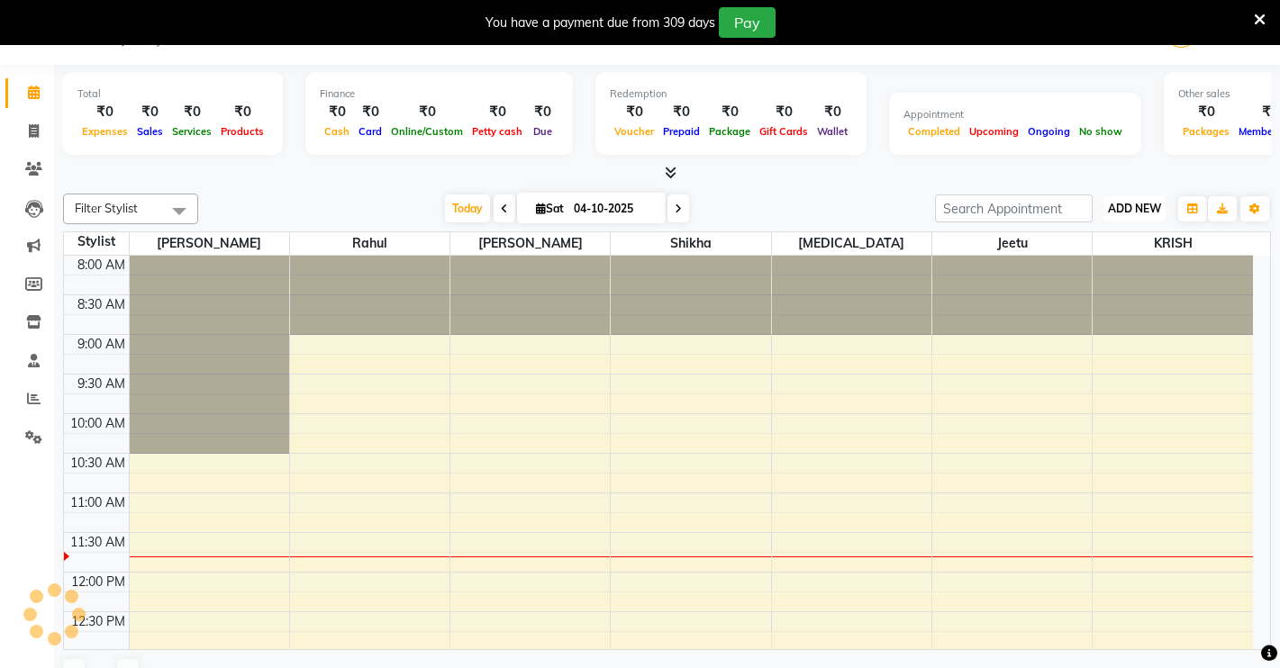
click at [1124, 210] on button "ADD NEW Toggle Dropdown" at bounding box center [1134, 208] width 62 height 25
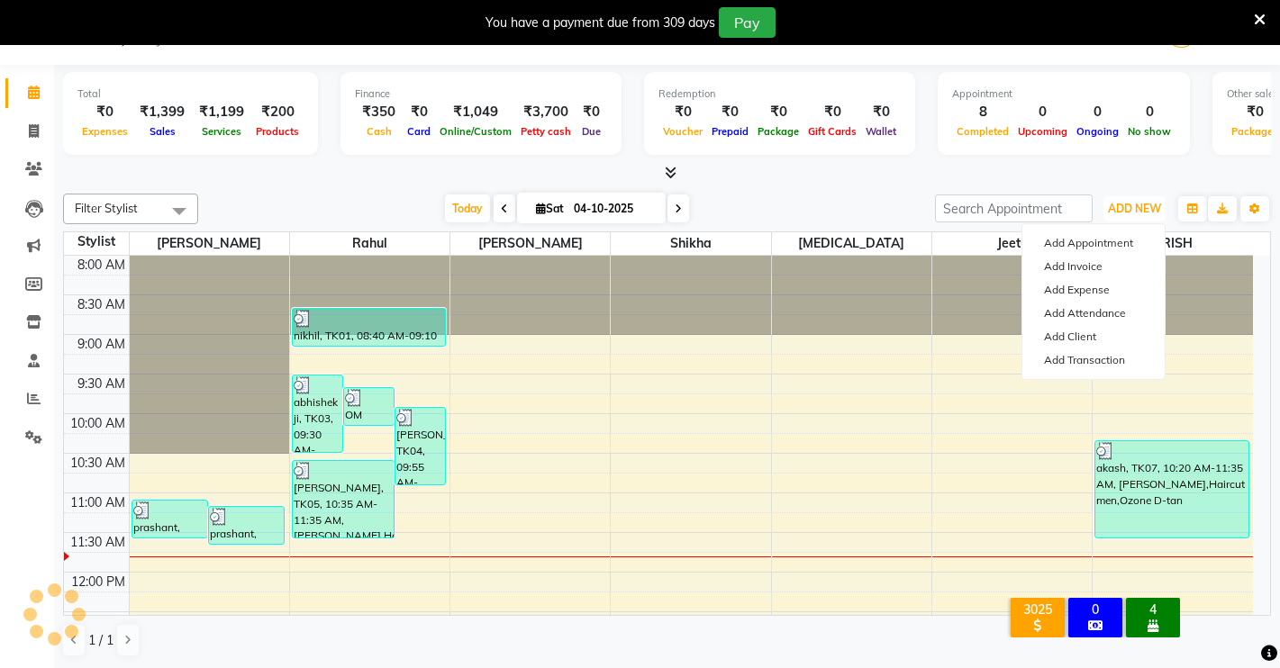
drag, startPoint x: 1124, startPoint y: 210, endPoint x: 1124, endPoint y: 233, distance: 23.4
click at [1124, 213] on span "ADD NEW" at bounding box center [1134, 209] width 53 height 14
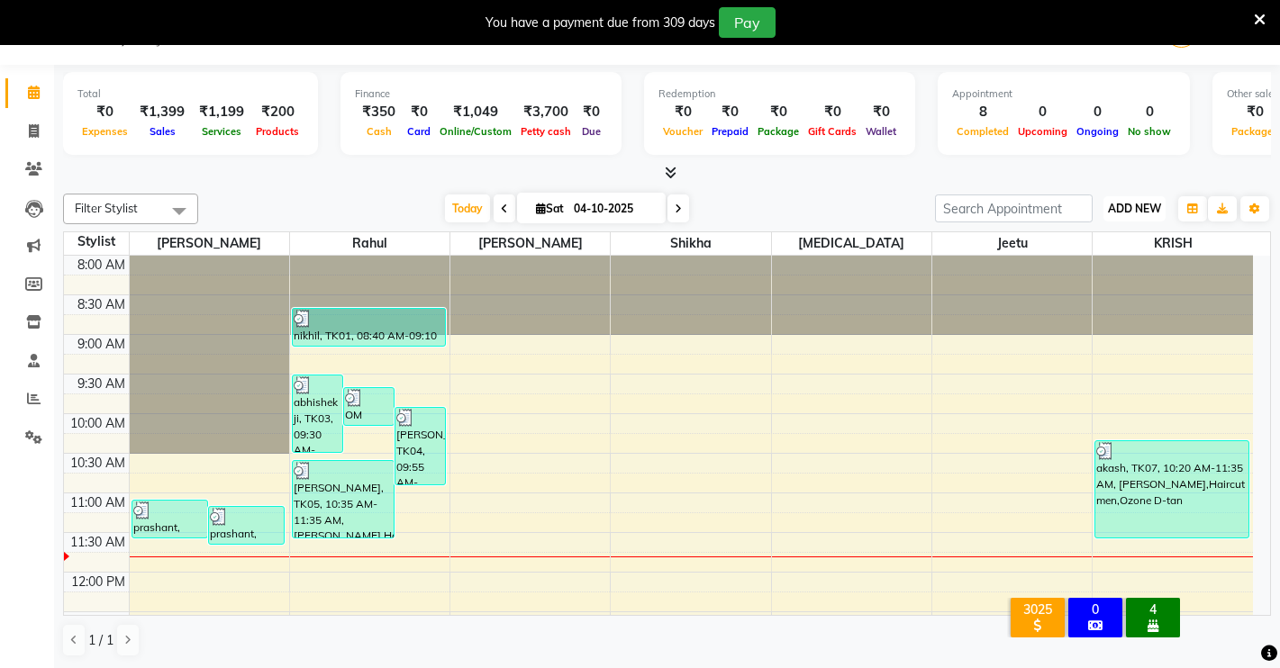
click at [1118, 208] on span "ADD NEW" at bounding box center [1134, 209] width 53 height 14
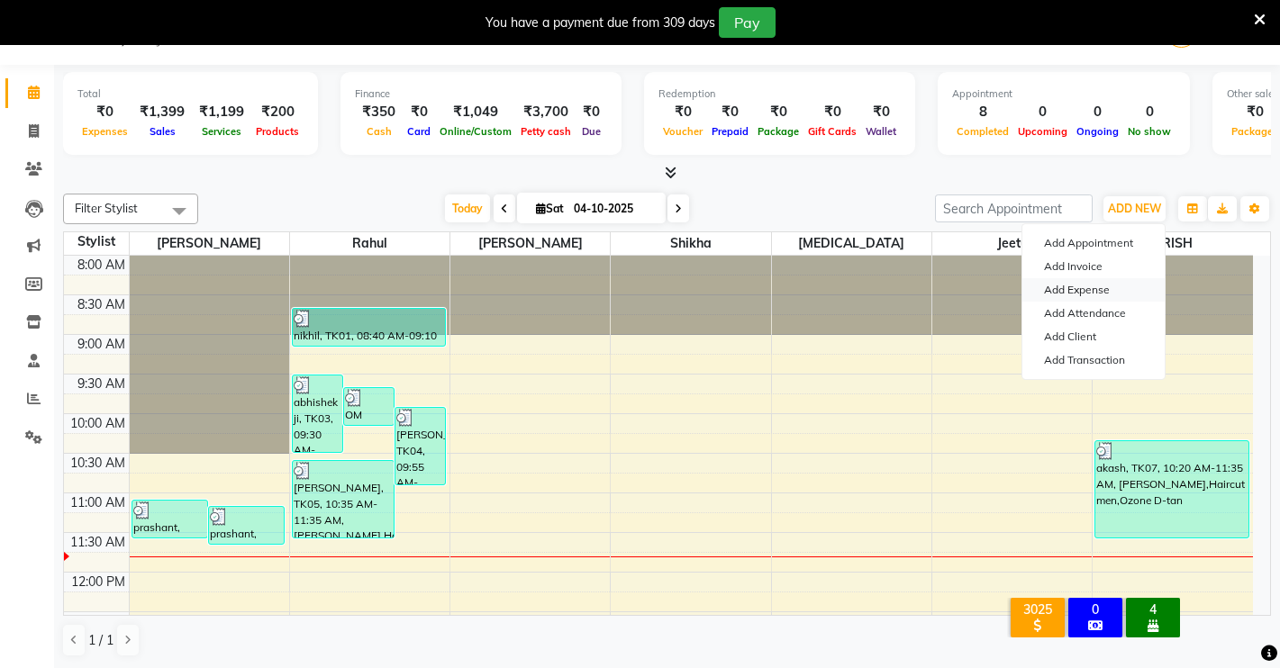
click at [1101, 291] on link "Add Expense" at bounding box center [1093, 289] width 142 height 23
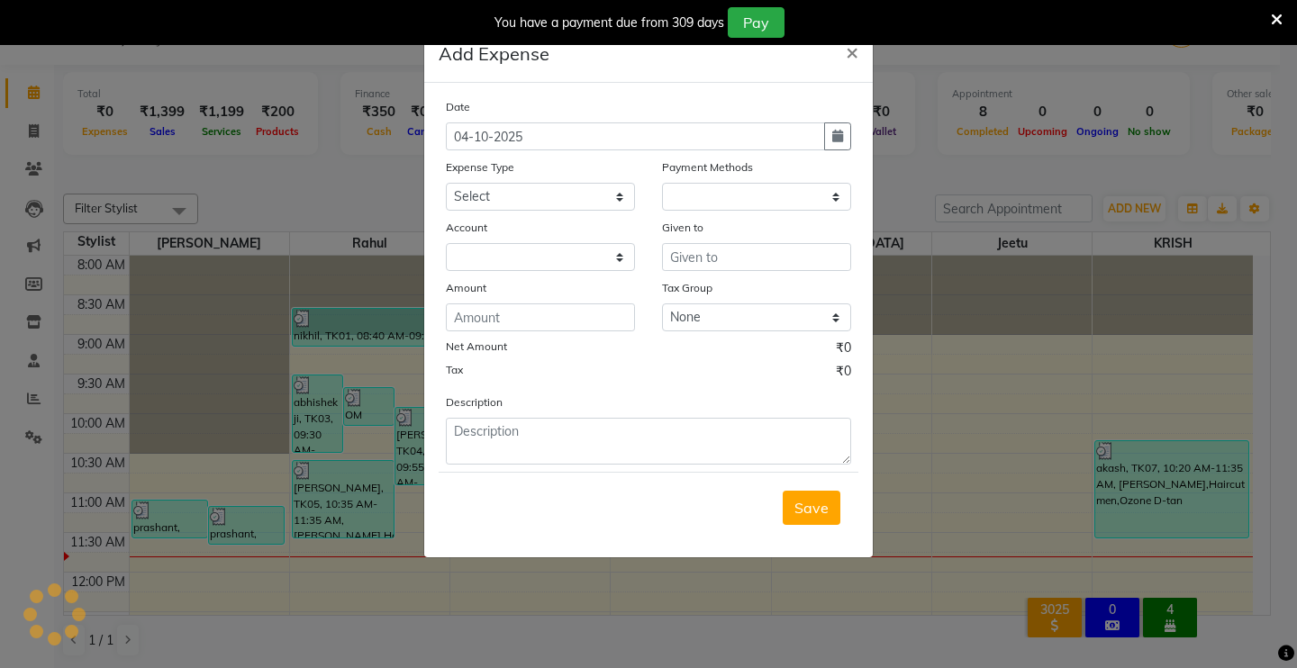
select select "1"
select select "6406"
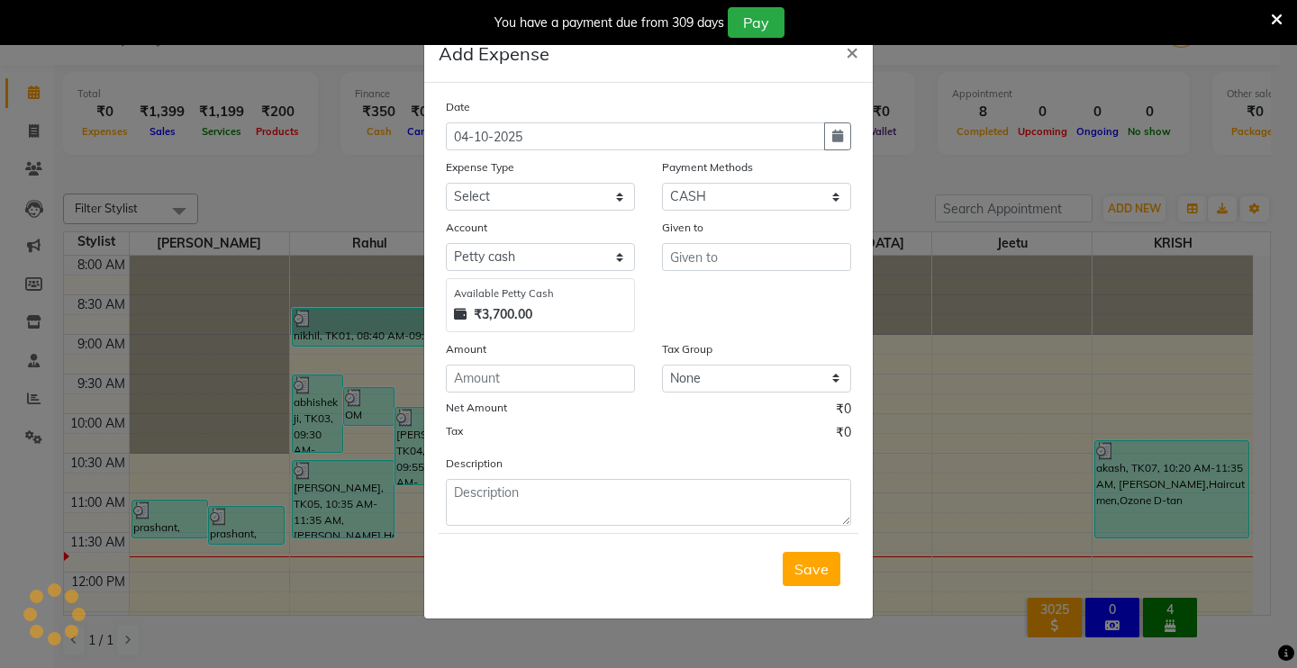
drag, startPoint x: 572, startPoint y: 159, endPoint x: 566, endPoint y: 190, distance: 31.3
click at [569, 174] on div "Expense Type" at bounding box center [540, 170] width 189 height 25
drag, startPoint x: 564, startPoint y: 191, endPoint x: 562, endPoint y: 208, distance: 17.2
click at [562, 194] on select "Select Advance Salary Baba Bank Service Charges CLEANING Clinical charges DM SI…" at bounding box center [540, 197] width 189 height 28
select select "19381"
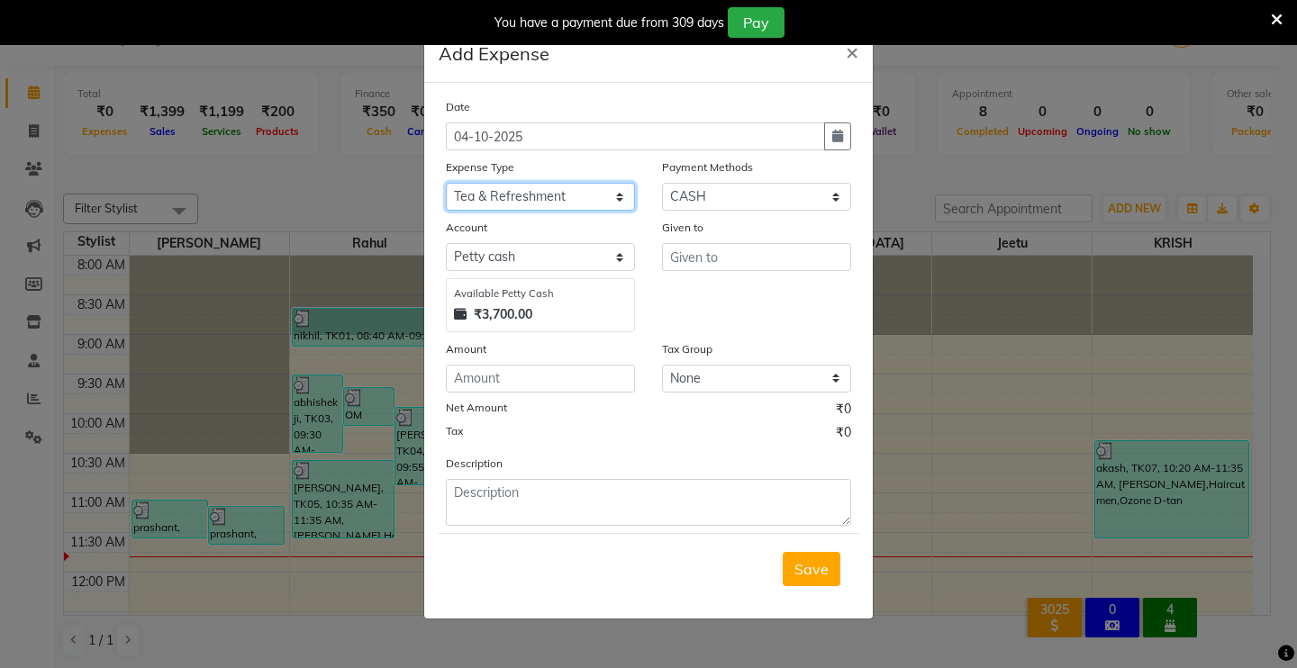
click at [446, 183] on select "Select Advance Salary Baba Bank Service Charges CLEANING Clinical charges DM SI…" at bounding box center [540, 197] width 189 height 28
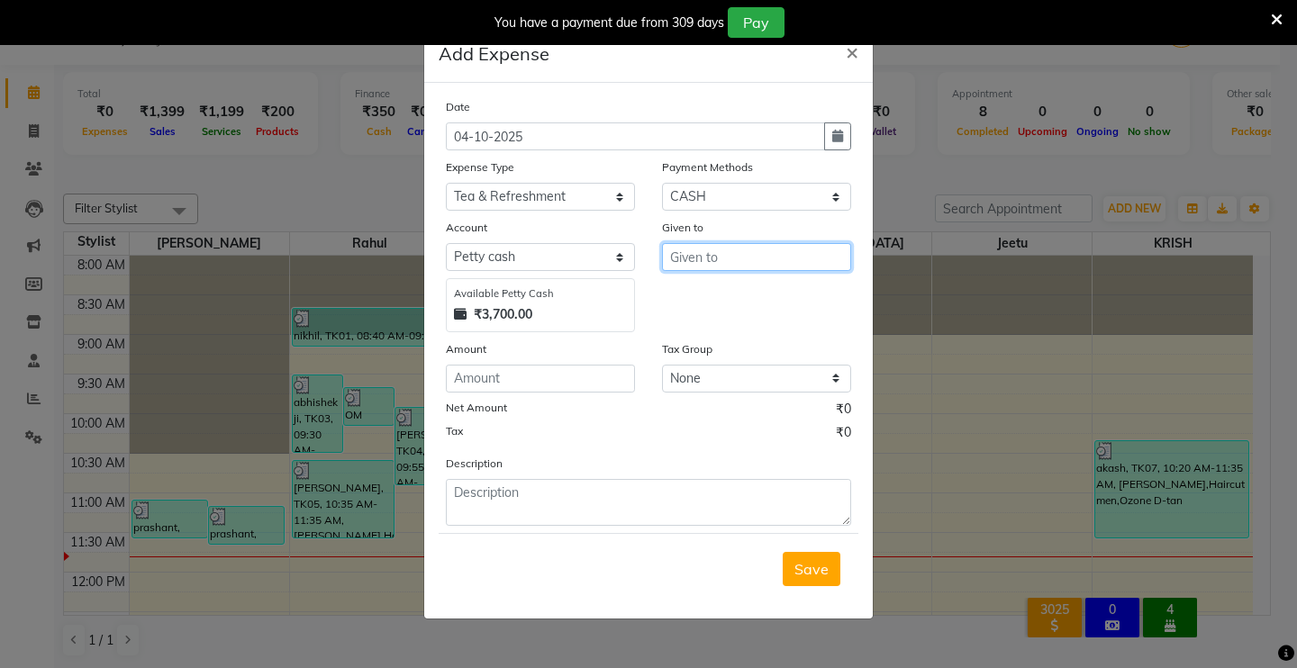
click at [745, 261] on input "text" at bounding box center [756, 257] width 189 height 28
type input "DEMO STAFF"
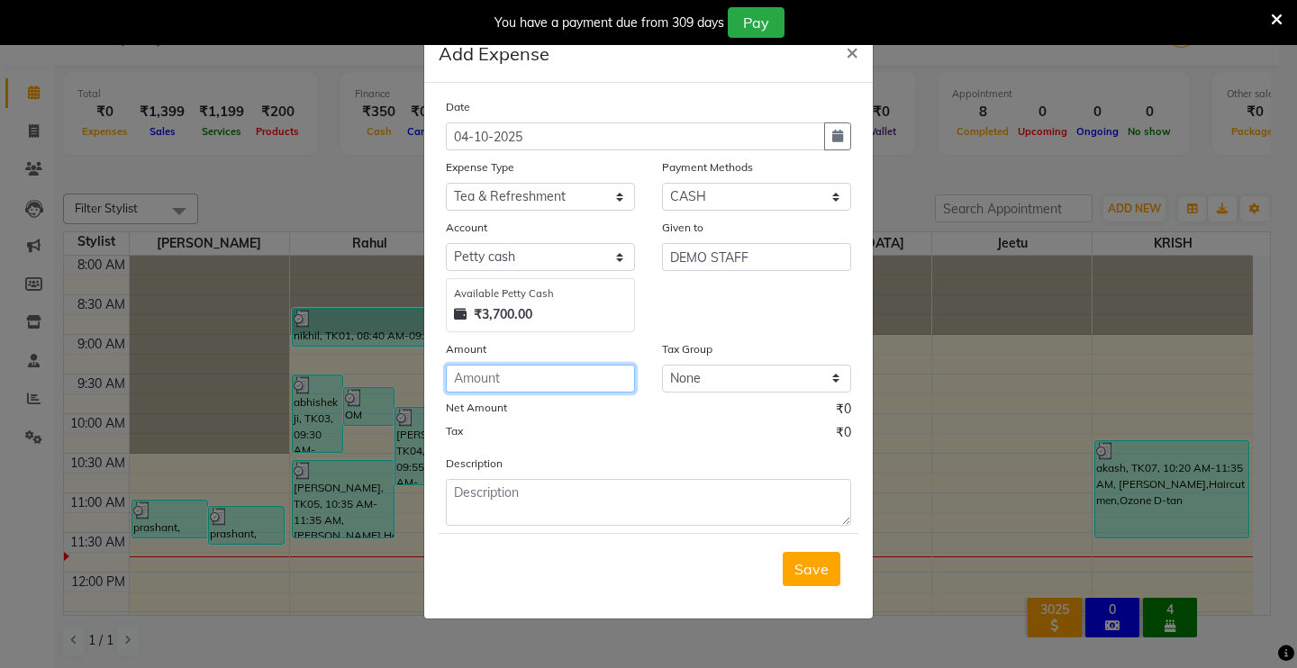
click at [521, 384] on input "number" at bounding box center [540, 379] width 189 height 28
type input "15"
click at [802, 563] on span "Save" at bounding box center [811, 569] width 34 height 18
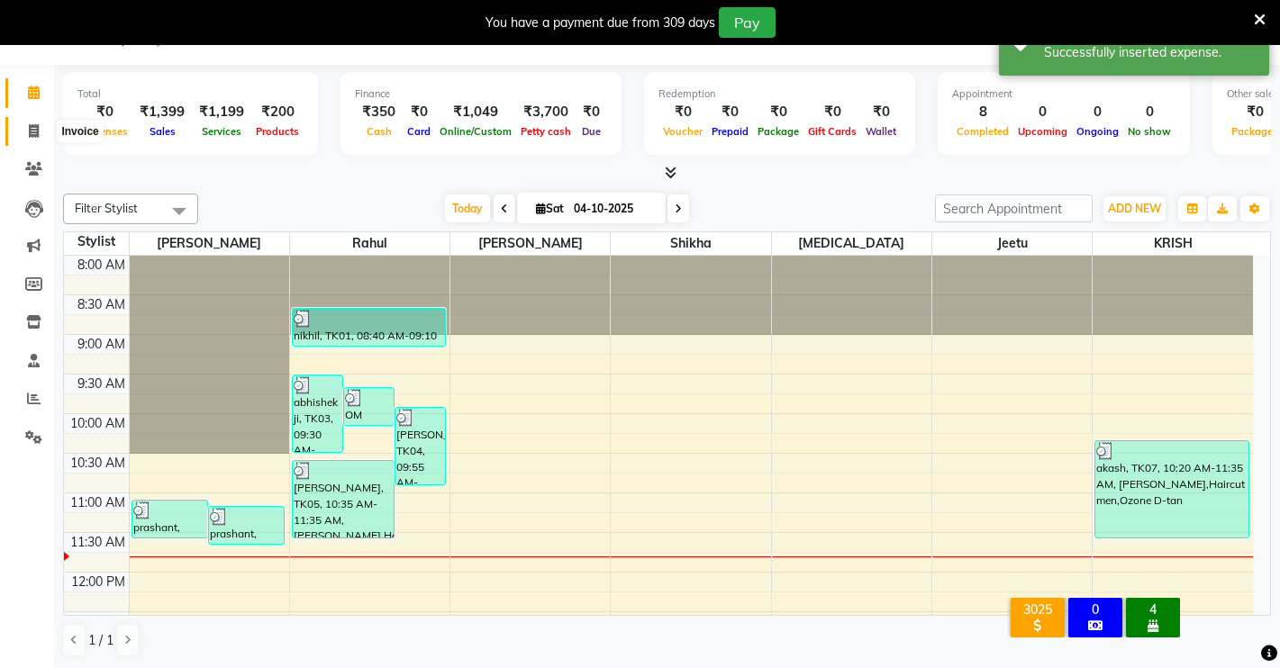
click at [30, 131] on icon at bounding box center [34, 131] width 10 height 14
select select "service"
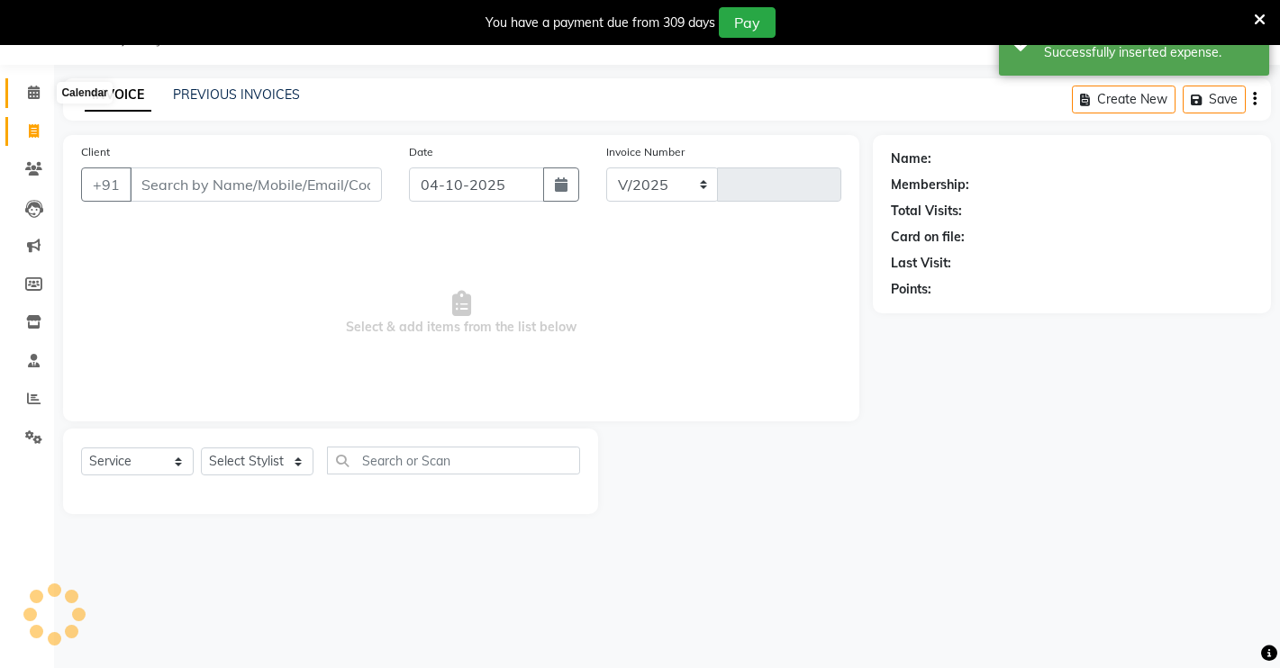
click at [37, 102] on span at bounding box center [34, 93] width 32 height 21
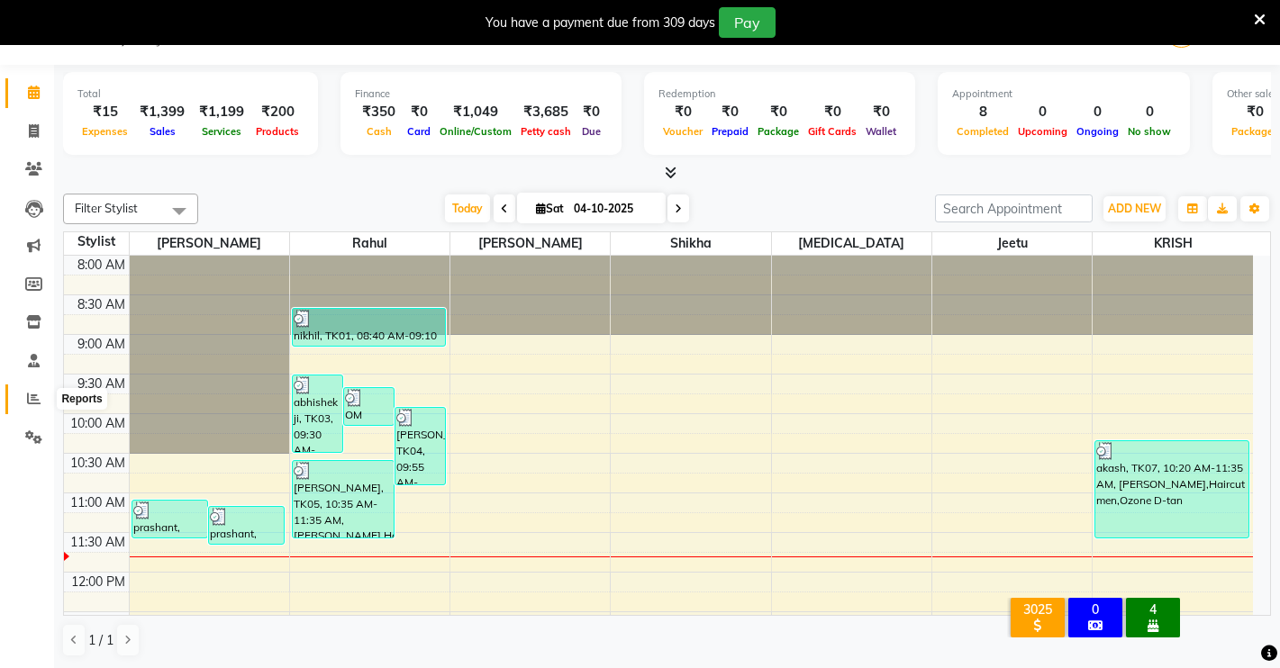
click at [38, 389] on span at bounding box center [34, 399] width 32 height 21
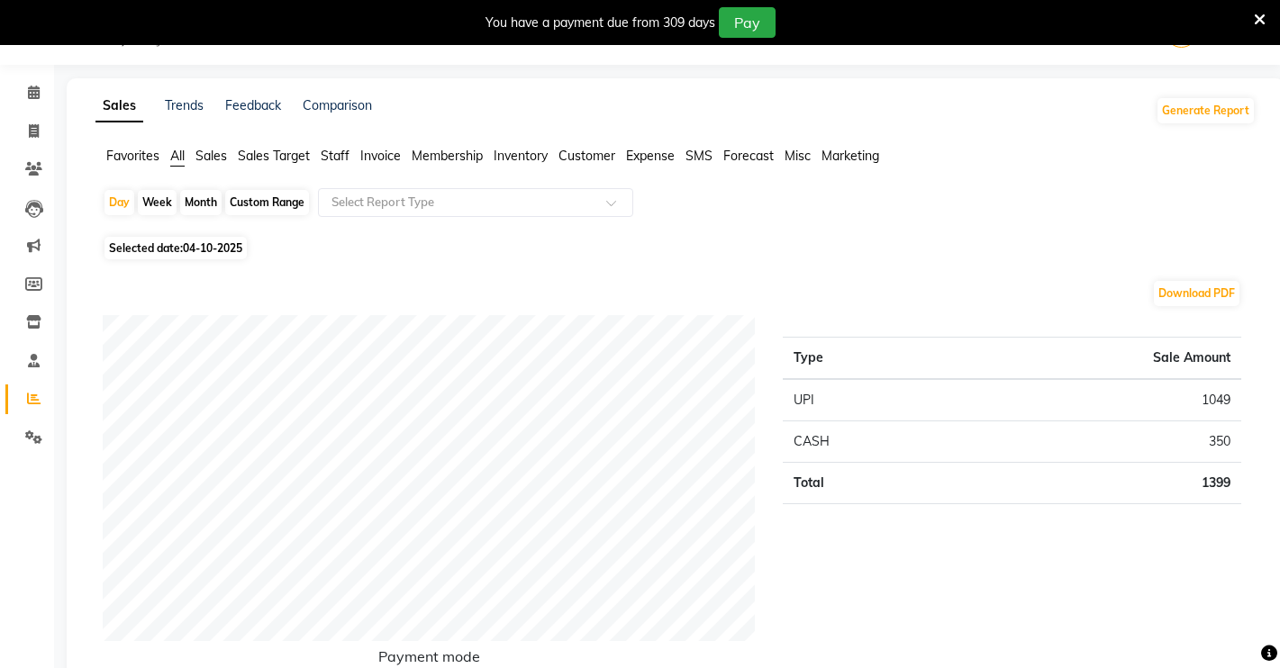
click at [658, 155] on span "Expense" at bounding box center [650, 156] width 49 height 16
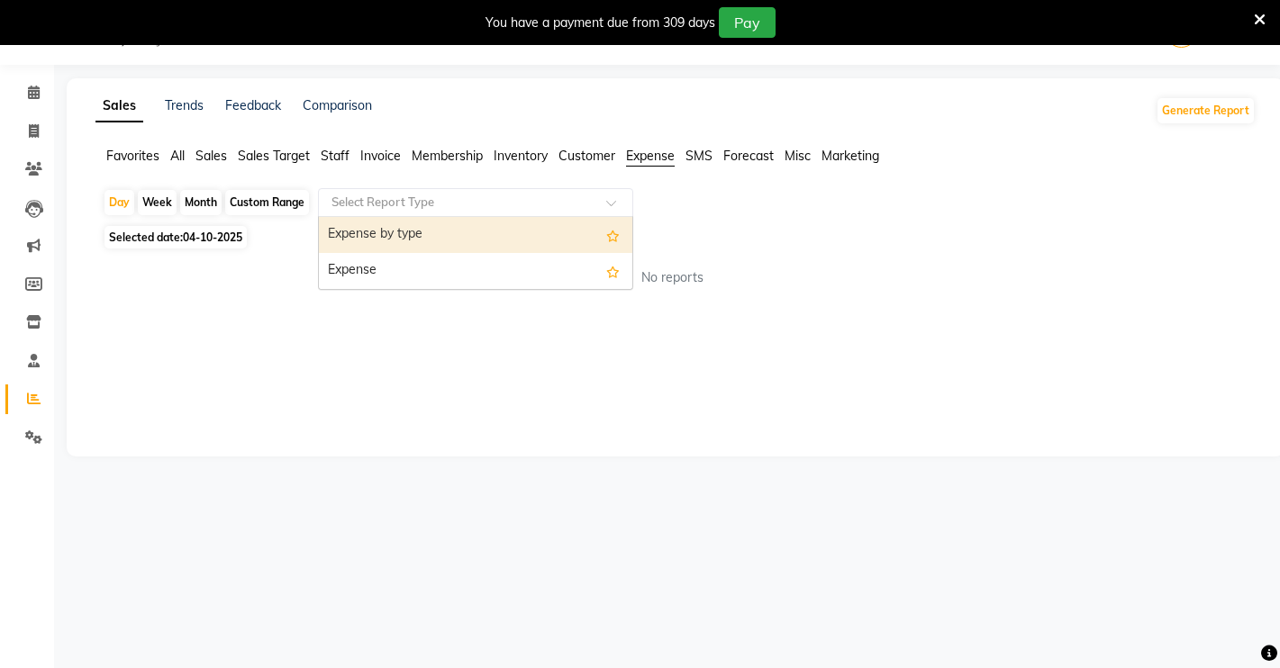
click at [575, 206] on input "text" at bounding box center [457, 203] width 259 height 18
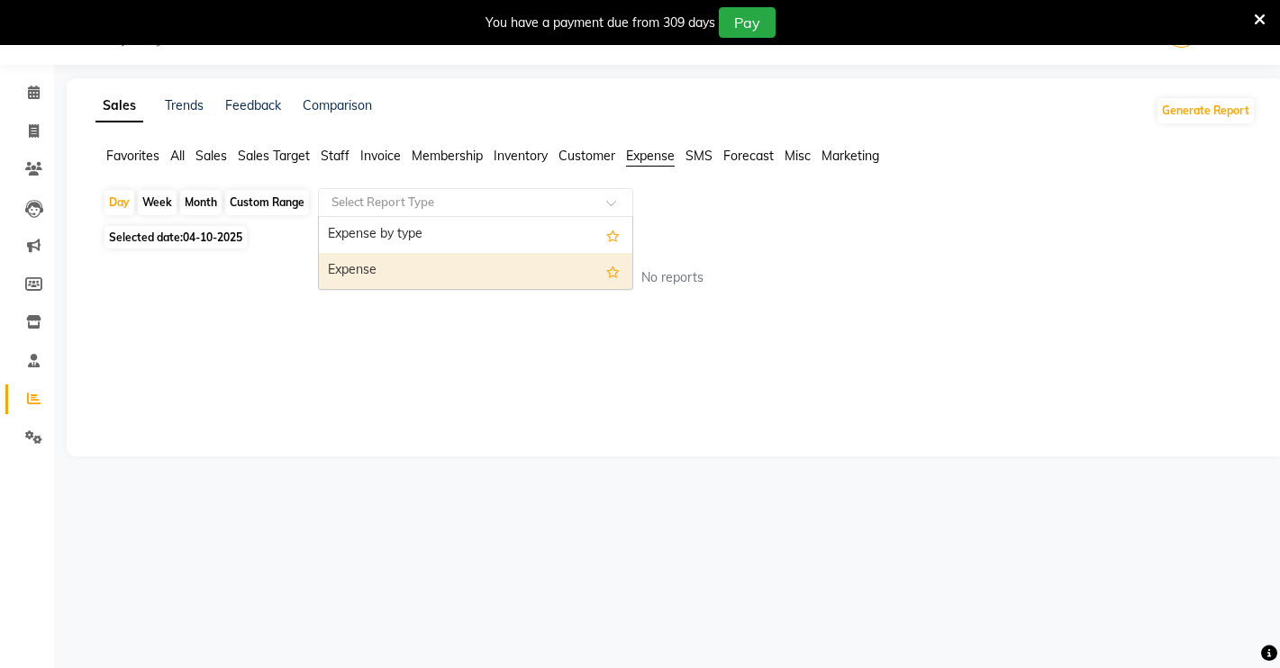
click at [556, 278] on div "Expense" at bounding box center [475, 271] width 313 height 36
select select "filtered_report"
select select "pdf"
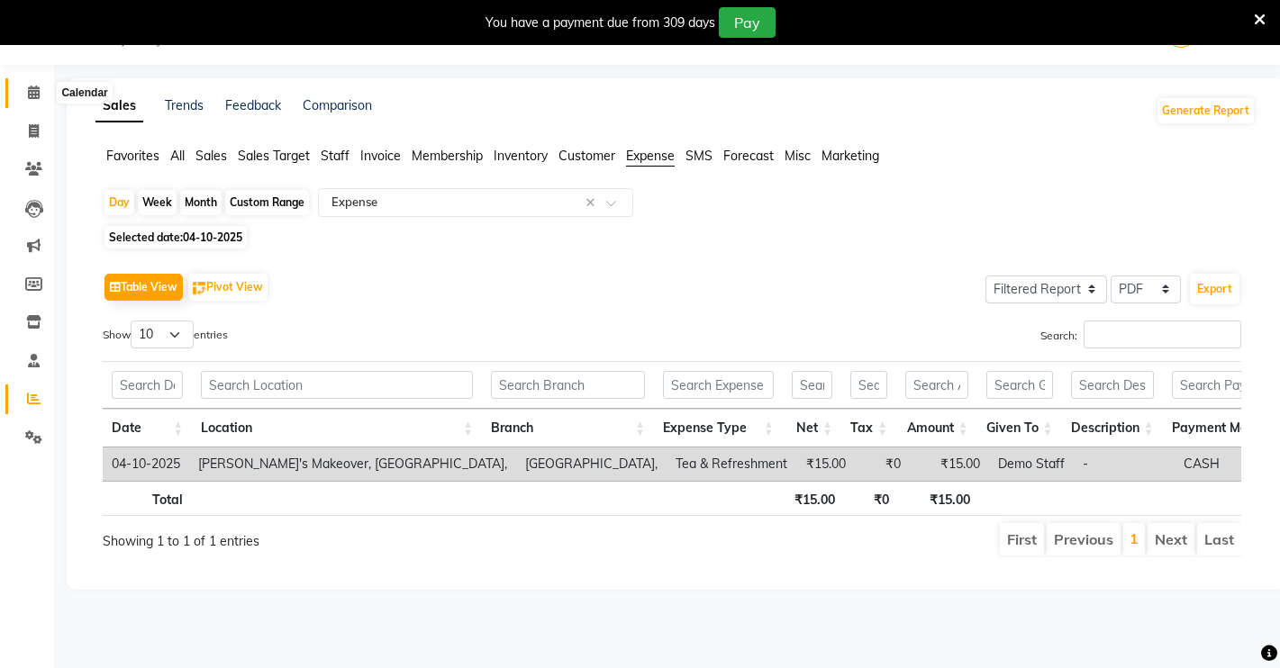
click at [33, 100] on span at bounding box center [34, 93] width 32 height 21
